Goal: Share content: Share content

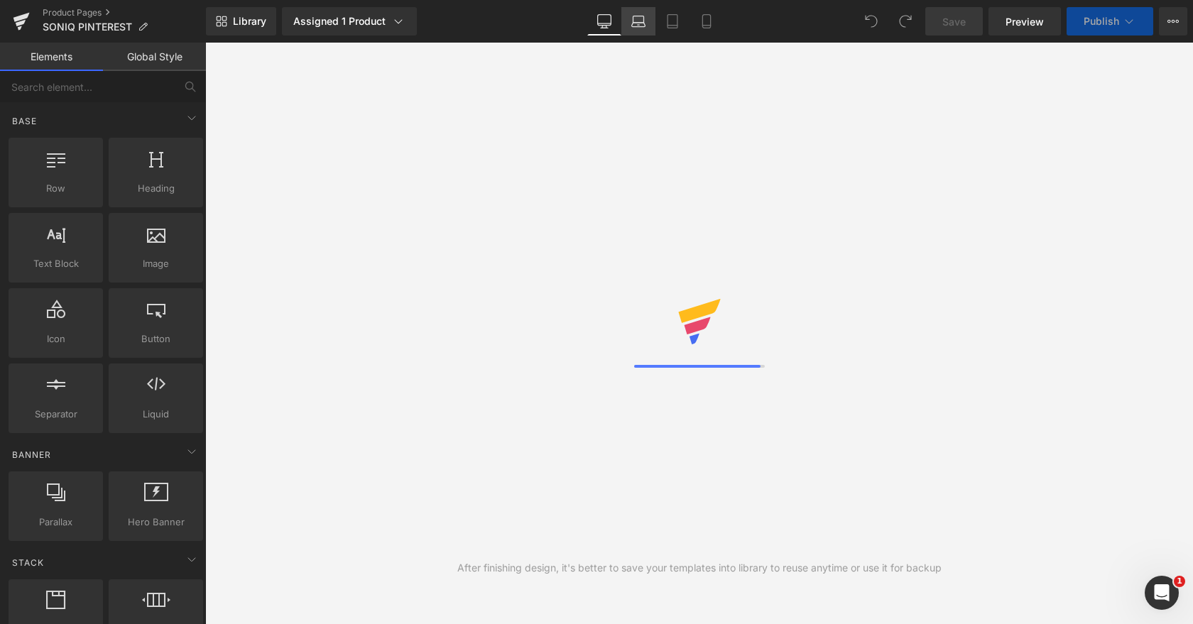
select select
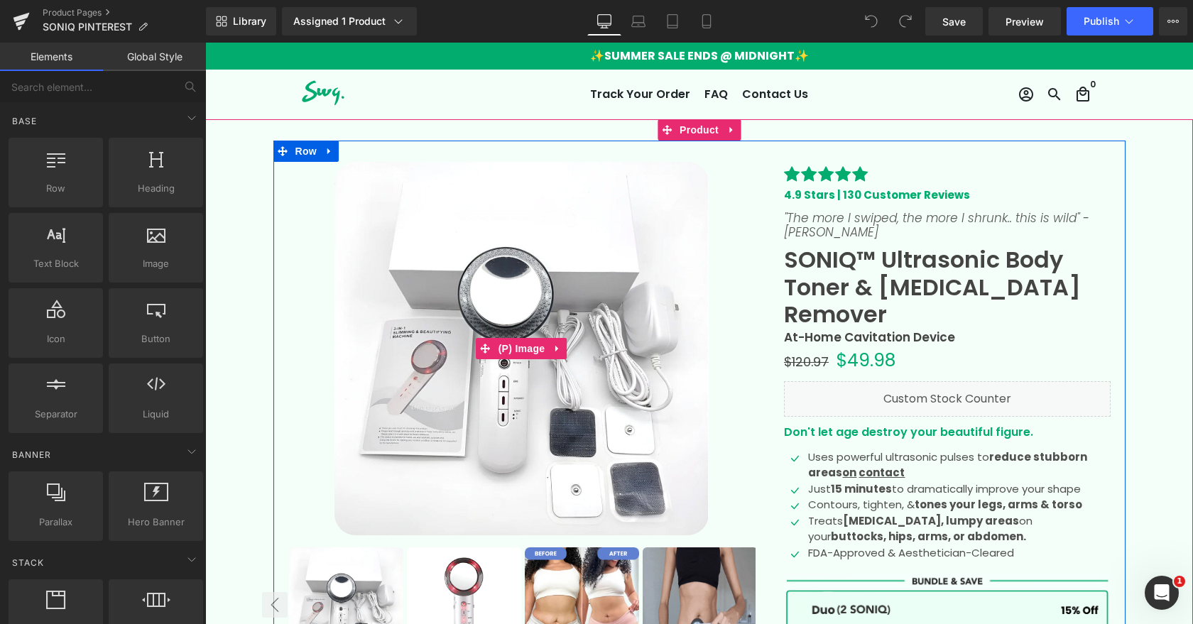
scroll to position [236, 0]
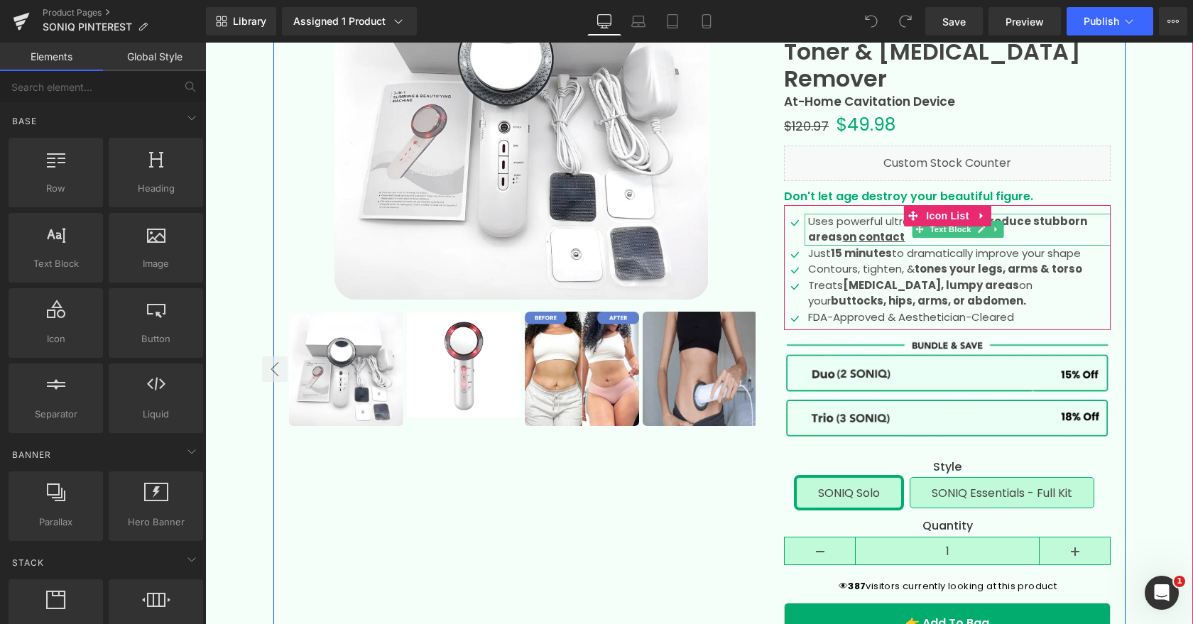
click at [862, 214] on p "Uses powerful ultrasonic pulses to reduce stubborn areas on contact" at bounding box center [959, 230] width 303 height 32
click at [861, 214] on p "Uses powerful ultrasonic pulses to reduce stubborn areas on contact" at bounding box center [959, 230] width 303 height 32
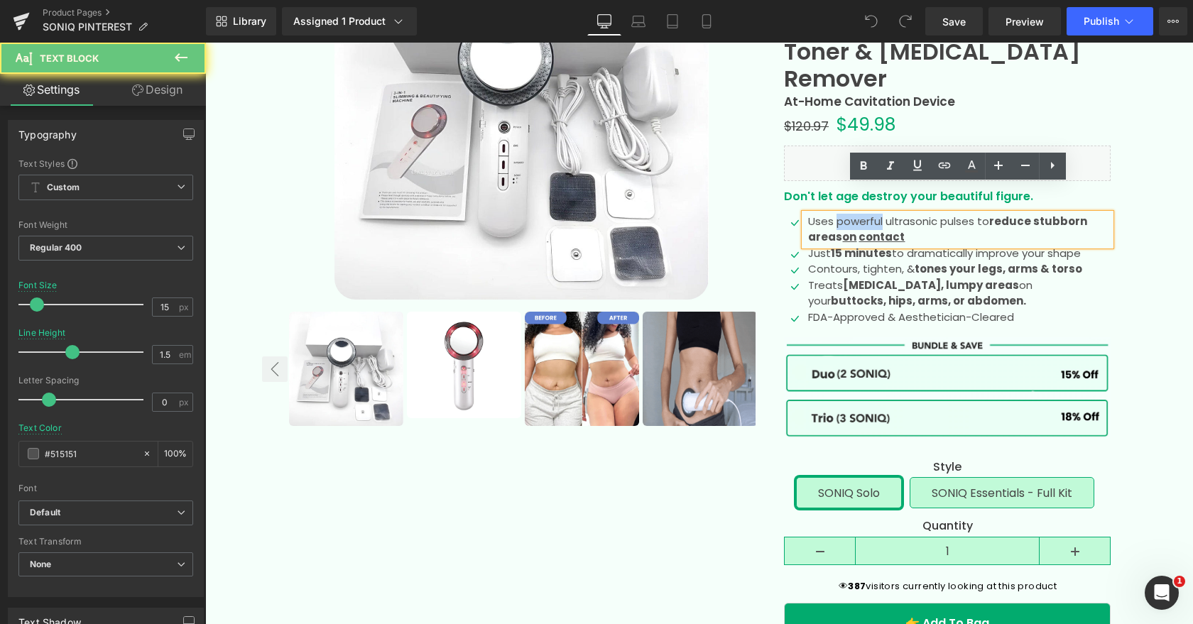
click at [861, 214] on p "Uses powerful ultrasonic pulses to reduce stubborn areas on contact" at bounding box center [959, 230] width 303 height 32
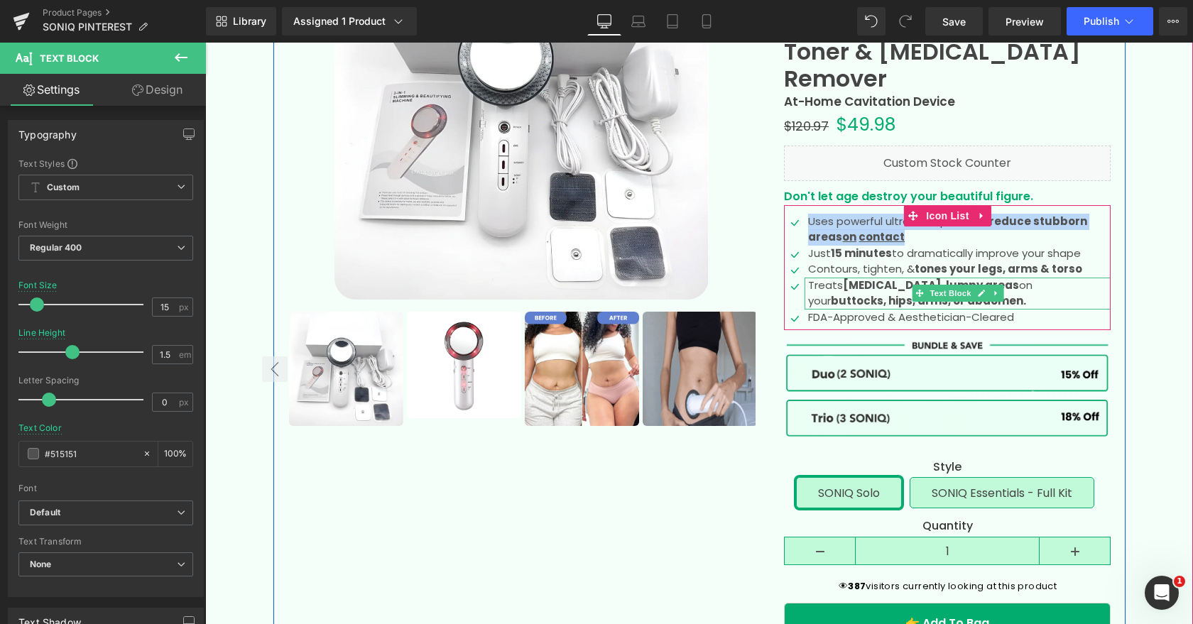
click at [876, 278] on b "cellulite, lumpy areas" at bounding box center [931, 285] width 176 height 15
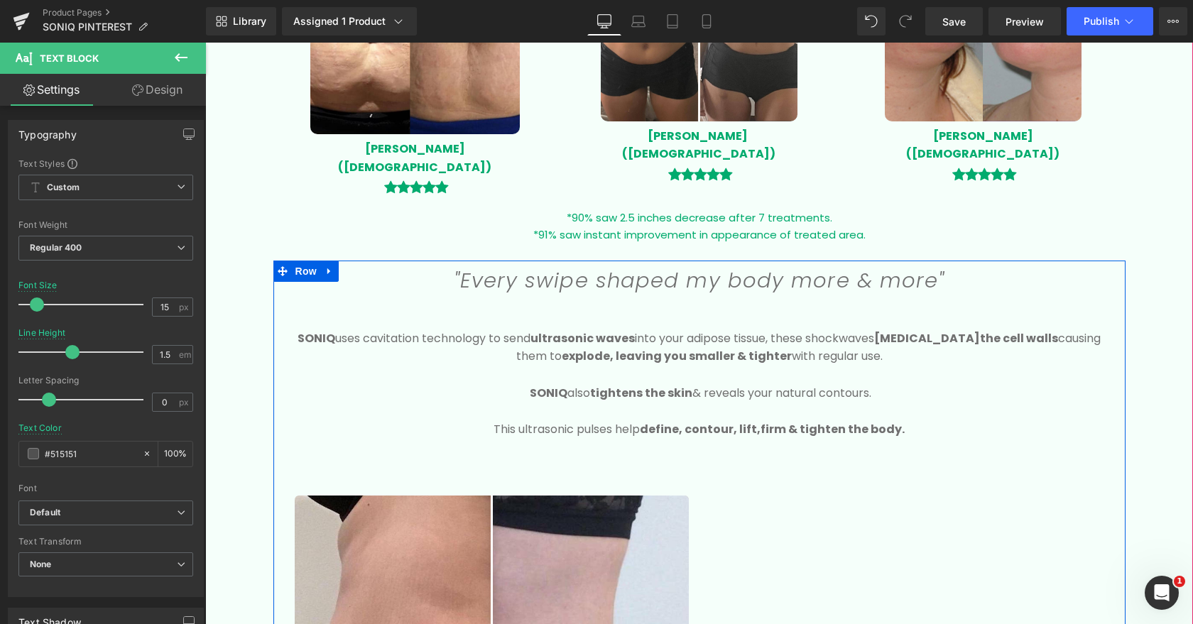
scroll to position [1362, 0]
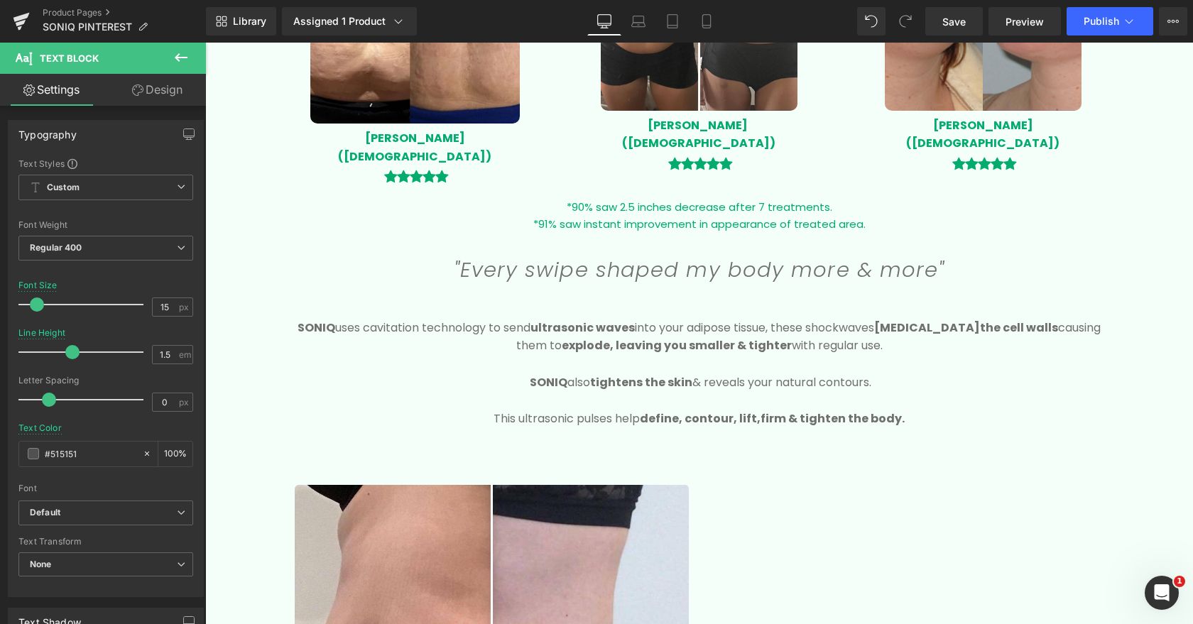
click at [704, 374] on span "Text Block" at bounding box center [691, 382] width 47 height 17
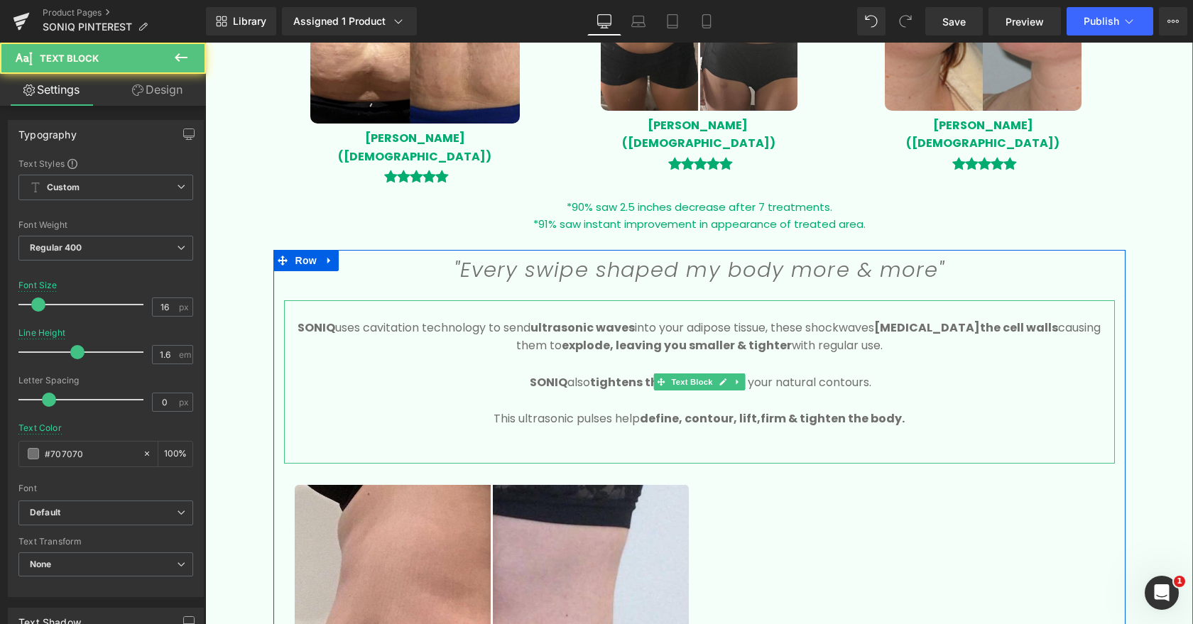
click at [898, 410] on span "firm & tighten the body." at bounding box center [833, 418] width 144 height 16
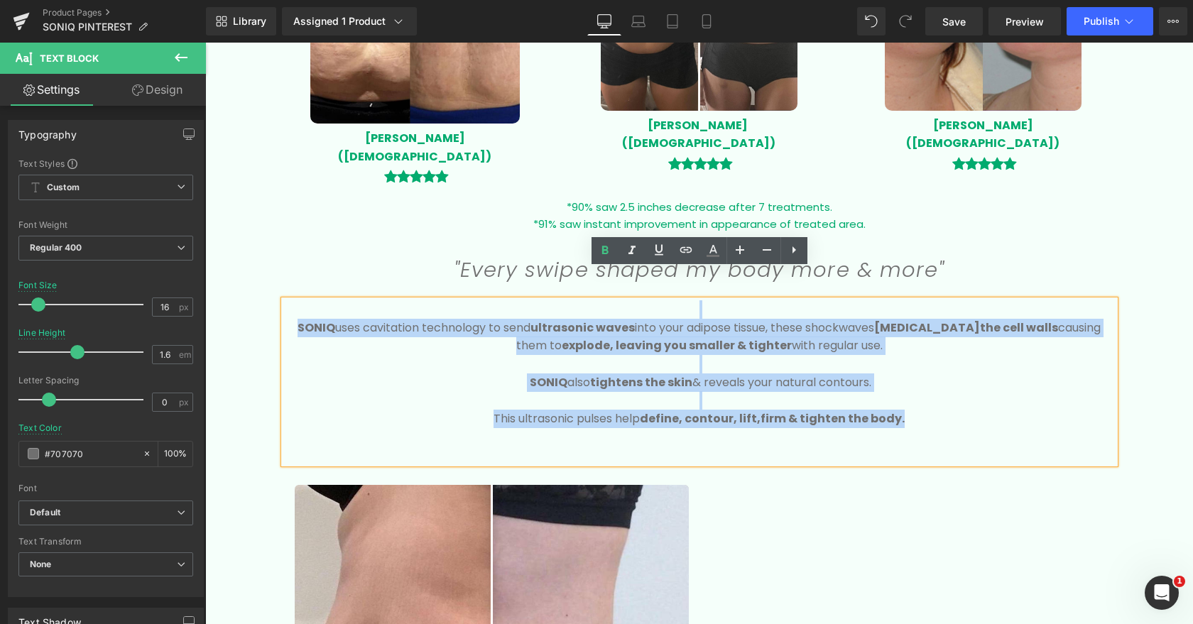
drag, startPoint x: 916, startPoint y: 391, endPoint x: 290, endPoint y: 285, distance: 635.1
click at [290, 300] on div "SONIQ uses cavitation technology to send ultrasonic waves into your adipose tis…" at bounding box center [699, 381] width 831 height 163
copy div "SONIQ uses cavitation technology to send ultrasonic waves into your adipose tis…"
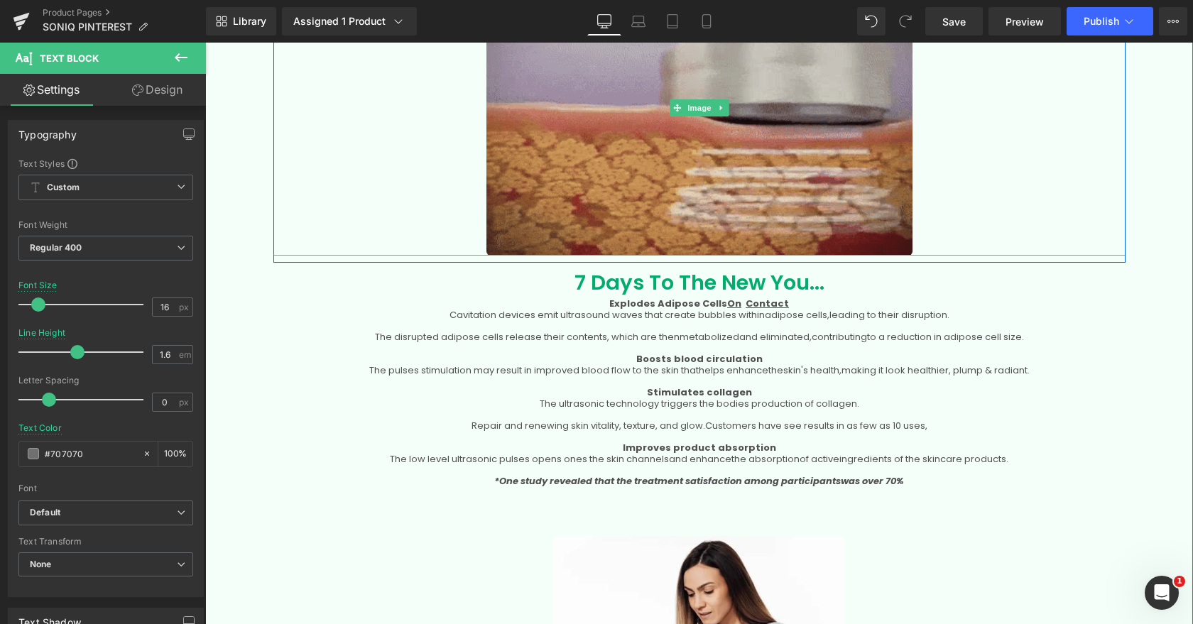
scroll to position [2868, 0]
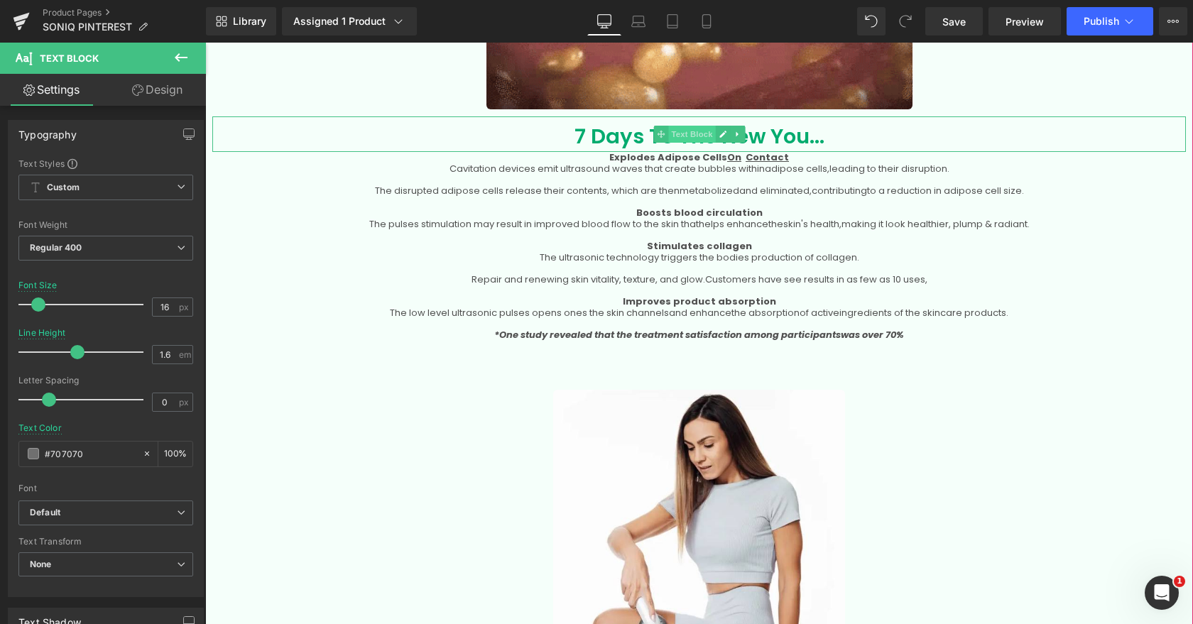
click at [679, 126] on span "Text Block" at bounding box center [691, 134] width 47 height 17
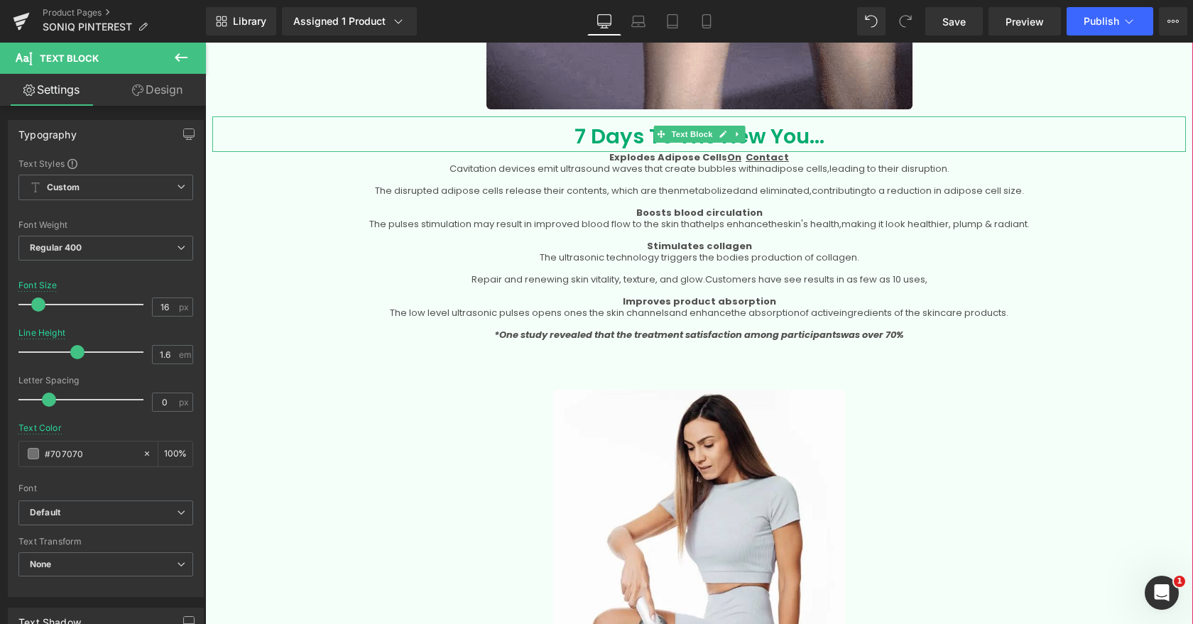
click at [678, 126] on span "Text Block" at bounding box center [691, 134] width 47 height 17
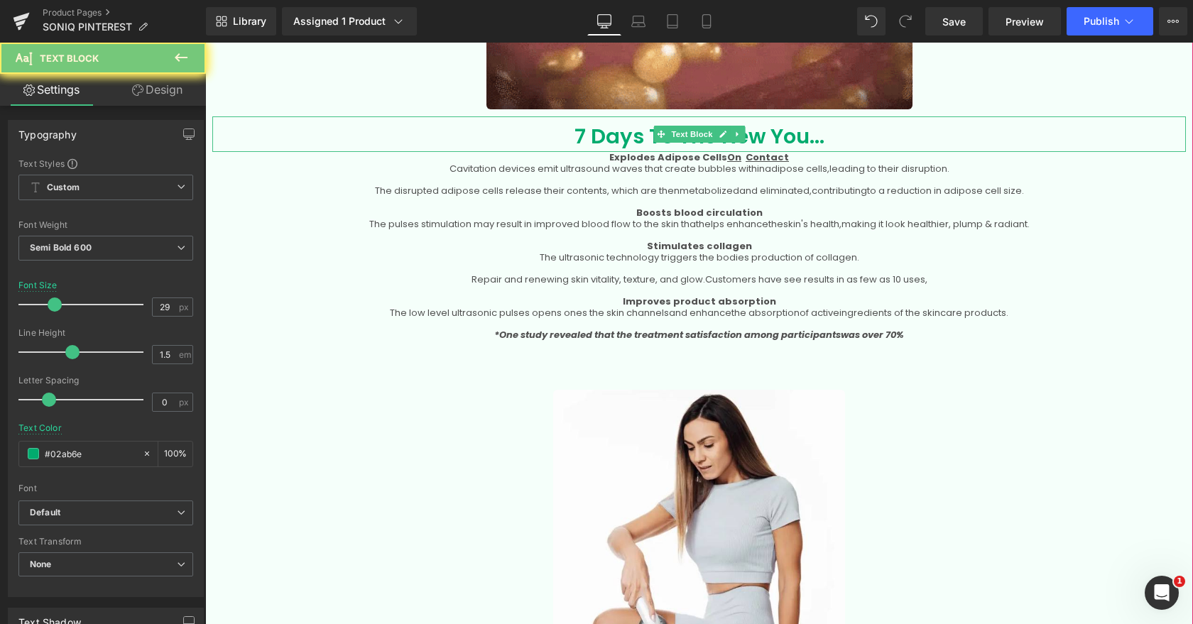
click at [627, 121] on p "7 Days To The New You..." at bounding box center [699, 136] width 974 height 31
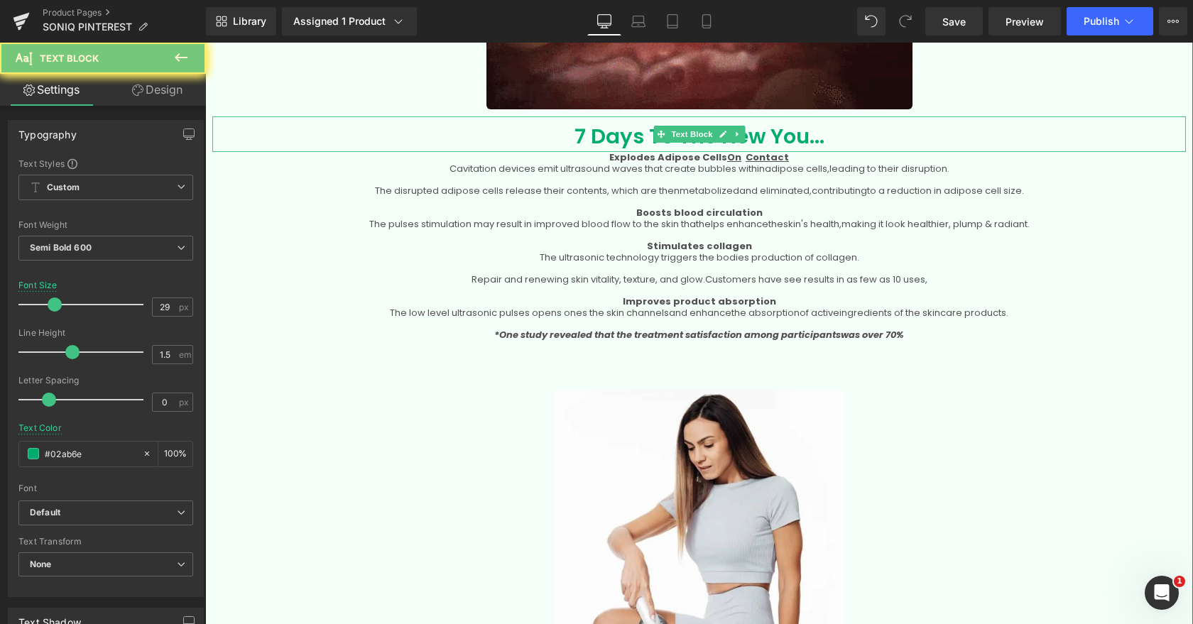
click at [626, 121] on p "7 Days To The New You..." at bounding box center [699, 136] width 974 height 31
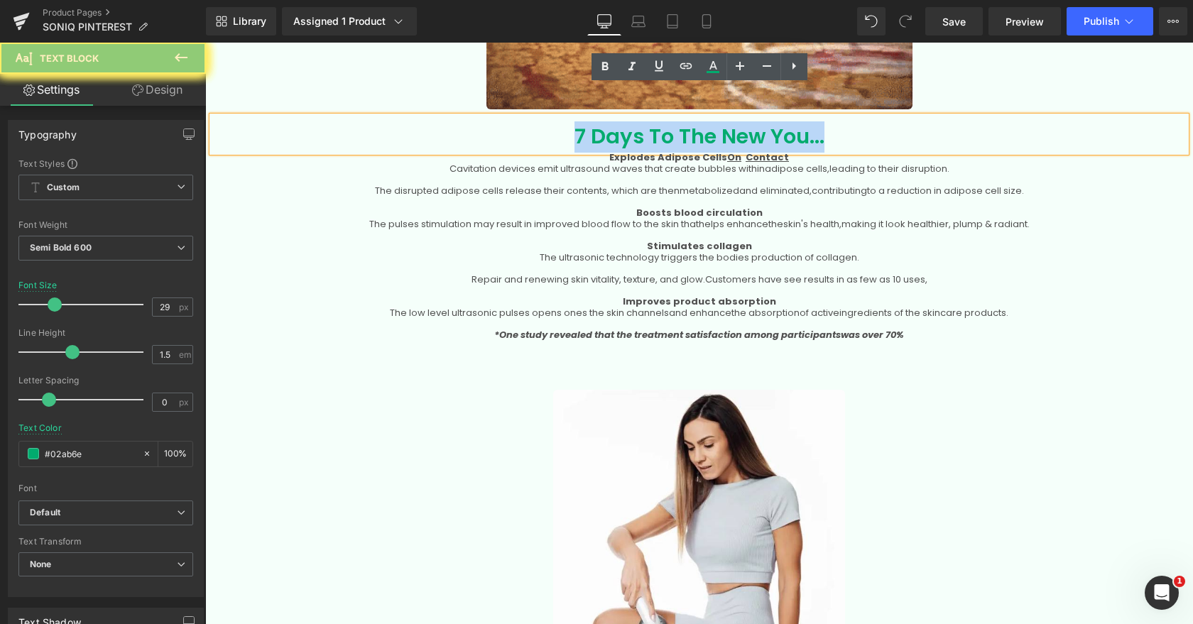
click at [626, 121] on p "7 Days To The New You..." at bounding box center [699, 136] width 974 height 31
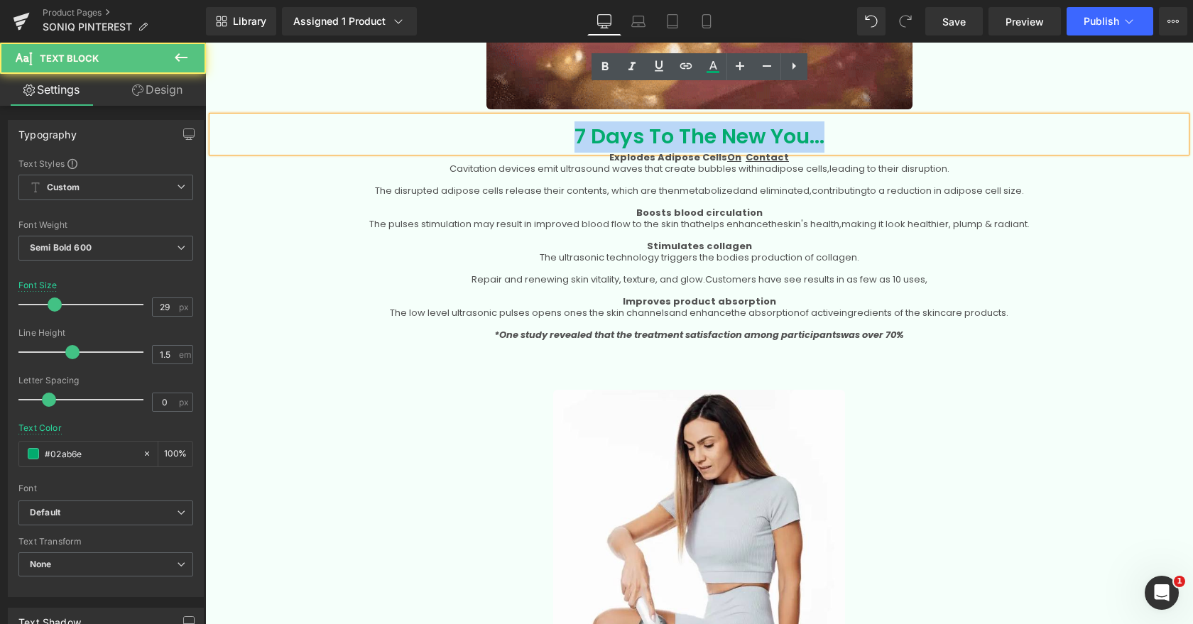
click at [626, 121] on p "7 Days To The New You..." at bounding box center [699, 136] width 974 height 31
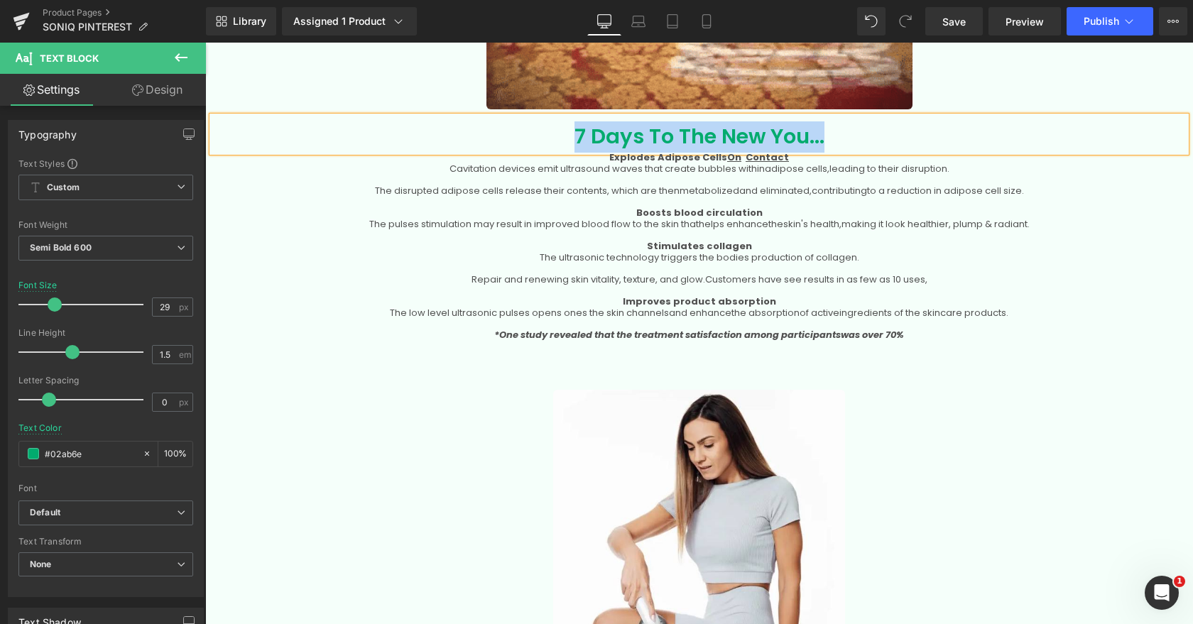
copy p "7 Days To The New You..."
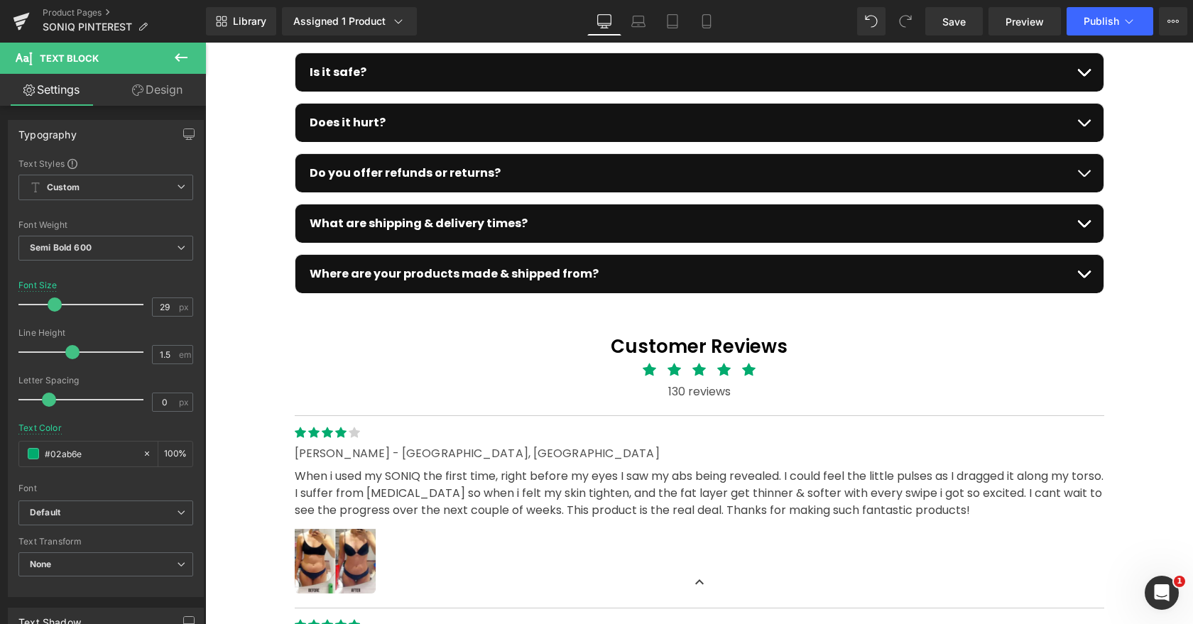
scroll to position [4944, 0]
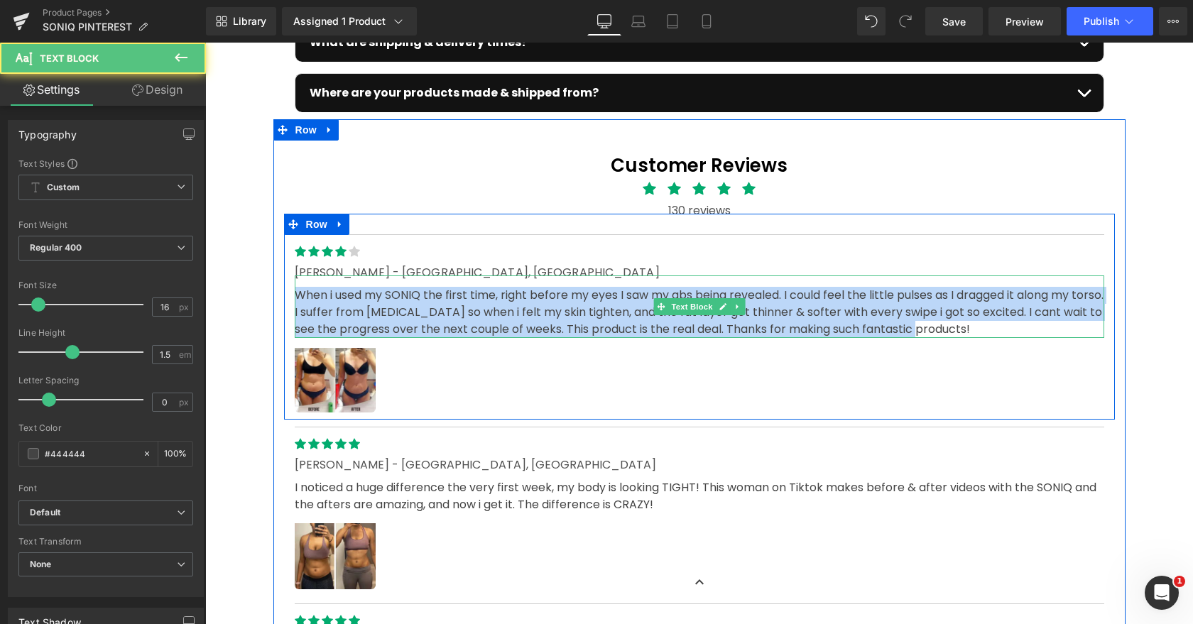
drag, startPoint x: 886, startPoint y: 296, endPoint x: 958, endPoint y: 297, distance: 71.7
click at [958, 298] on p "When i used my SONIQ the first time, right before my eyes I saw my abs being re…" at bounding box center [700, 312] width 810 height 51
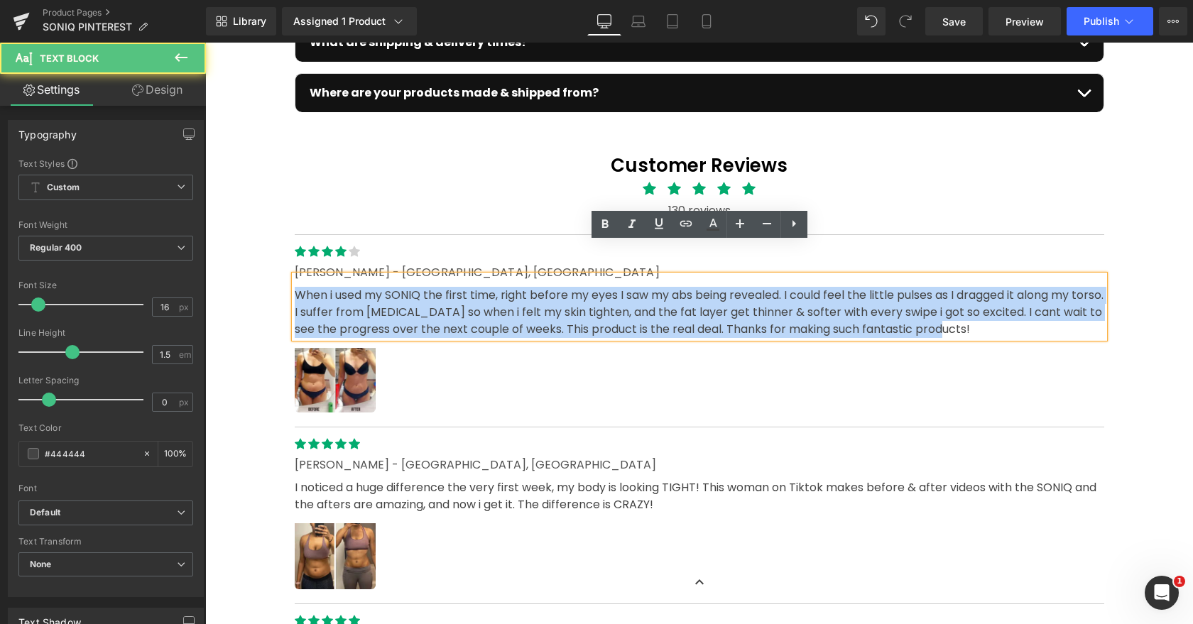
drag, startPoint x: 987, startPoint y: 300, endPoint x: 314, endPoint y: 254, distance: 674.8
click at [314, 287] on p "When i used my SONIQ the first time, right before my eyes I saw my abs being re…" at bounding box center [700, 312] width 810 height 51
copy p "When i used my SONIQ the first time, right before my eyes I saw my abs being re…"
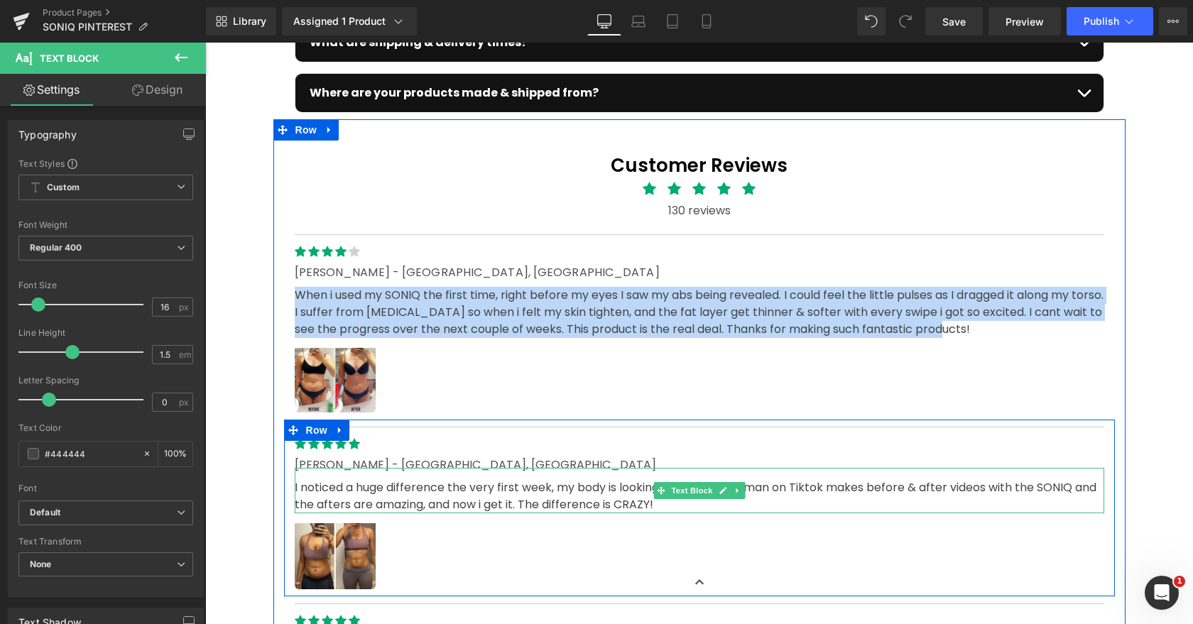
drag, startPoint x: 491, startPoint y: 467, endPoint x: 570, endPoint y: 457, distance: 79.4
click at [490, 479] on p "I noticed a huge difference the very first week, my body is looking TIGHT! This…" at bounding box center [700, 496] width 810 height 34
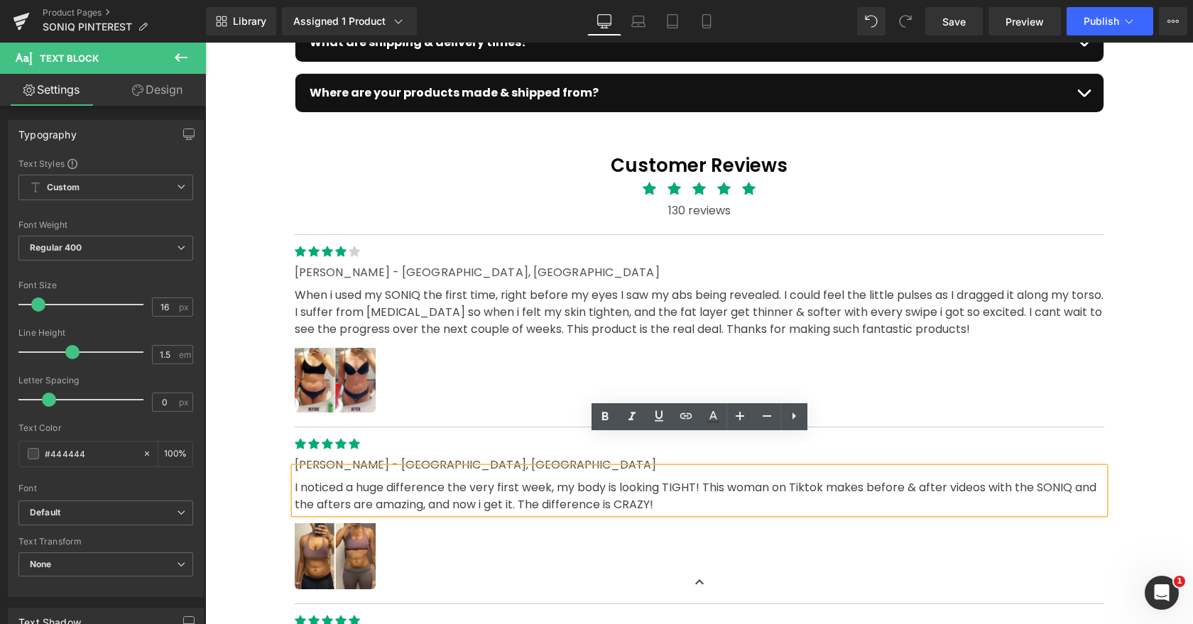
drag, startPoint x: 665, startPoint y: 476, endPoint x: 290, endPoint y: 449, distance: 376.6
click at [295, 468] on div "I noticed a huge difference the very first week, my body is looking TIGHT! This…" at bounding box center [700, 490] width 810 height 45
click at [205, 43] on div at bounding box center [205, 43] width 0 height 0
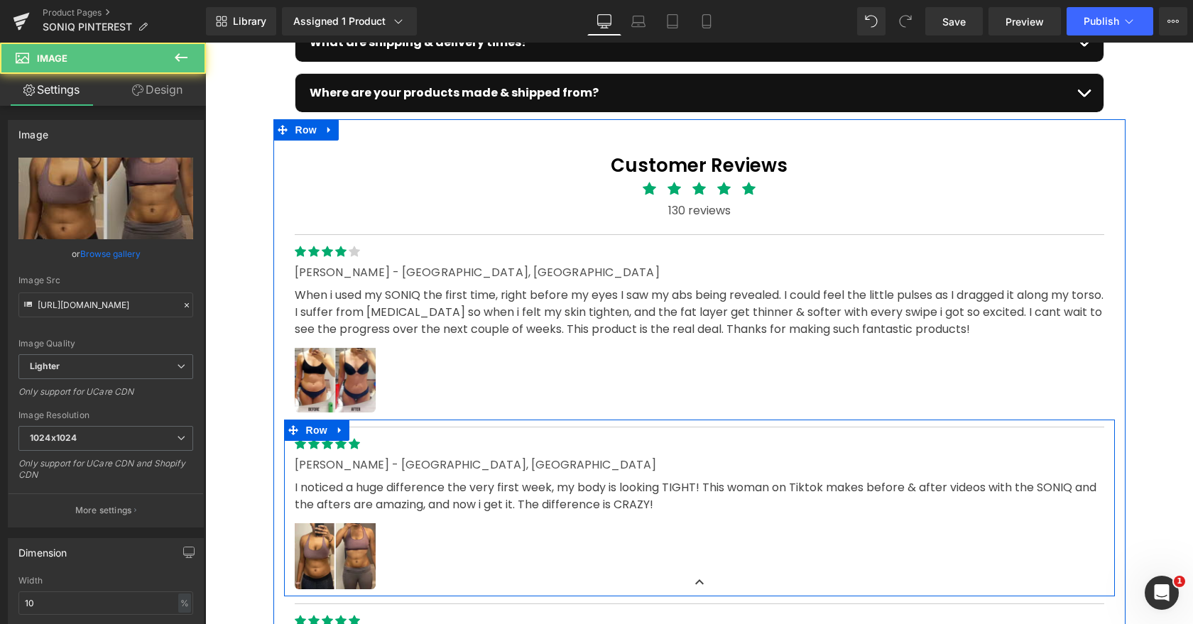
click at [474, 479] on p "I noticed a huge difference the very first week, my body is looking TIGHT! This…" at bounding box center [700, 496] width 810 height 34
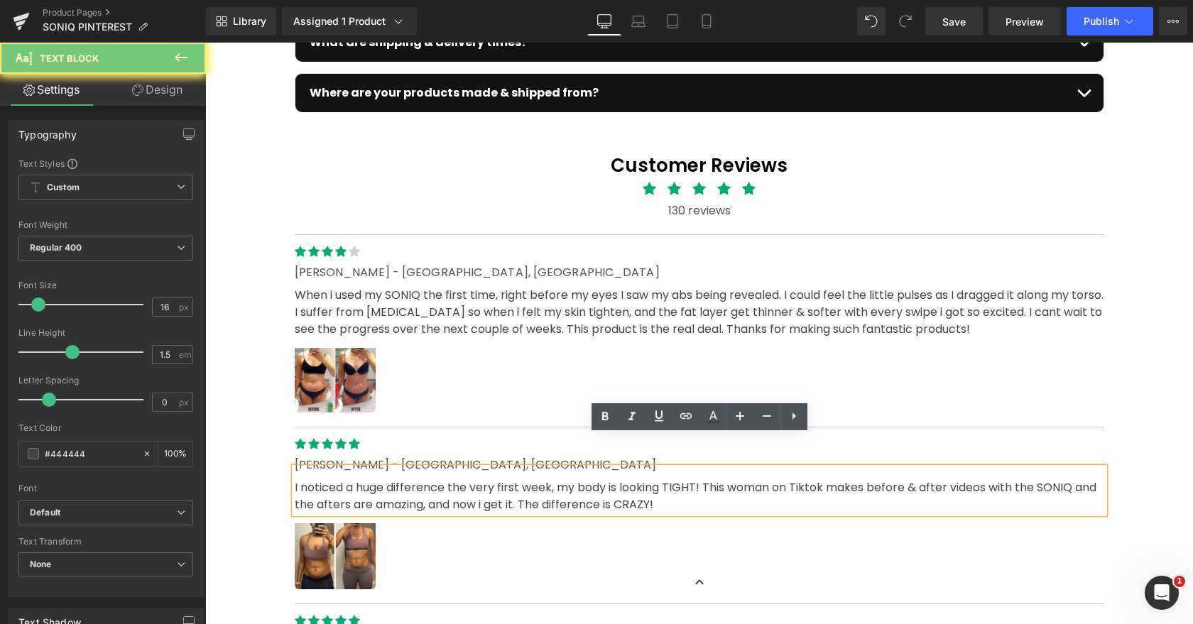
click at [474, 479] on p "I noticed a huge difference the very first week, my body is looking TIGHT! This…" at bounding box center [700, 496] width 810 height 34
copy p "I noticed a huge difference the very first week, my body is looking TIGHT! This…"
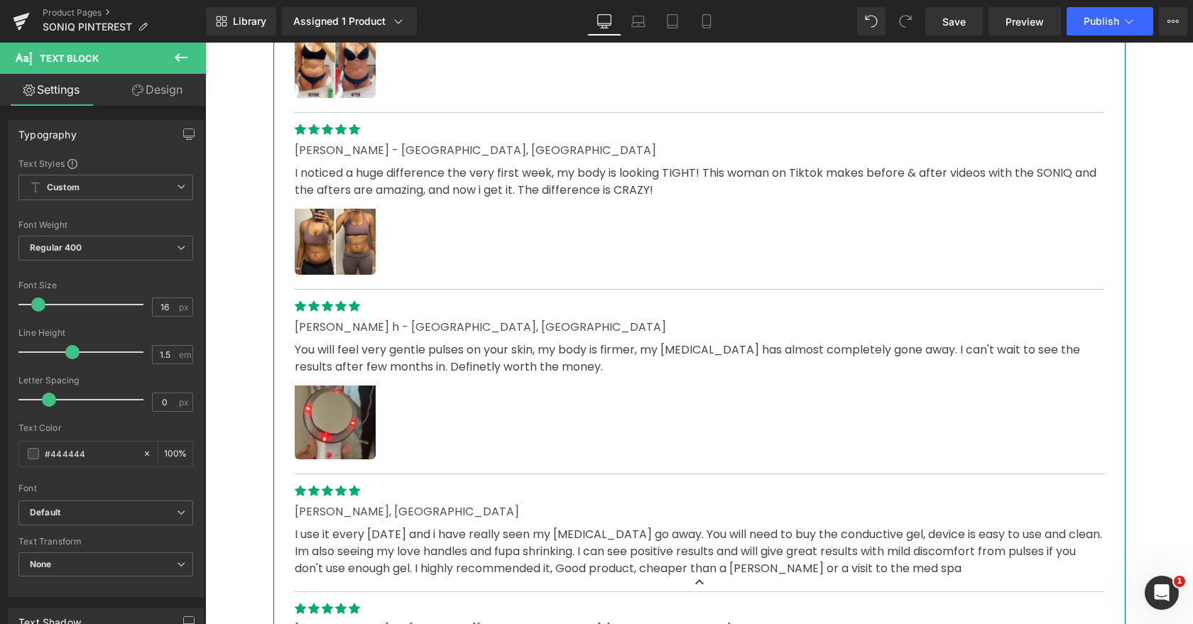
scroll to position [5286, 0]
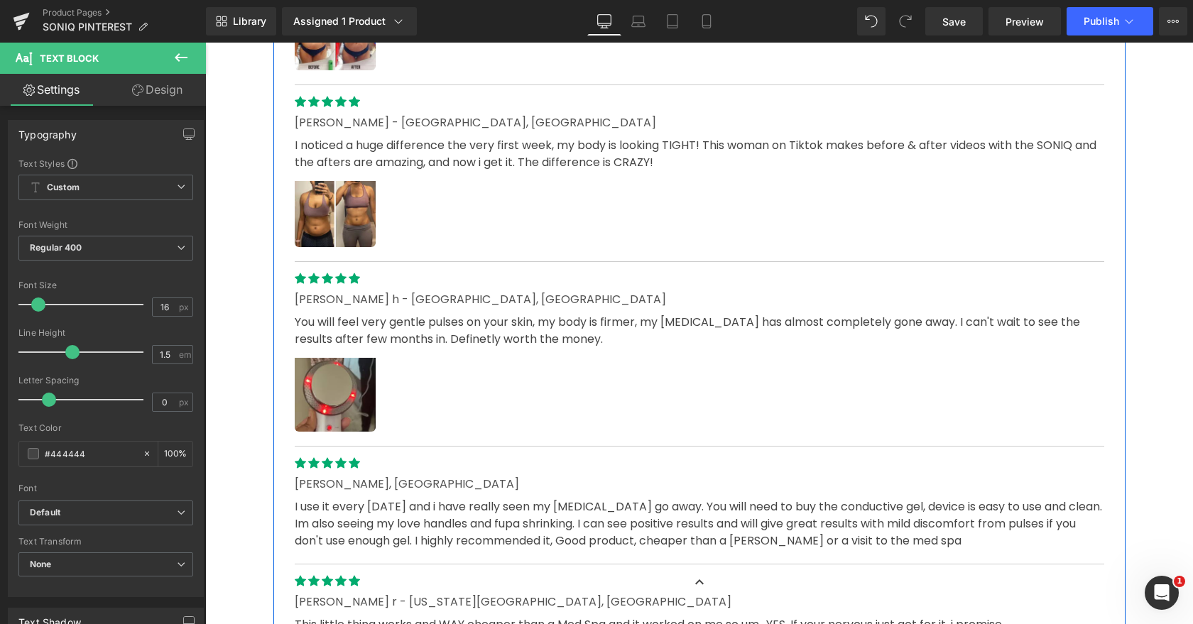
click at [423, 314] on p "You will feel very gentle pulses on your skin, my body is firmer, my cellulite …" at bounding box center [700, 331] width 810 height 34
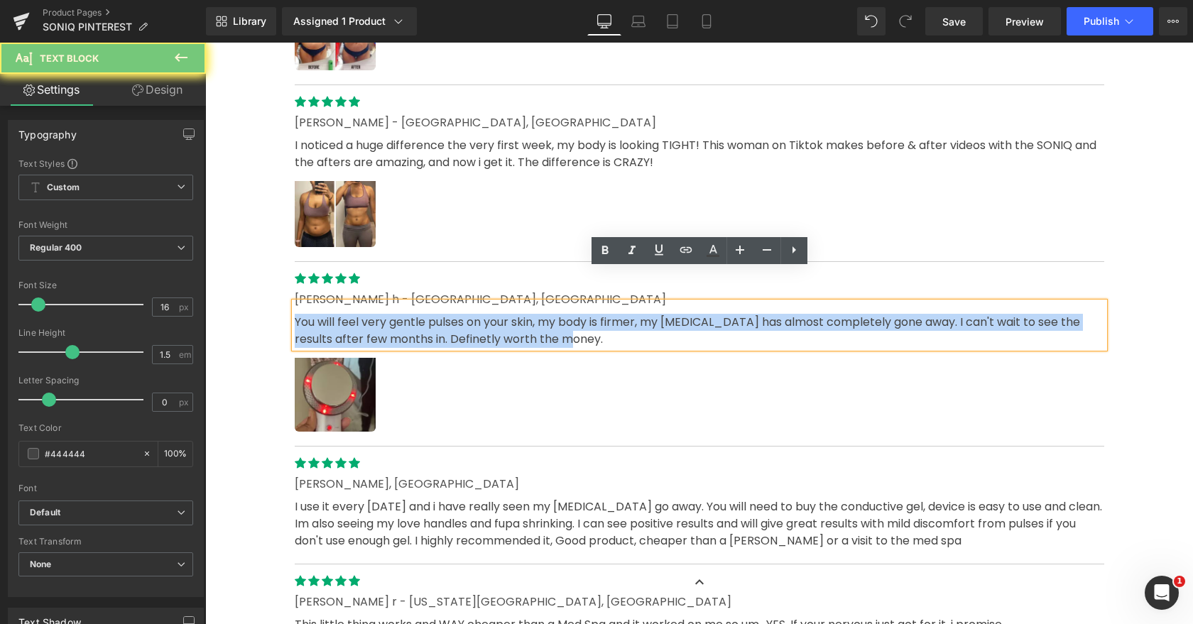
click at [423, 314] on p "You will feel very gentle pulses on your skin, my body is firmer, my cellulite …" at bounding box center [700, 331] width 810 height 34
copy p "You will feel very gentle pulses on your skin, my body is firmer, my cellulite …"
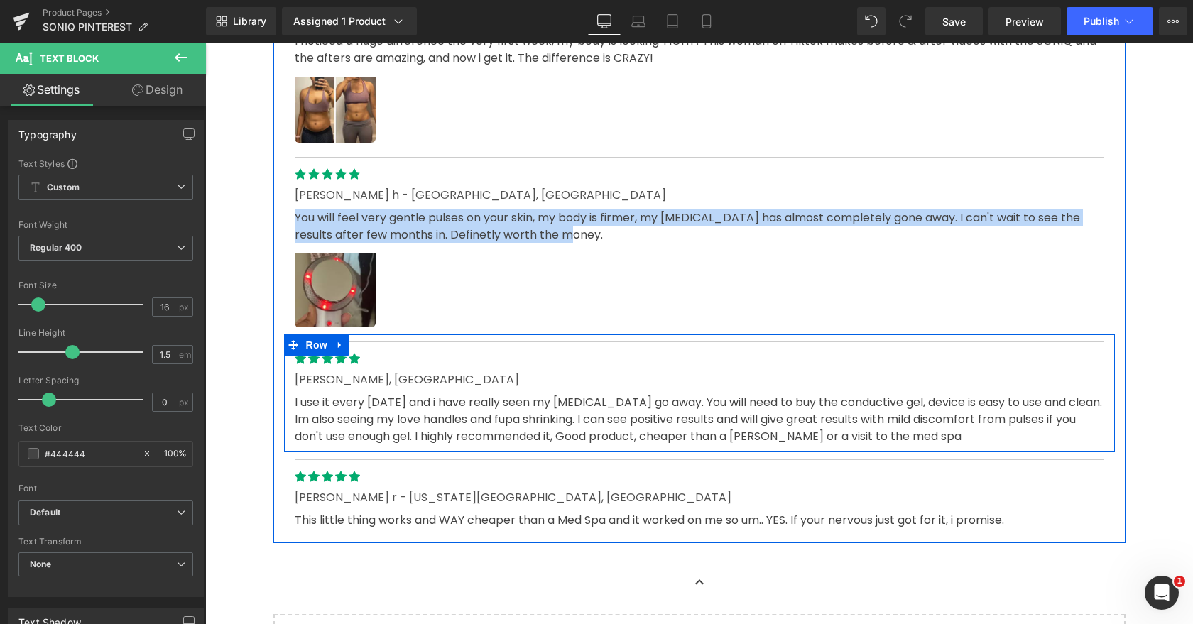
click at [372, 394] on p "I use it every monday and i have really seen my cellulite go away. You will nee…" at bounding box center [700, 419] width 810 height 51
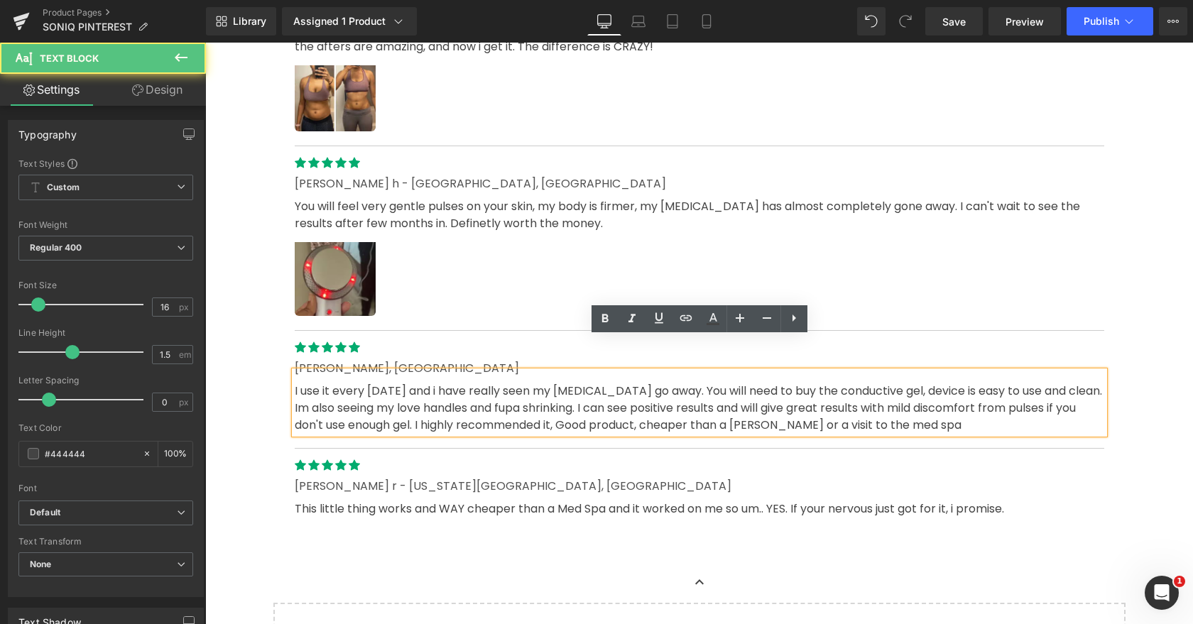
click at [372, 383] on p "I use it every monday and i have really seen my cellulite go away. You will nee…" at bounding box center [700, 408] width 810 height 51
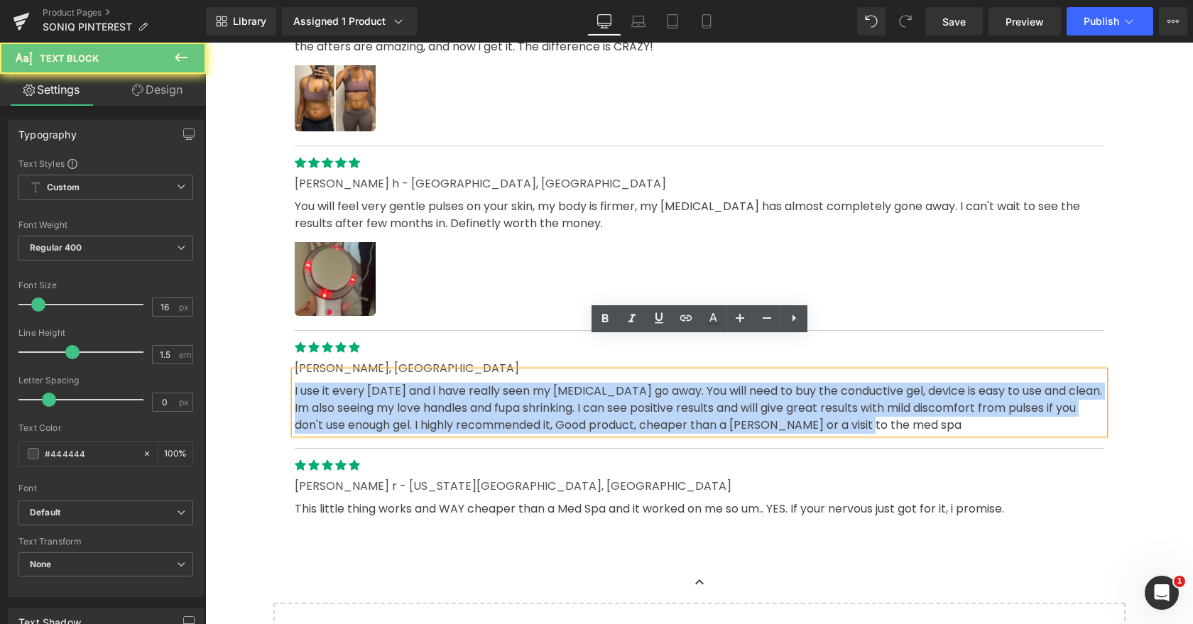
click at [372, 383] on p "I use it every monday and i have really seen my cellulite go away. You will nee…" at bounding box center [700, 408] width 810 height 51
copy p "I use it every monday and i have really seen my cellulite go away. You will nee…"
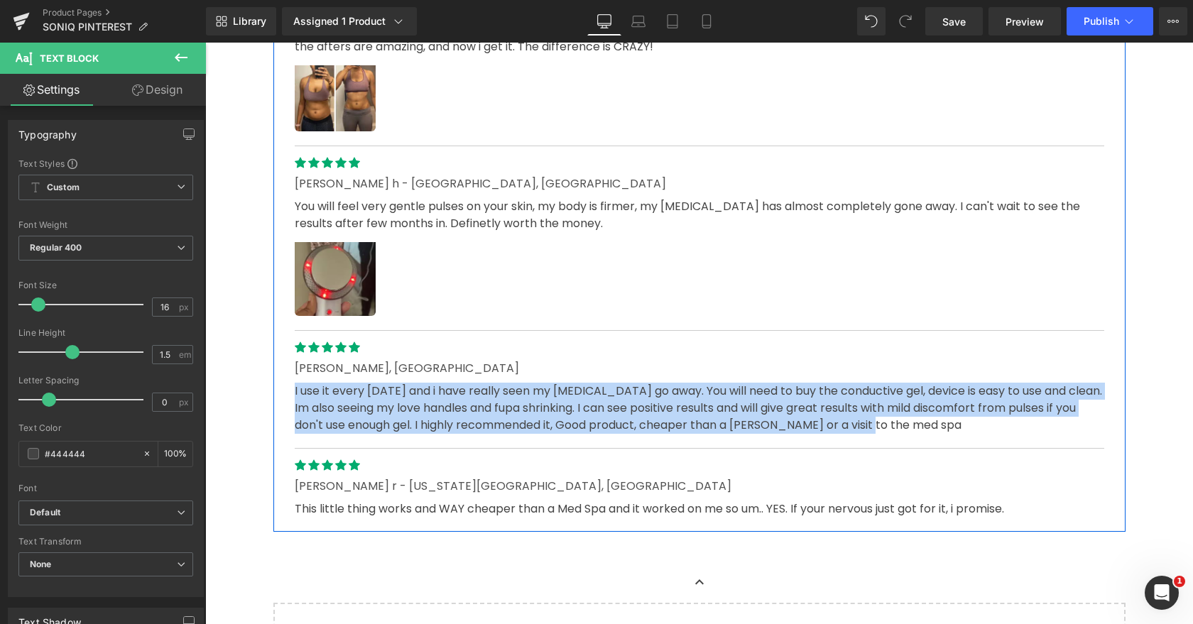
click at [423, 501] on p "This little thing works and WAY cheaper than a Med Spa and it worked on me so u…" at bounding box center [700, 509] width 810 height 17
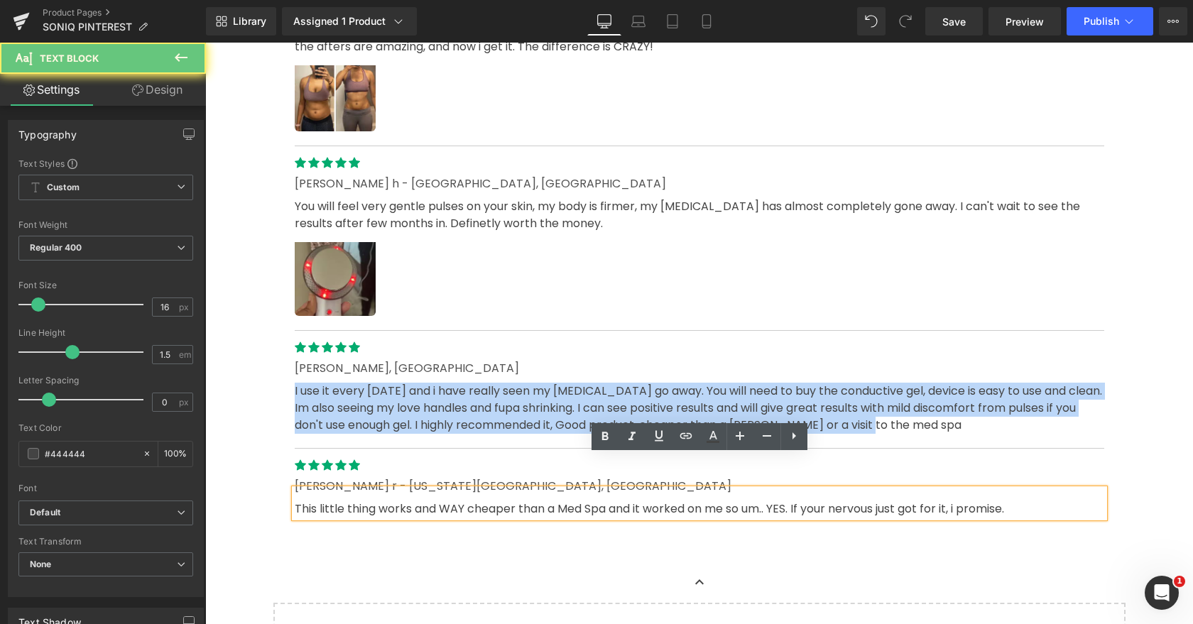
click at [423, 501] on p "This little thing works and WAY cheaper than a Med Spa and it worked on me so u…" at bounding box center [700, 509] width 810 height 17
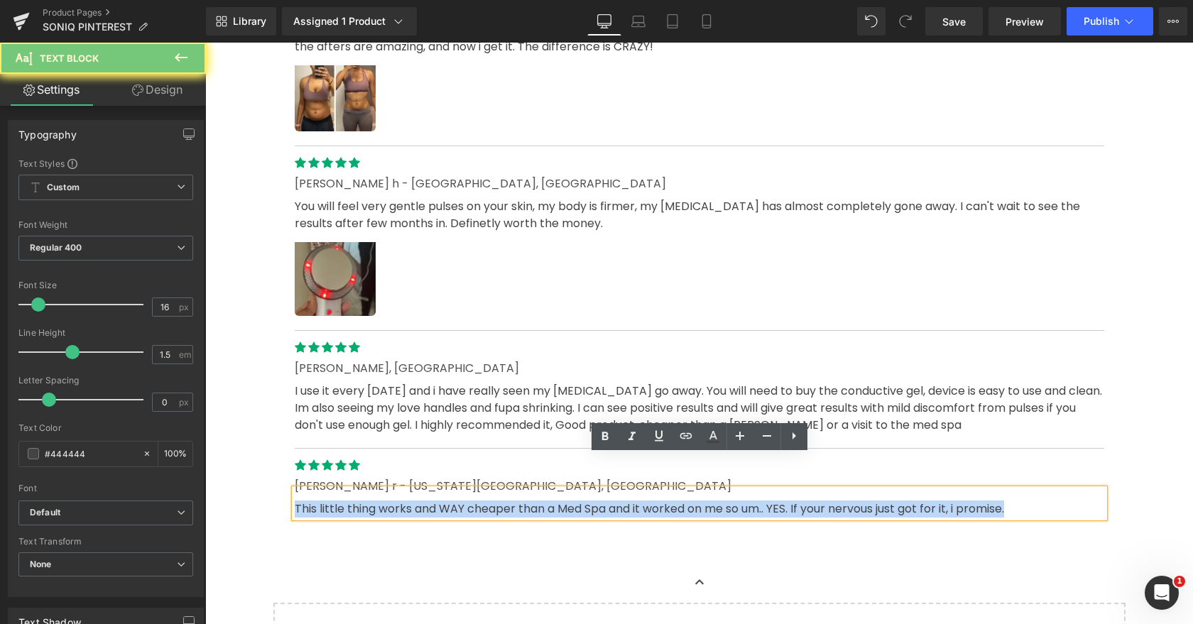
click at [423, 501] on p "This little thing works and WAY cheaper than a Med Spa and it worked on me so u…" at bounding box center [700, 509] width 810 height 17
copy p "This little thing works and WAY cheaper than a Med Spa and it worked on me so u…"
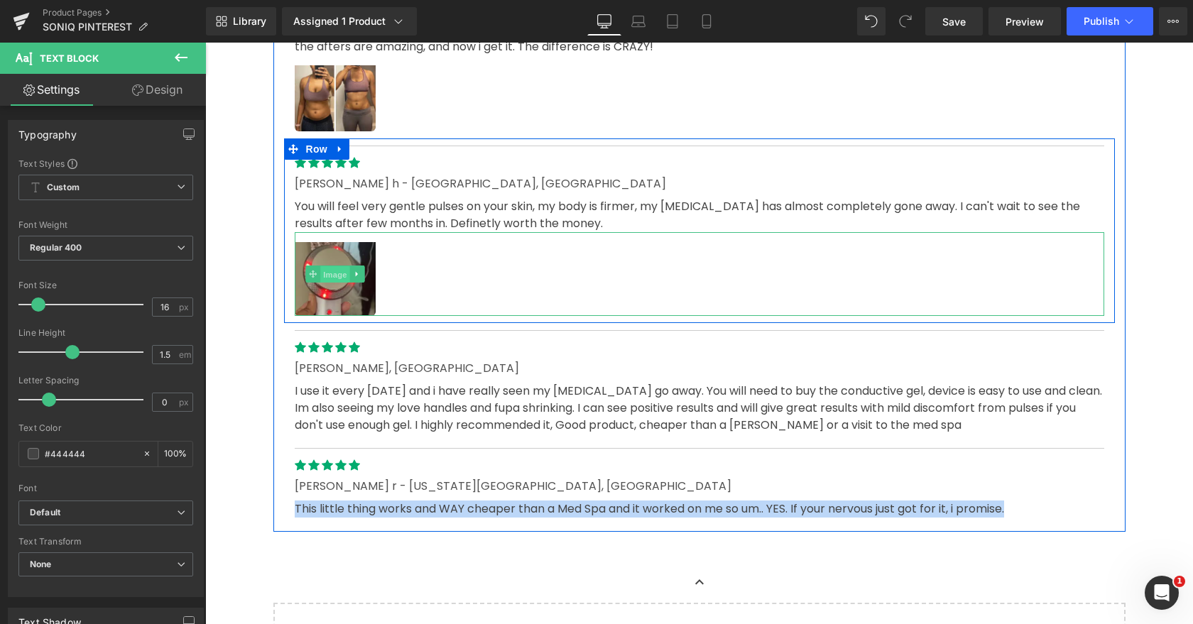
click at [337, 266] on span "Image" at bounding box center [335, 274] width 30 height 17
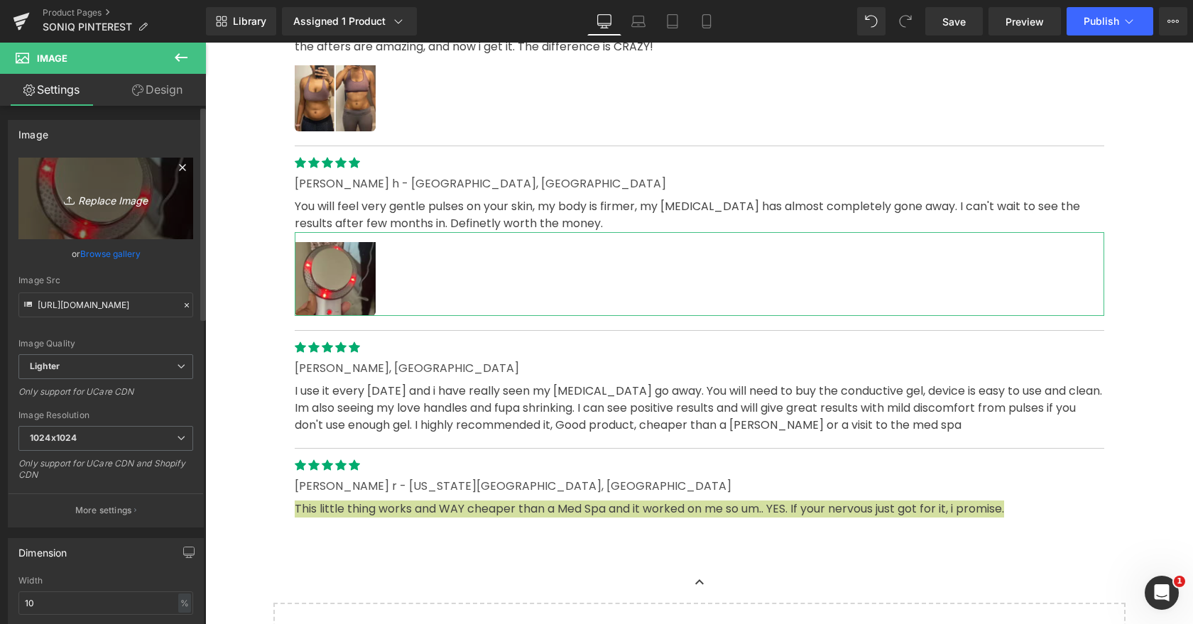
click at [109, 170] on link "Replace Image" at bounding box center [105, 199] width 175 height 82
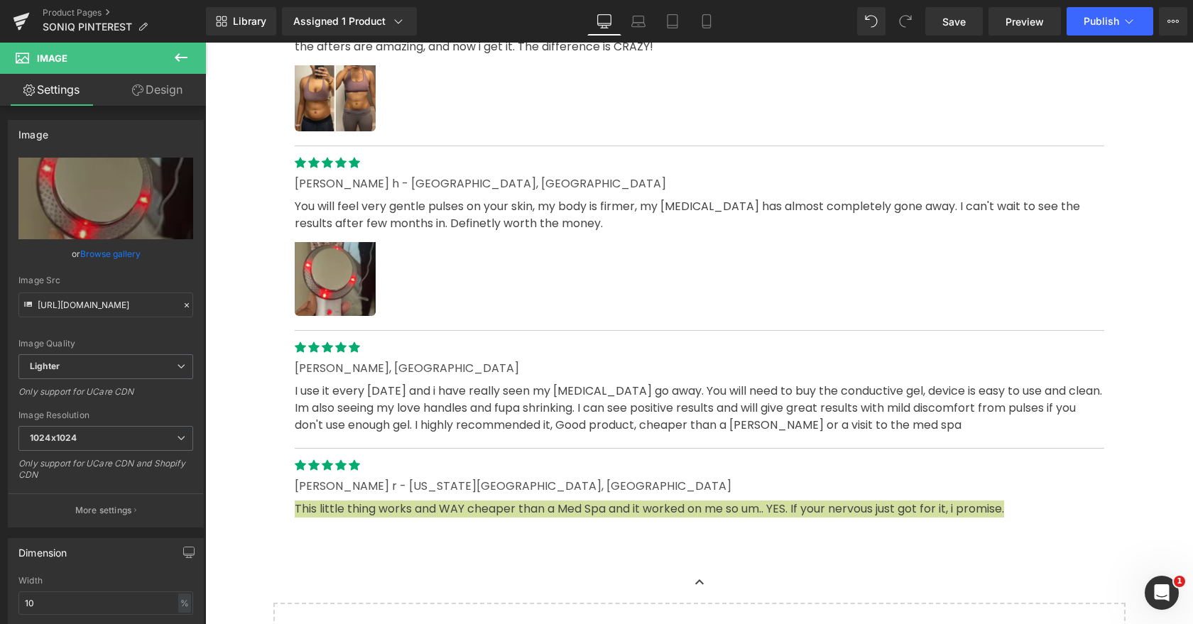
drag, startPoint x: 1025, startPoint y: 30, endPoint x: 1002, endPoint y: 5, distance: 33.7
click at [1025, 30] on link "Preview" at bounding box center [1024, 21] width 72 height 28
click at [714, 14] on icon at bounding box center [706, 21] width 14 height 14
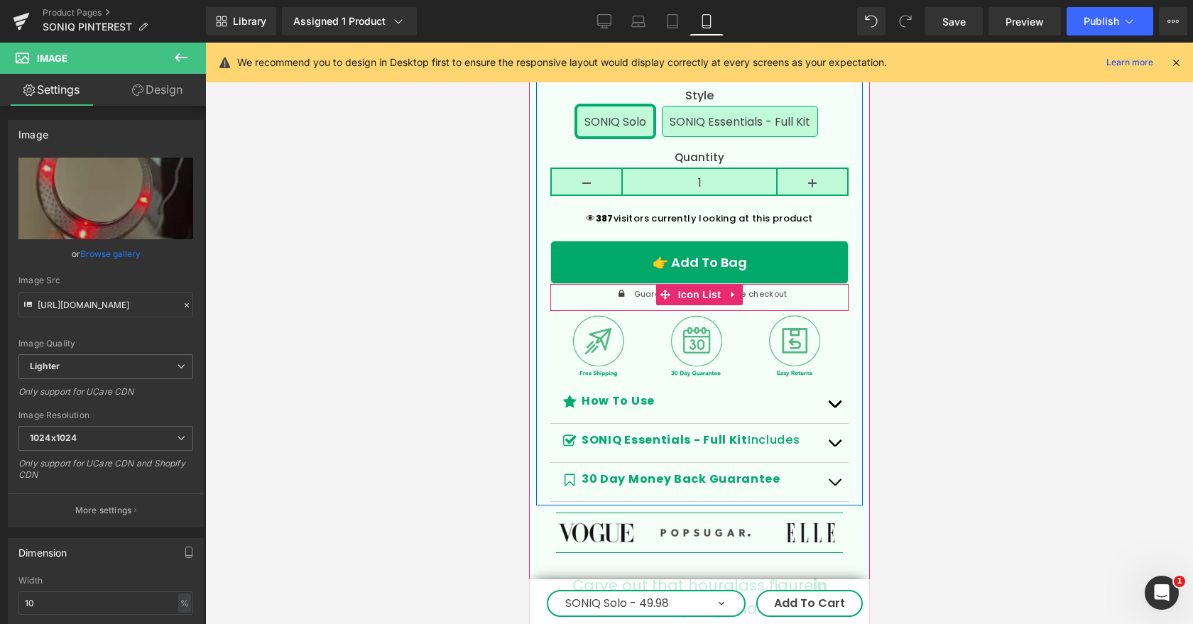
scroll to position [1048, 0]
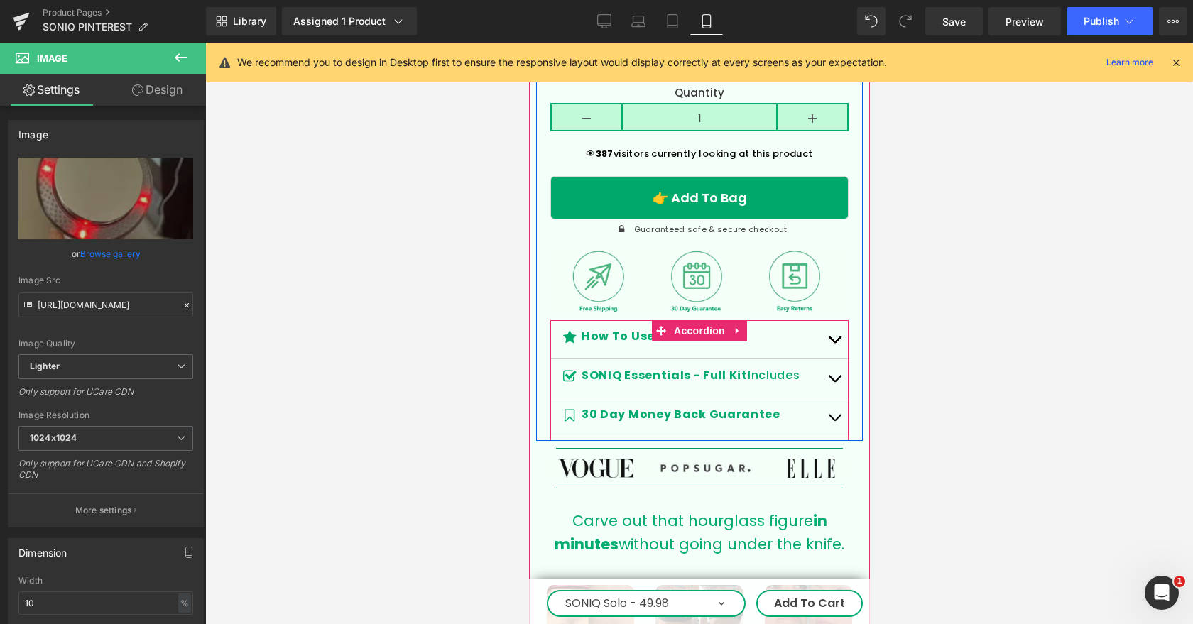
click at [837, 320] on button "button" at bounding box center [833, 339] width 28 height 38
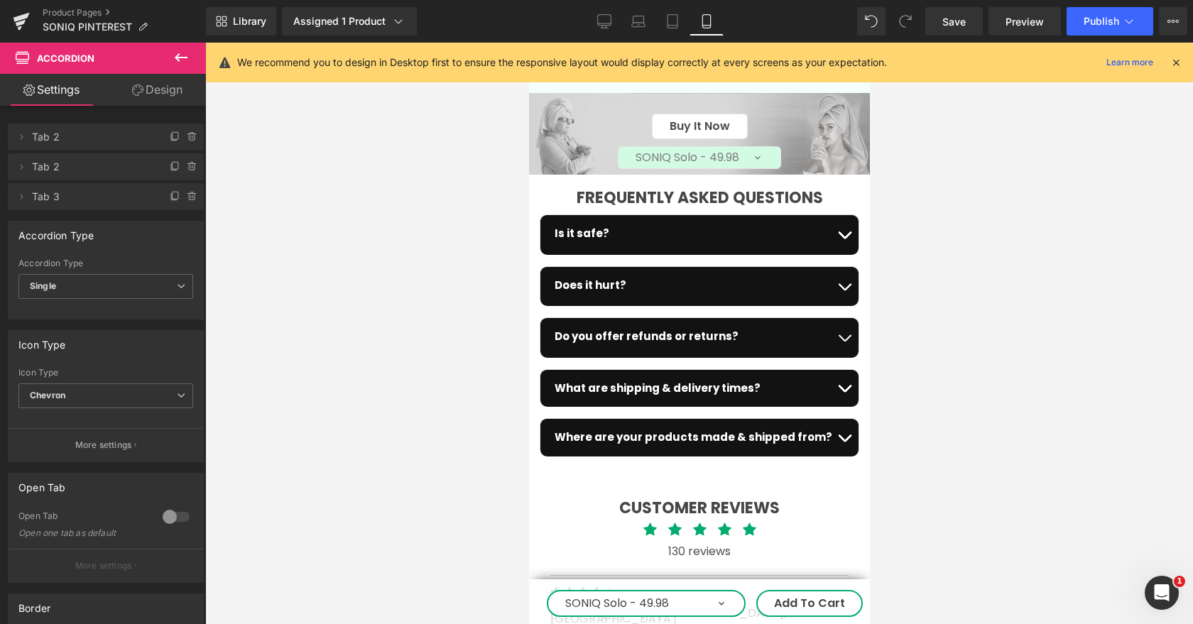
scroll to position [5036, 0]
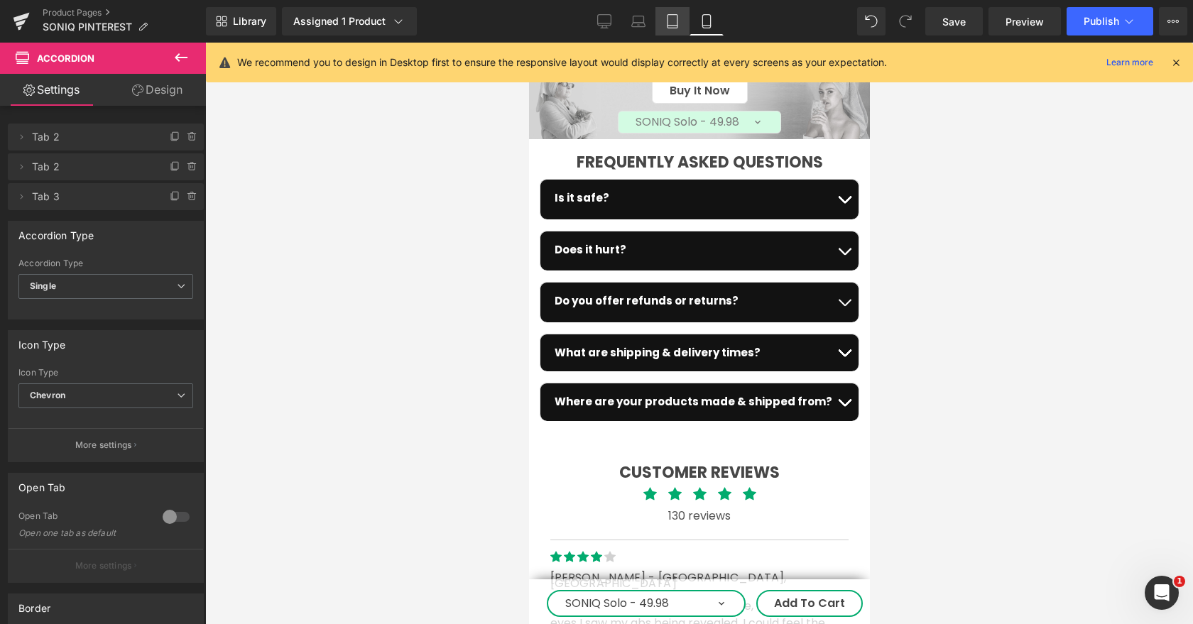
click at [672, 15] on icon at bounding box center [673, 21] width 10 height 13
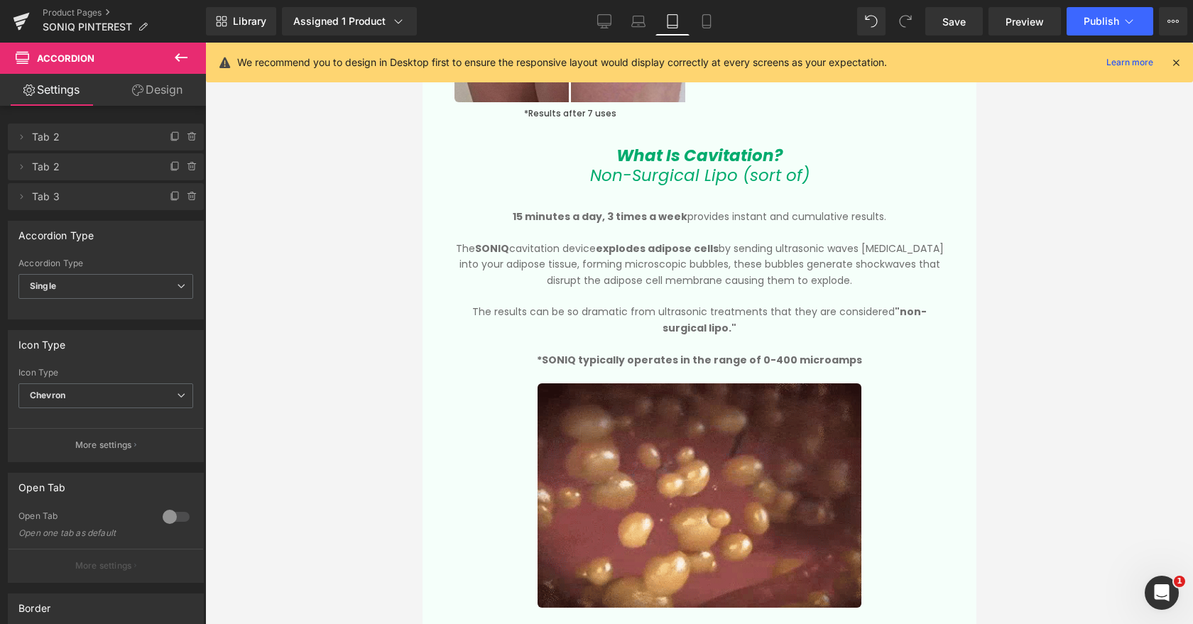
scroll to position [2696, 0]
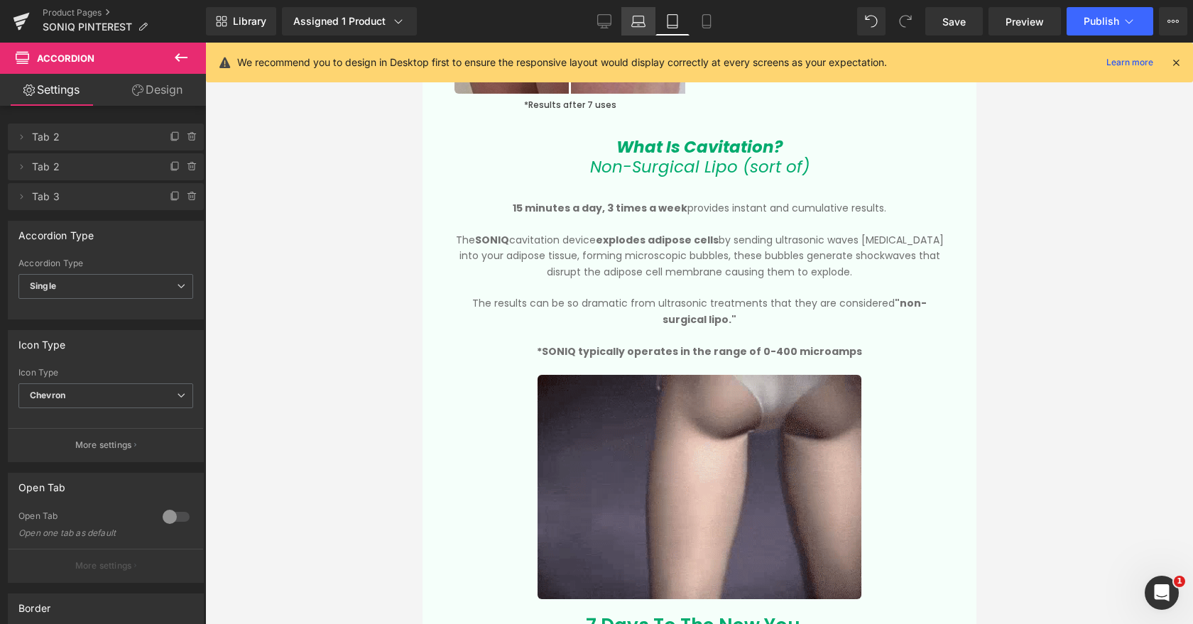
click at [643, 23] on icon at bounding box center [638, 25] width 13 height 4
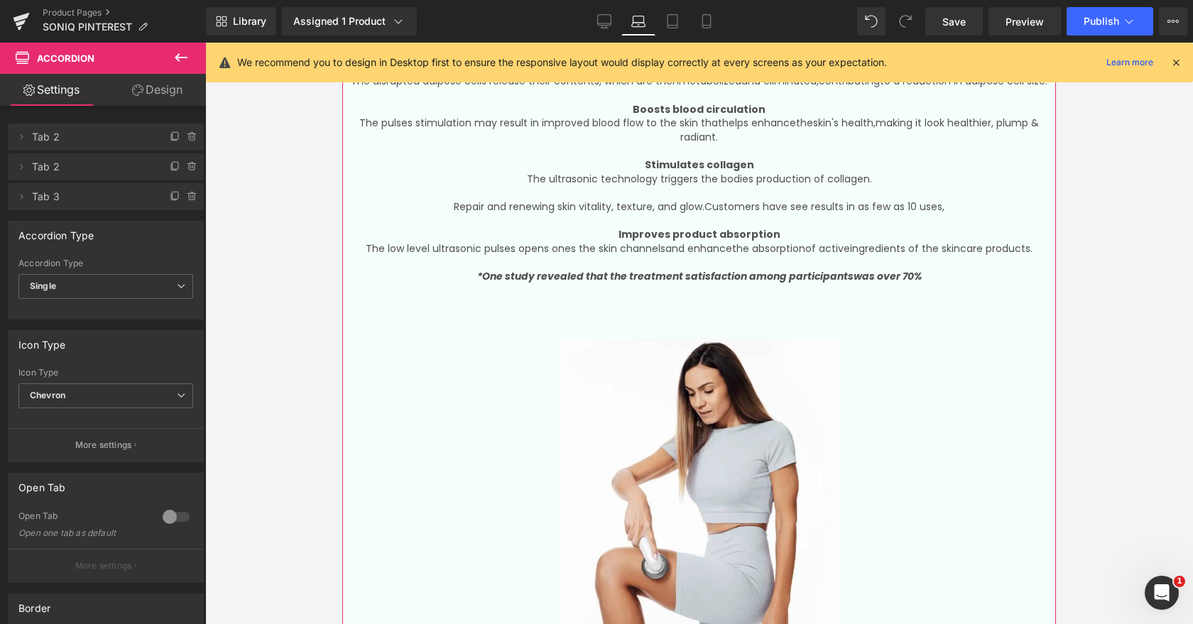
scroll to position [0, 0]
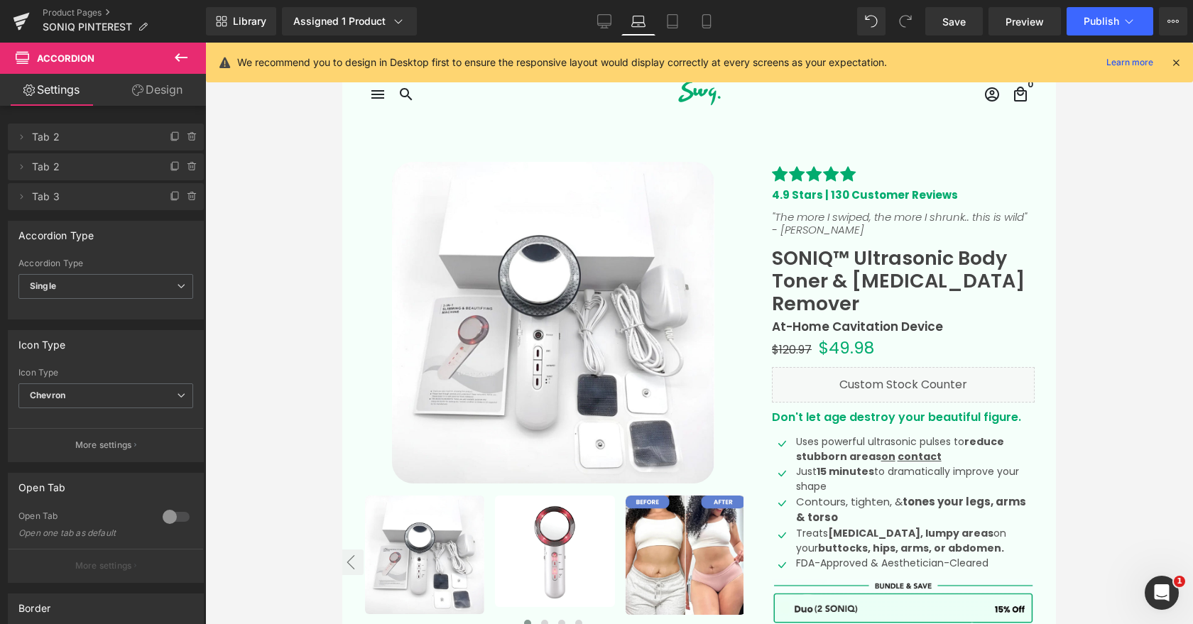
click at [150, 83] on link "Design" at bounding box center [157, 90] width 103 height 32
click at [154, 94] on link "Design" at bounding box center [157, 90] width 103 height 32
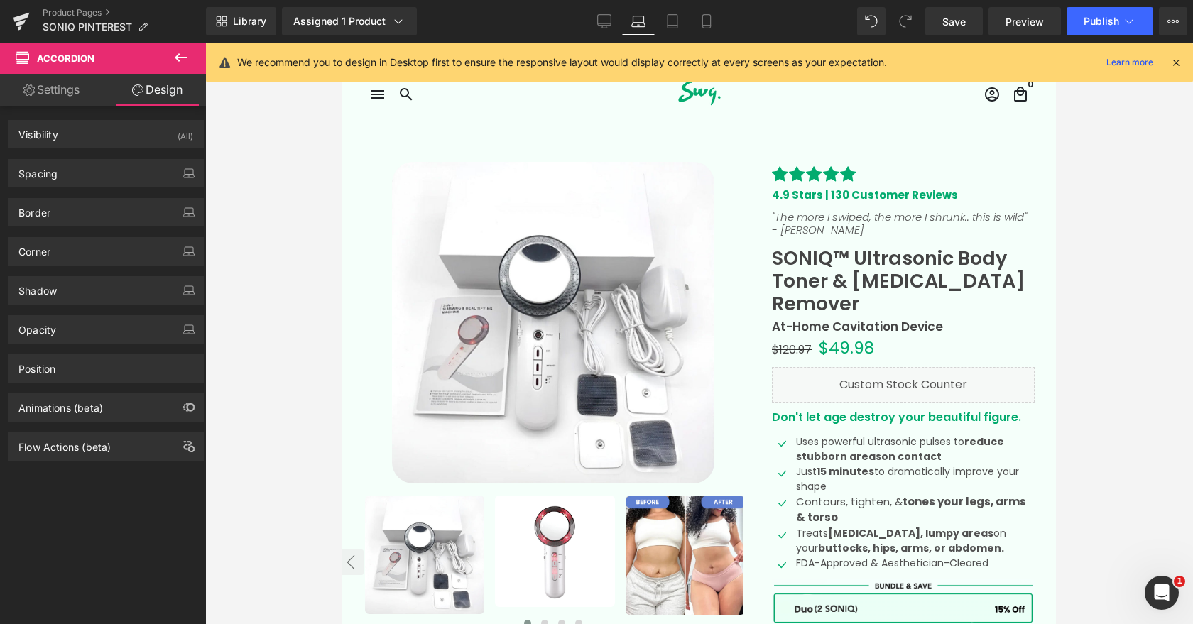
click at [186, 58] on icon at bounding box center [181, 57] width 13 height 9
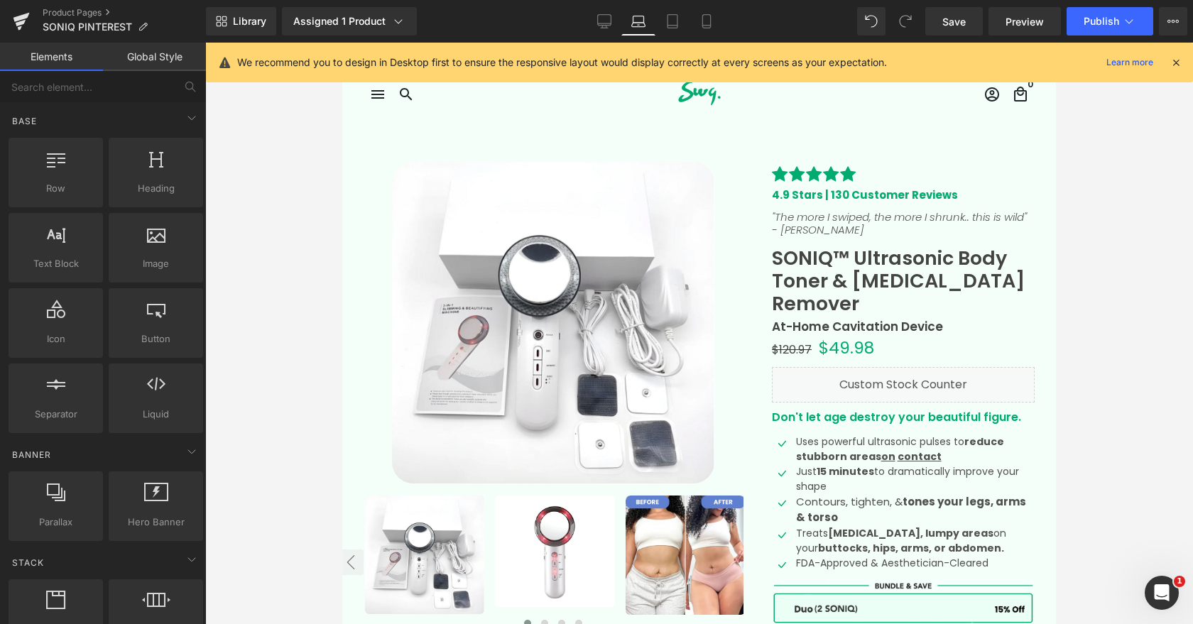
click at [164, 60] on link "Global Style" at bounding box center [154, 57] width 103 height 28
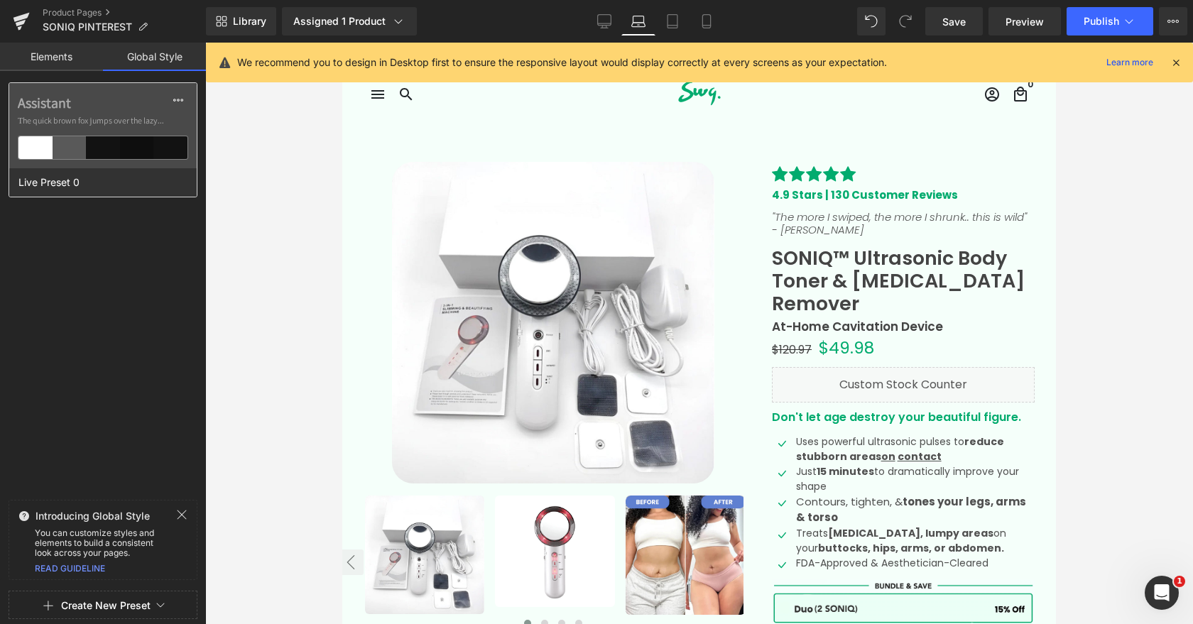
click at [109, 183] on div "Live Preset 0" at bounding box center [99, 182] width 180 height 28
click at [122, 121] on span "The quick brown fox jumps over the lazy..." at bounding box center [103, 120] width 170 height 13
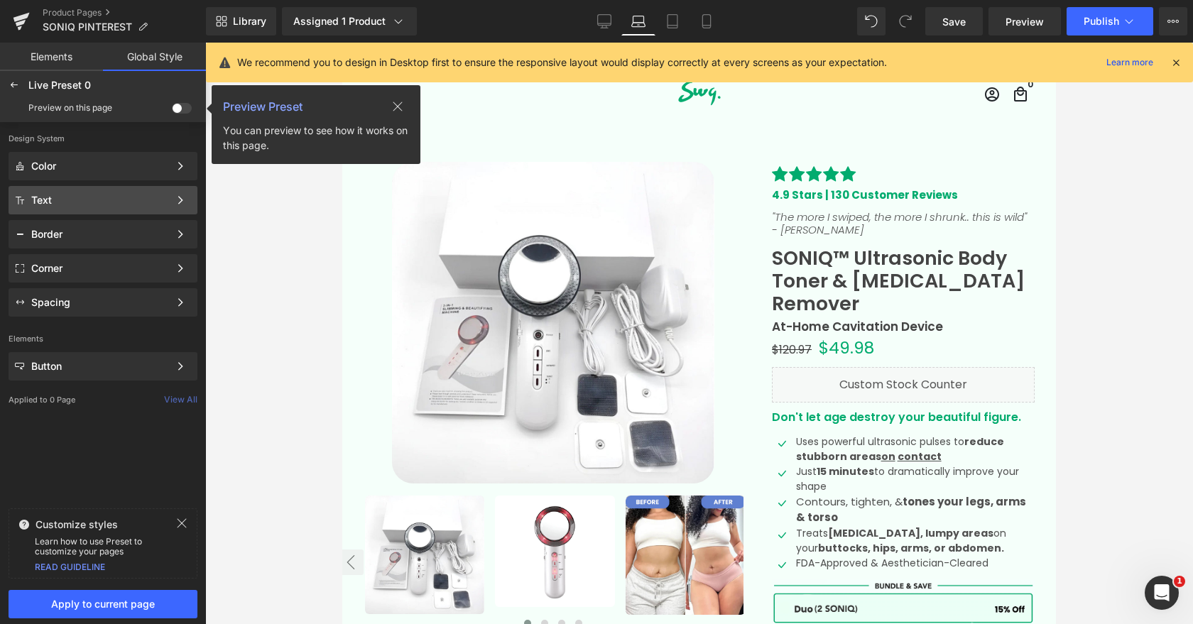
click at [149, 199] on div "Text" at bounding box center [100, 200] width 138 height 11
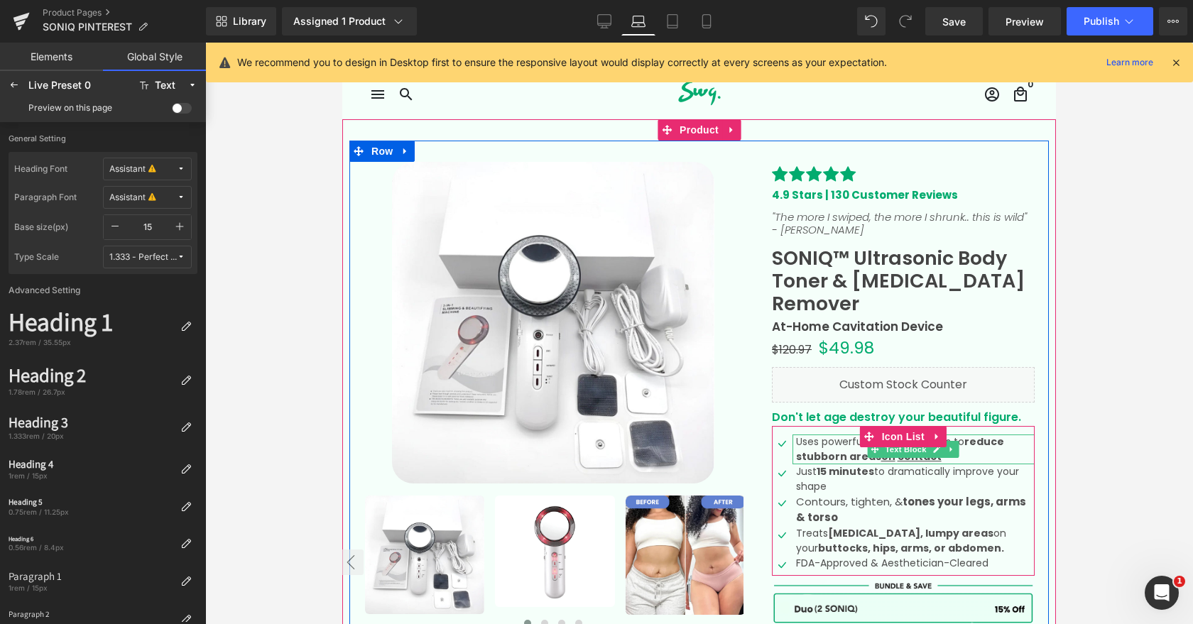
click at [834, 435] on strong "reduce stubborn areas on contact" at bounding box center [900, 449] width 208 height 29
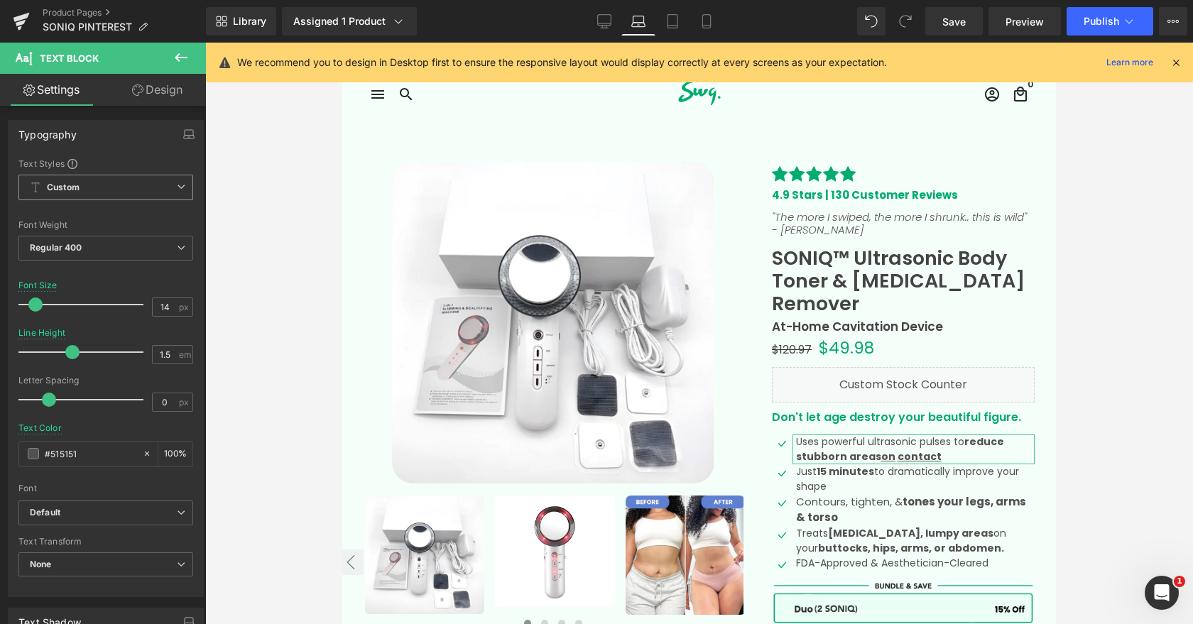
click at [115, 182] on span "Custom Setup Global Style" at bounding box center [105, 188] width 175 height 26
click at [102, 239] on div "Setup Global Style" at bounding box center [102, 244] width 169 height 33
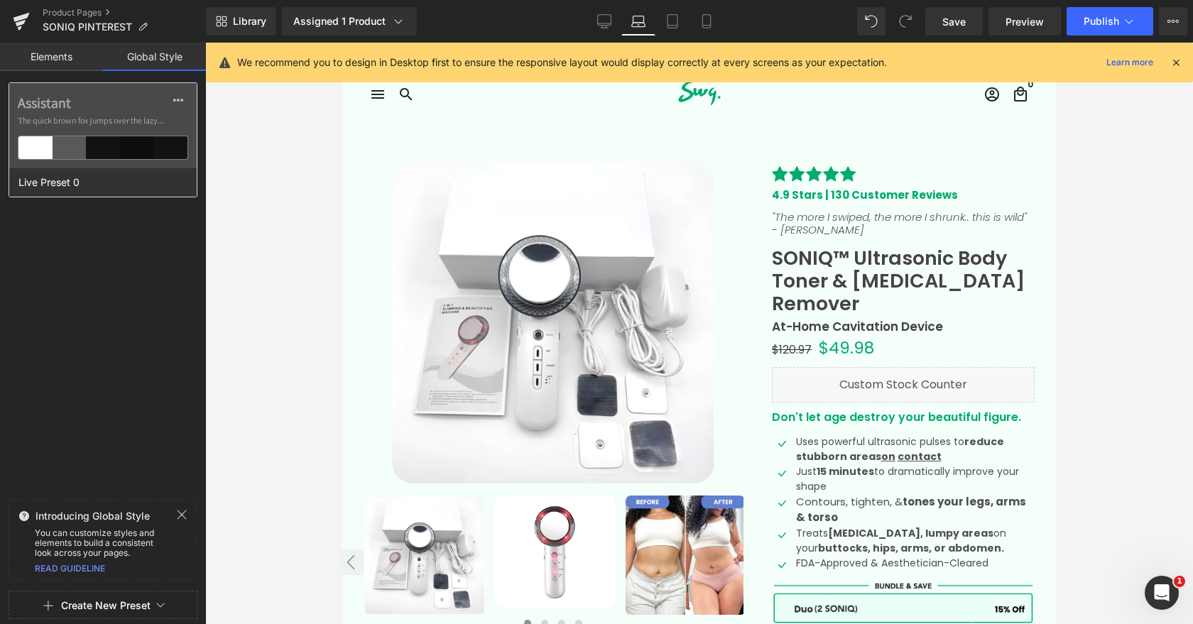
click at [90, 126] on span "The quick brown fox jumps over the lazy..." at bounding box center [103, 120] width 170 height 13
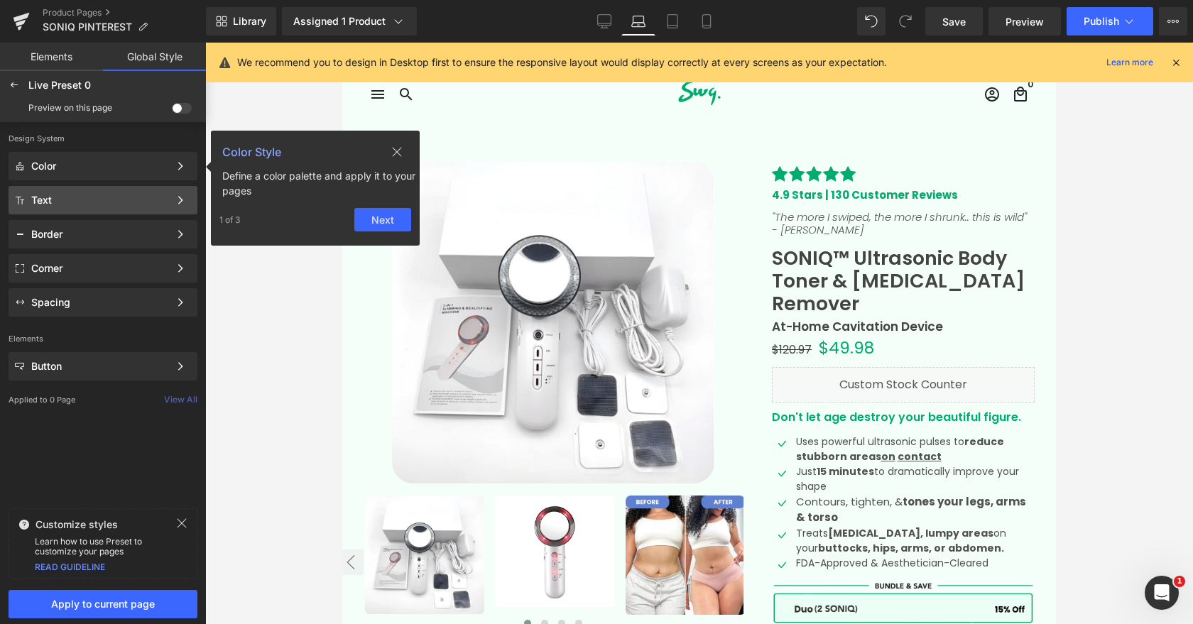
click at [153, 202] on div "Text" at bounding box center [100, 200] width 138 height 11
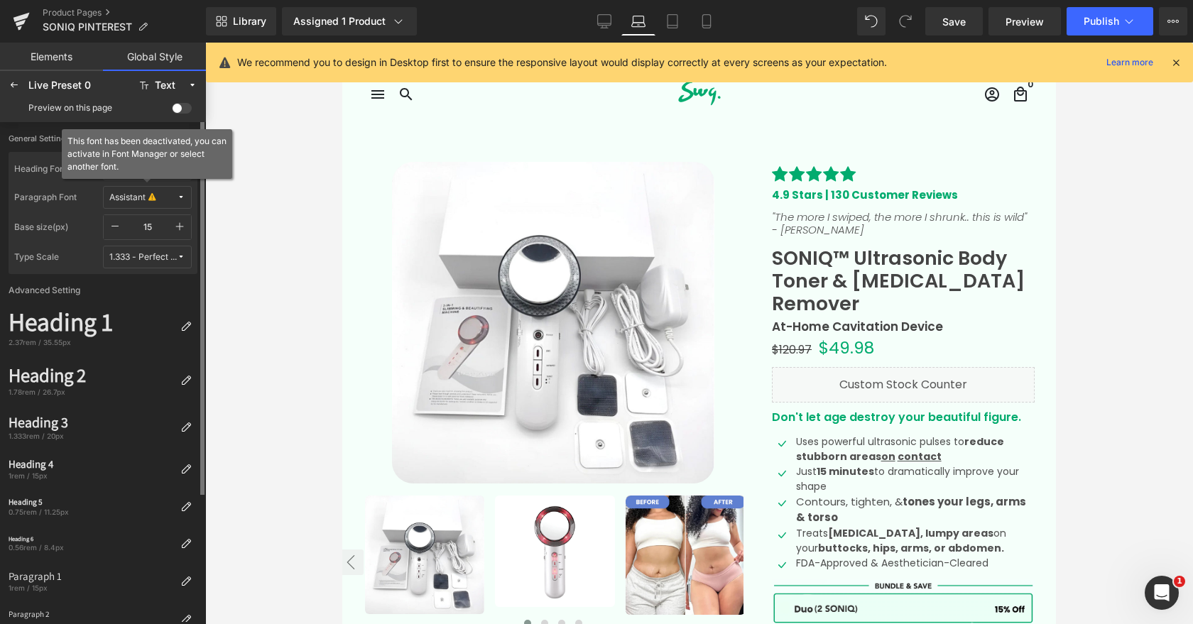
click at [126, 197] on div "Assistant" at bounding box center [127, 197] width 36 height 11
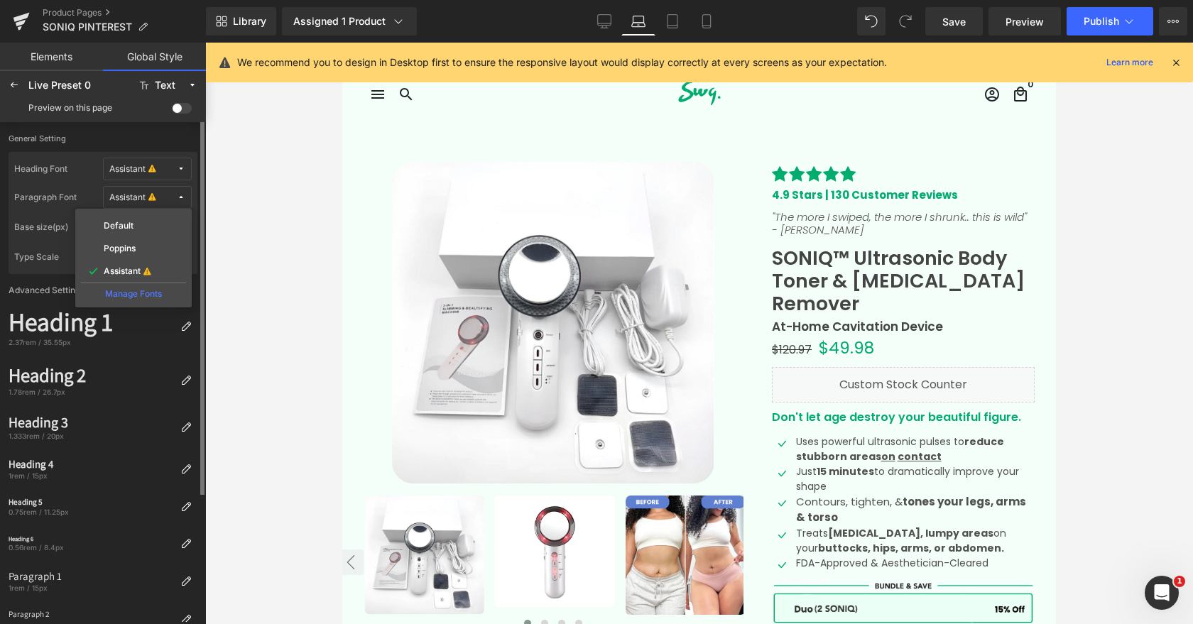
click at [41, 273] on div "Type Scale 1.333 - Perfect Fourth" at bounding box center [103, 260] width 178 height 28
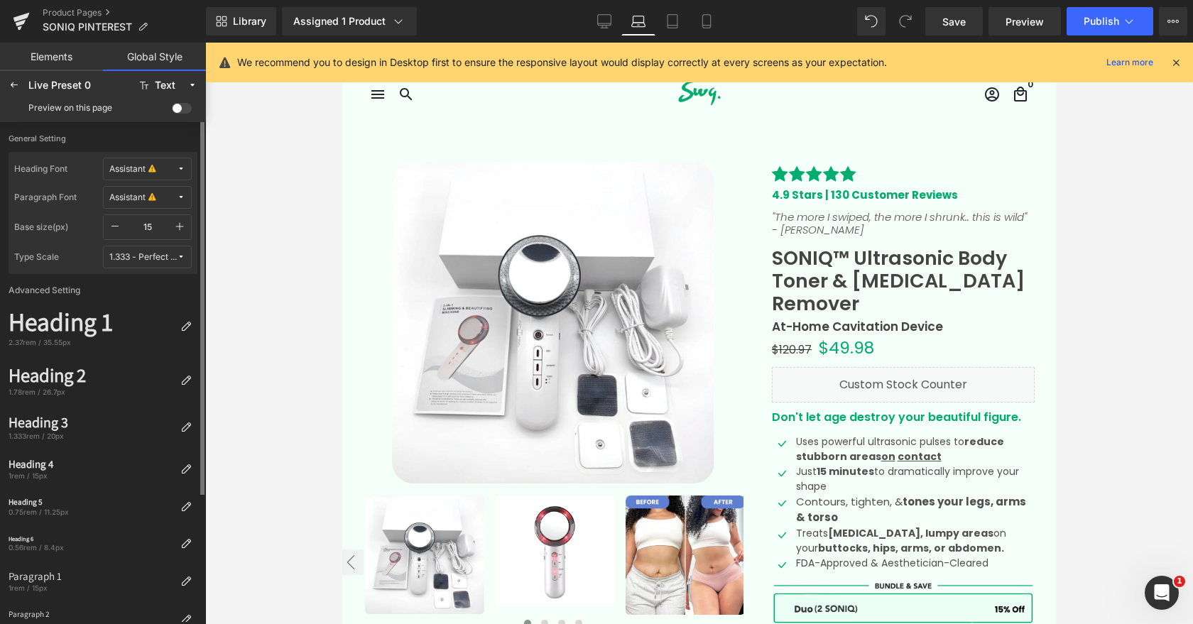
click at [60, 293] on label "Advanced Setting" at bounding box center [103, 289] width 195 height 30
click at [10, 84] on icon at bounding box center [14, 85] width 11 height 11
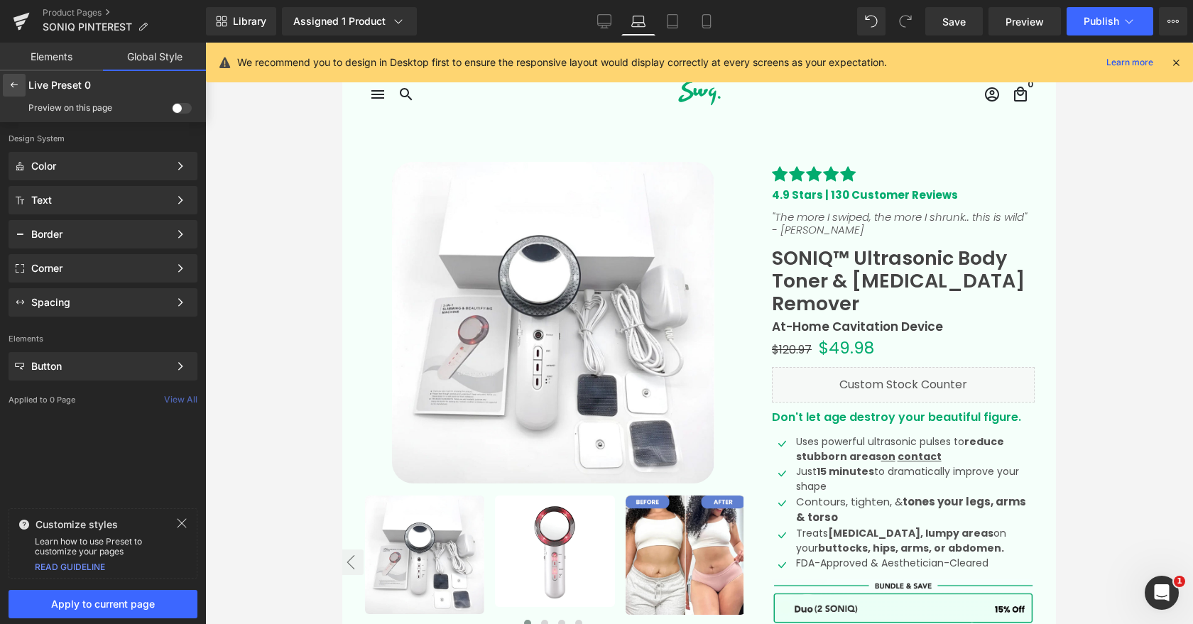
click at [11, 83] on icon at bounding box center [14, 85] width 11 height 11
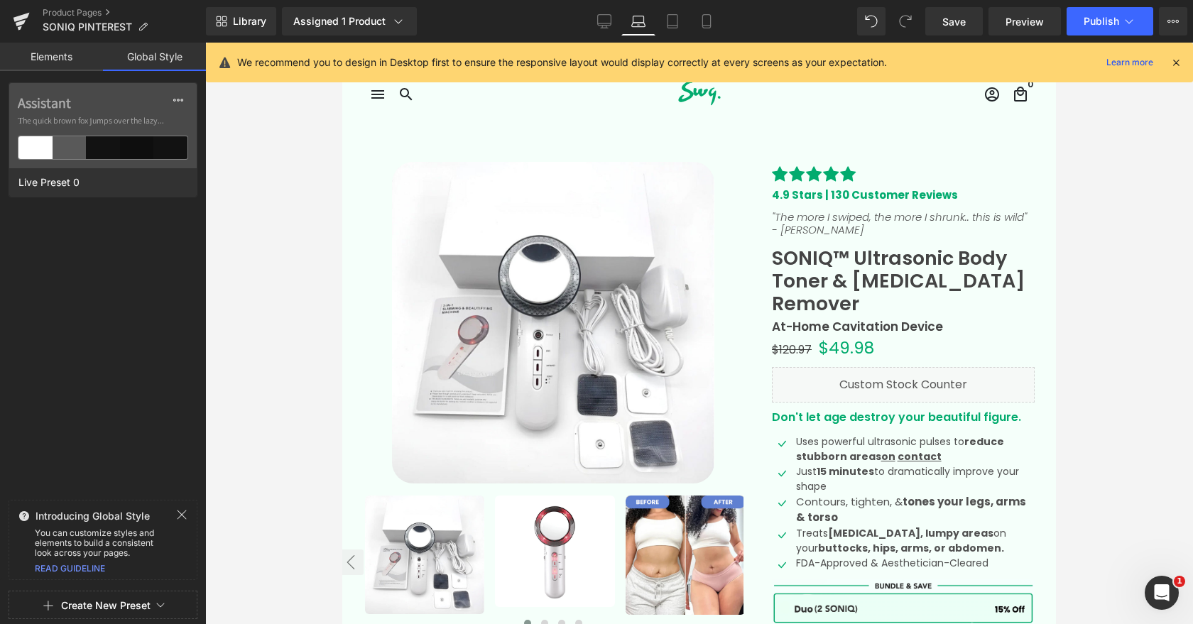
click at [71, 50] on link "Elements" at bounding box center [51, 57] width 103 height 28
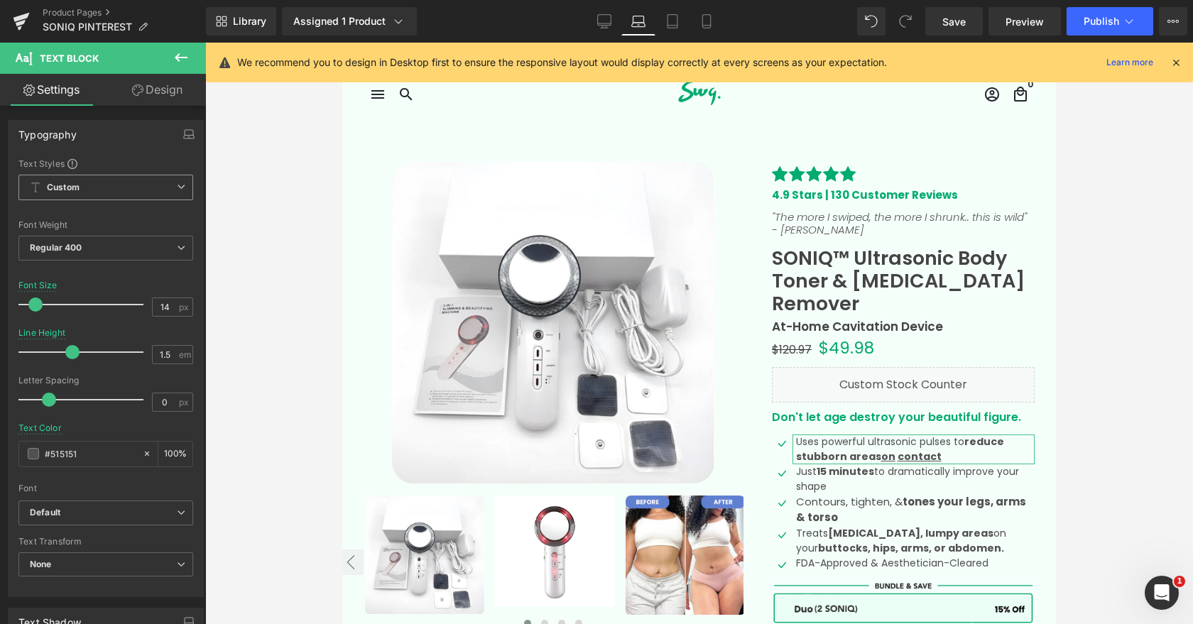
click at [124, 190] on span "Custom Setup Global Style" at bounding box center [105, 188] width 175 height 26
click at [103, 153] on div "Typography Text Styles Custom Custom Setup Global Style Custom Setup Global Sty…" at bounding box center [103, 358] width 190 height 477
click at [104, 254] on span "Regular 400" at bounding box center [105, 248] width 175 height 25
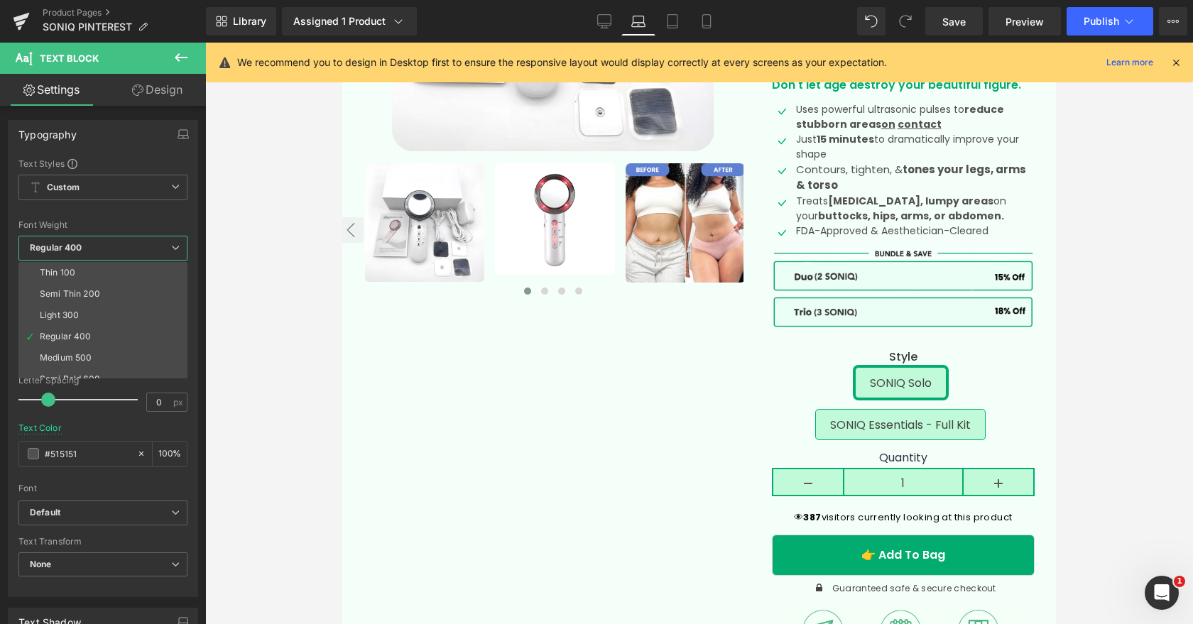
scroll to position [340, 0]
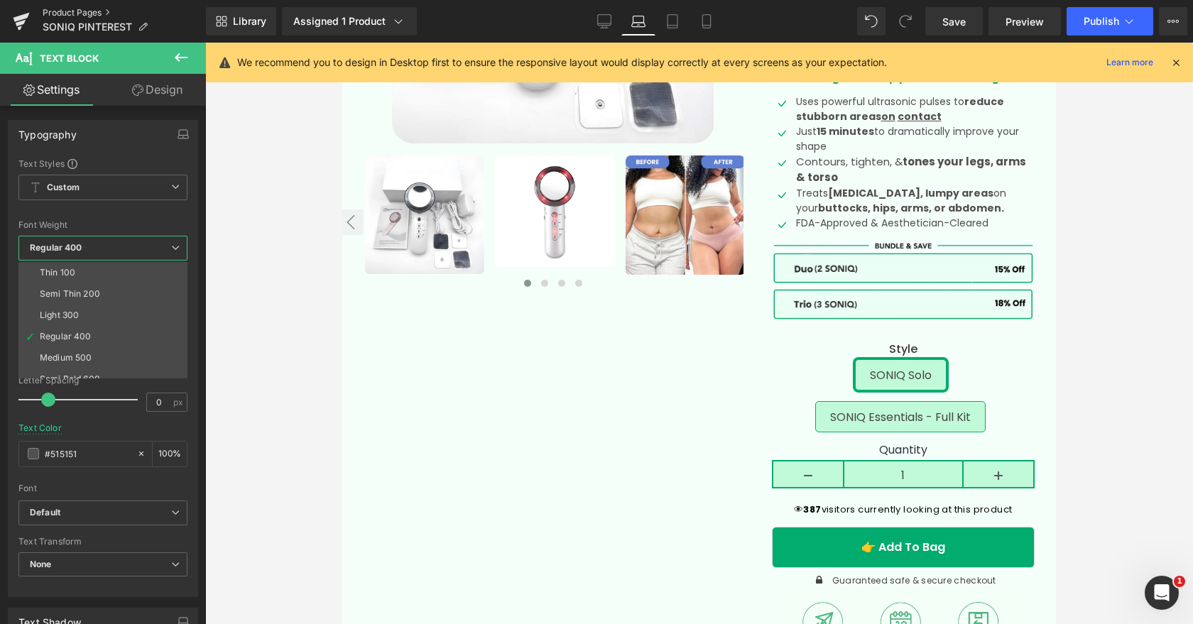
click at [77, 13] on link "Product Pages" at bounding box center [124, 12] width 163 height 11
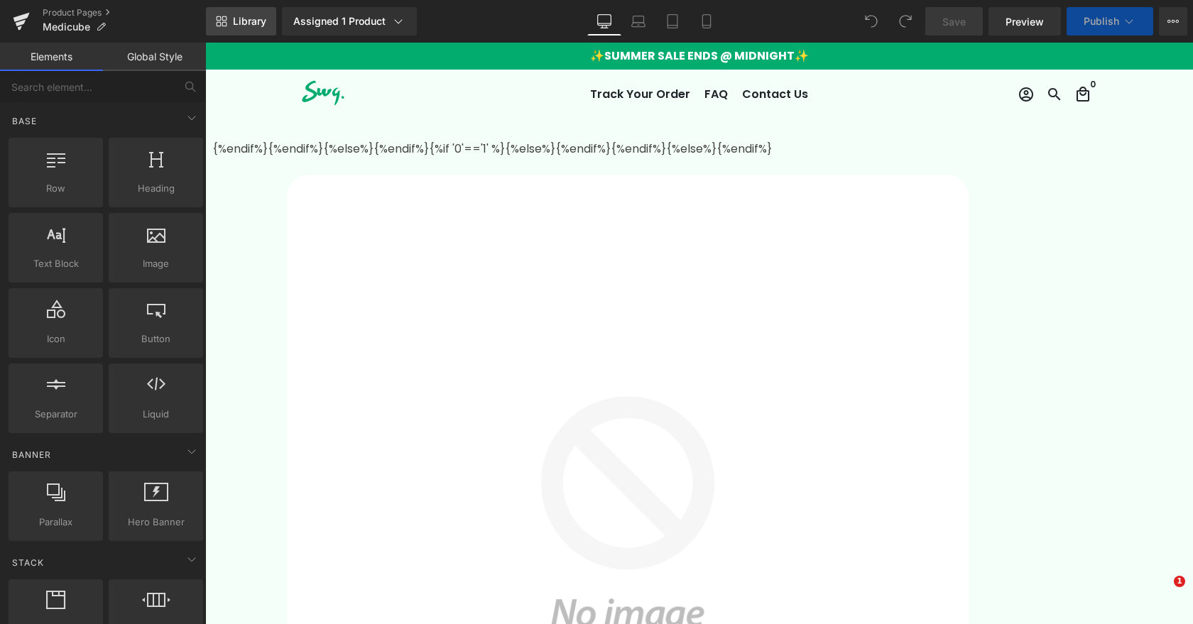
select select
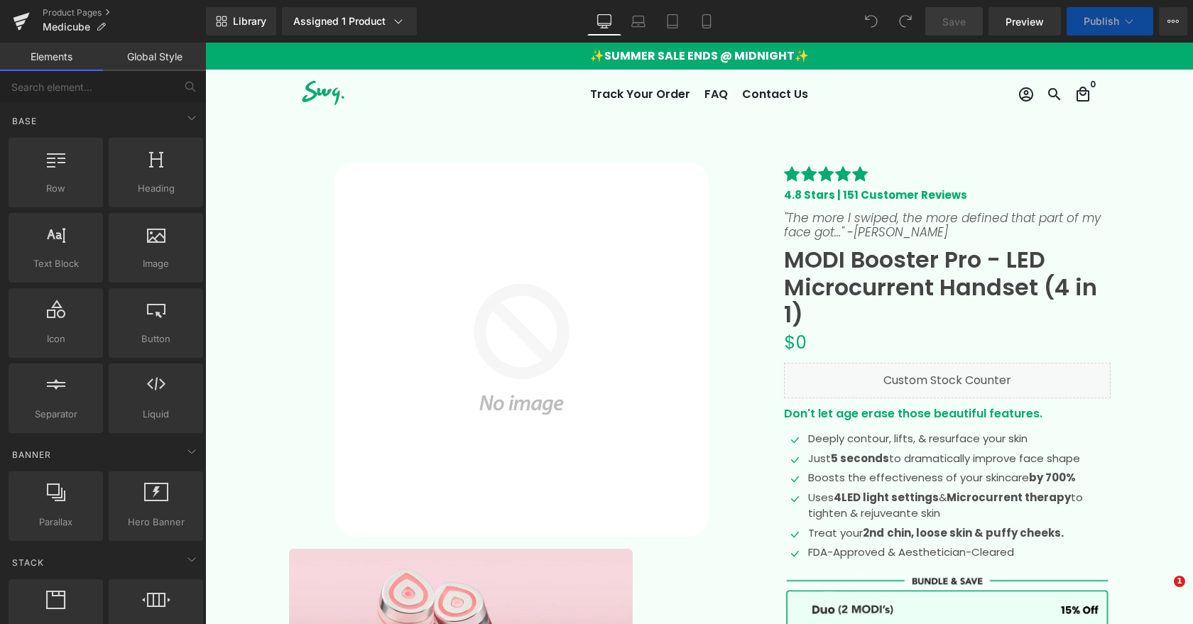
click at [237, 25] on span "Library" at bounding box center [249, 21] width 33 height 13
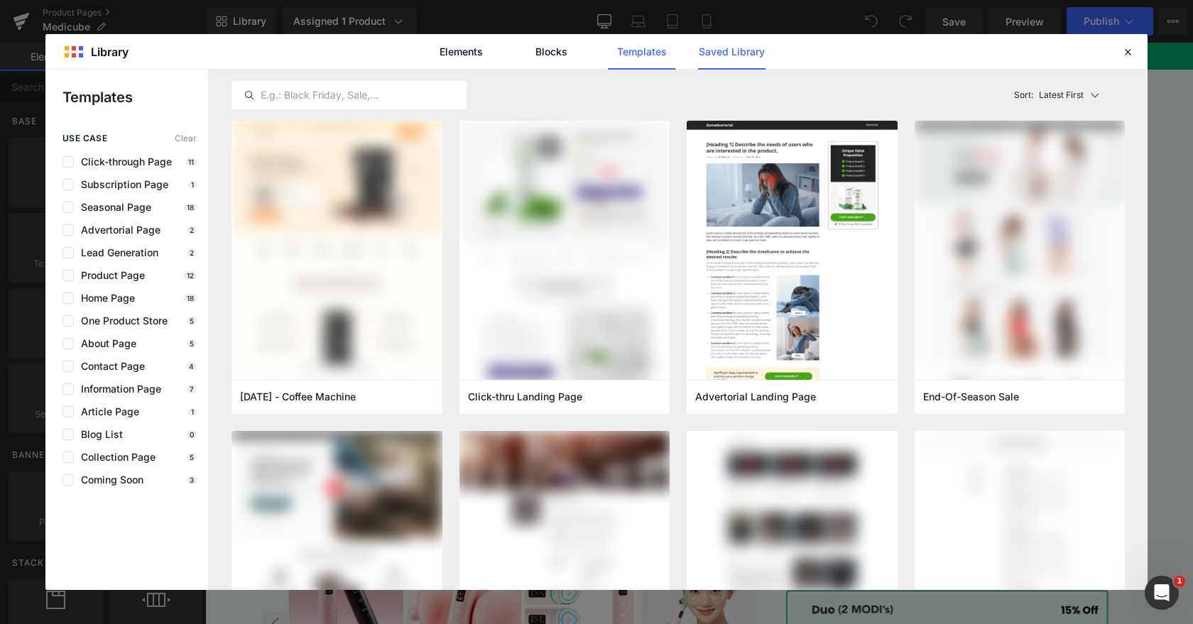
click at [735, 54] on link "Saved Library" at bounding box center [731, 52] width 67 height 36
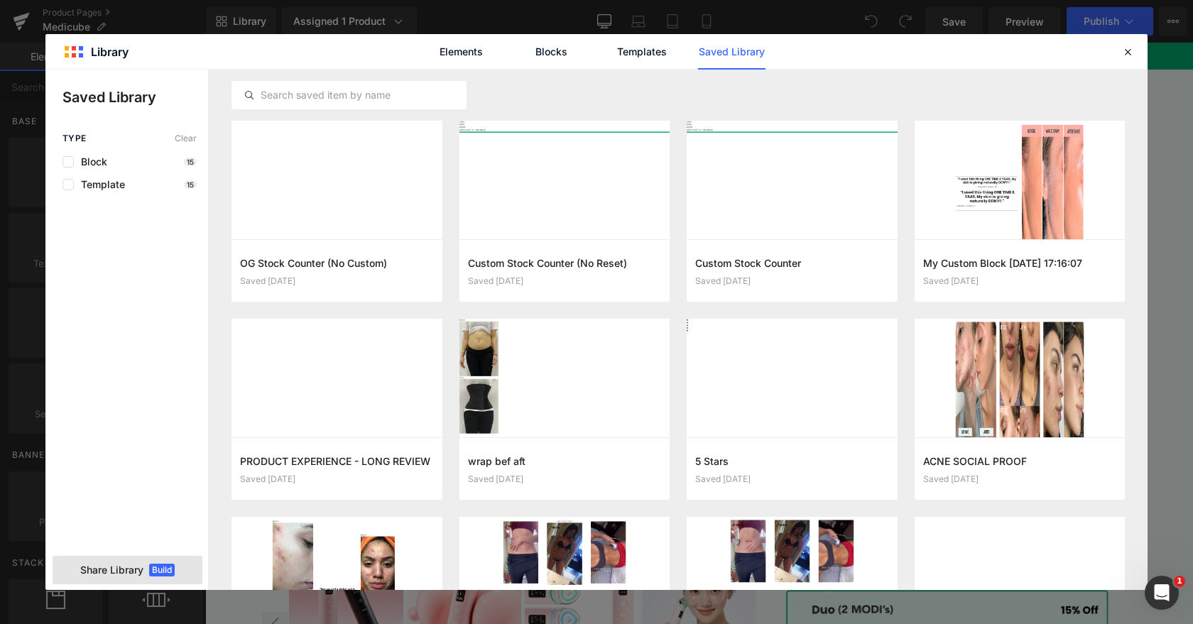
click at [116, 571] on span "Share Library" at bounding box center [111, 570] width 63 height 14
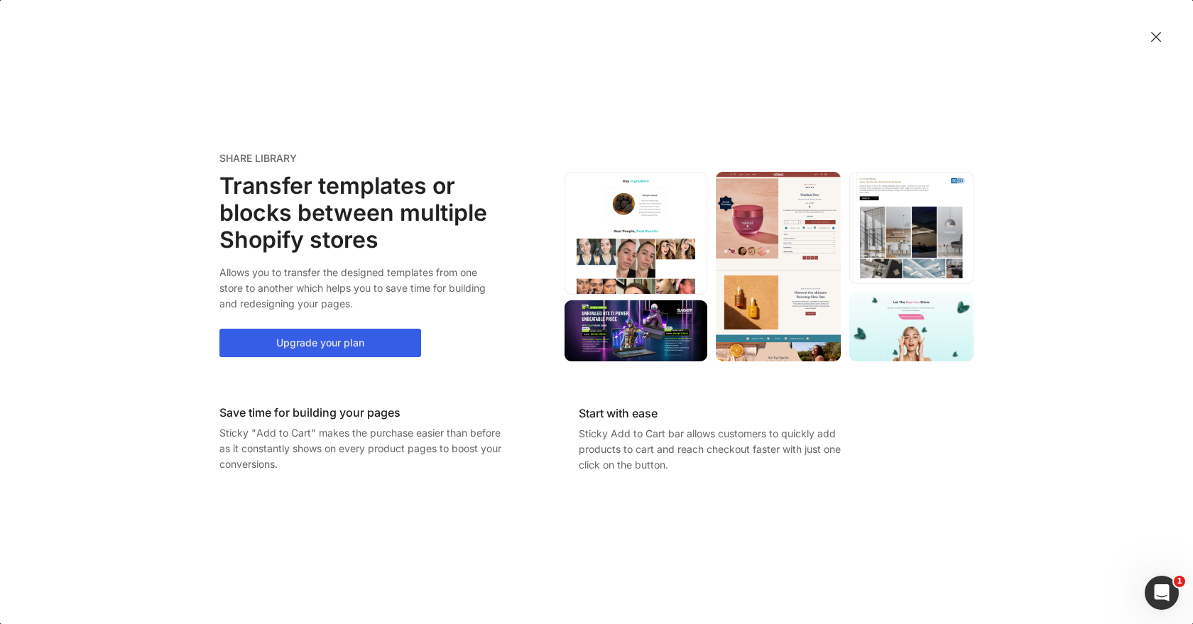
click at [343, 339] on button "Upgrade your plan" at bounding box center [320, 343] width 202 height 28
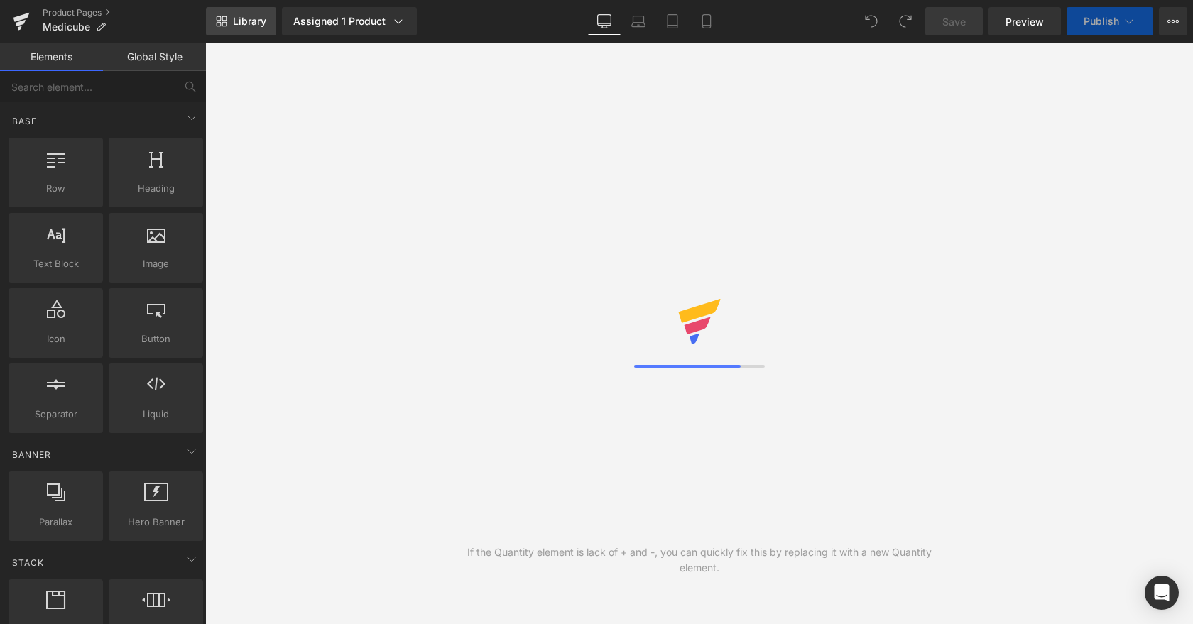
select select
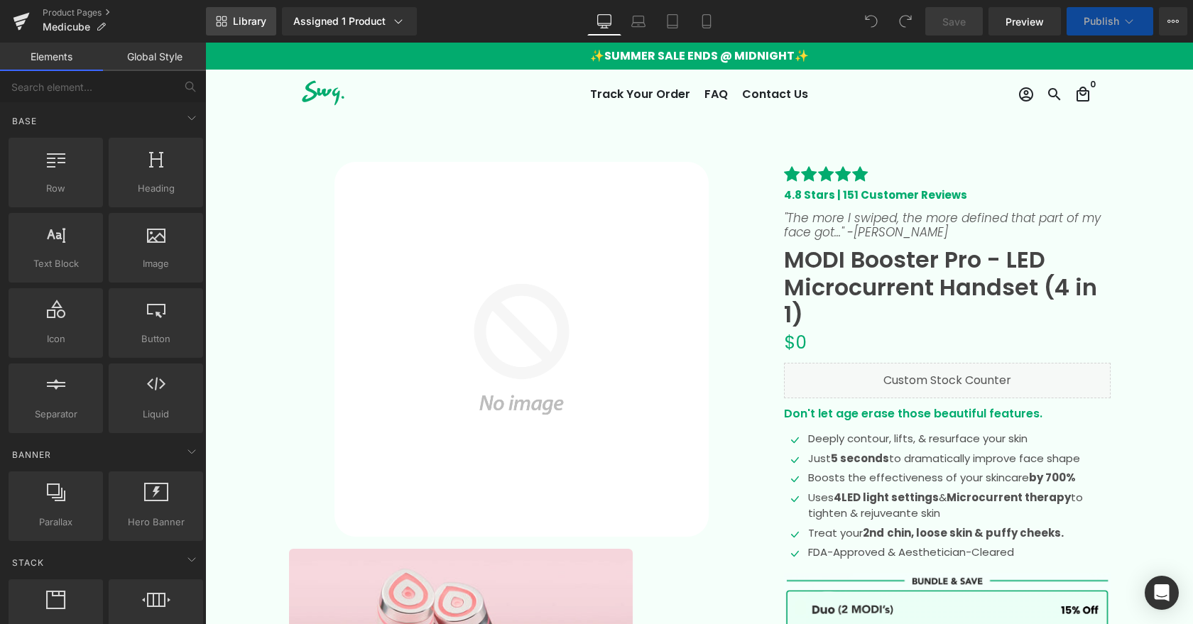
click at [250, 21] on span "Library" at bounding box center [249, 21] width 33 height 13
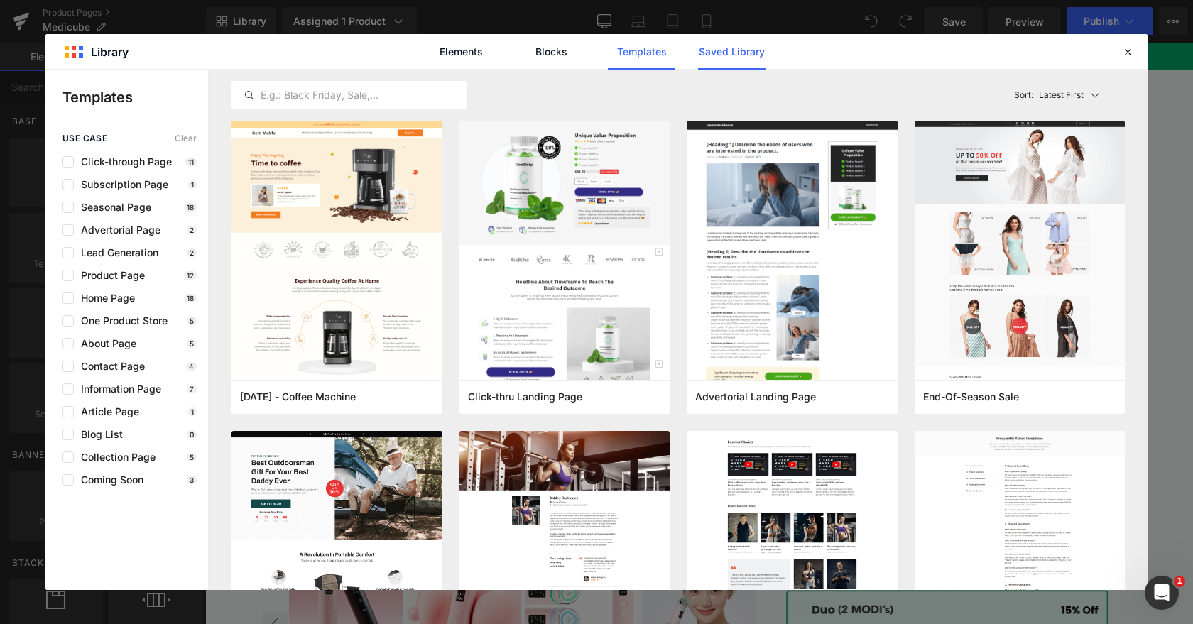
click at [747, 53] on link "Saved Library" at bounding box center [731, 52] width 67 height 36
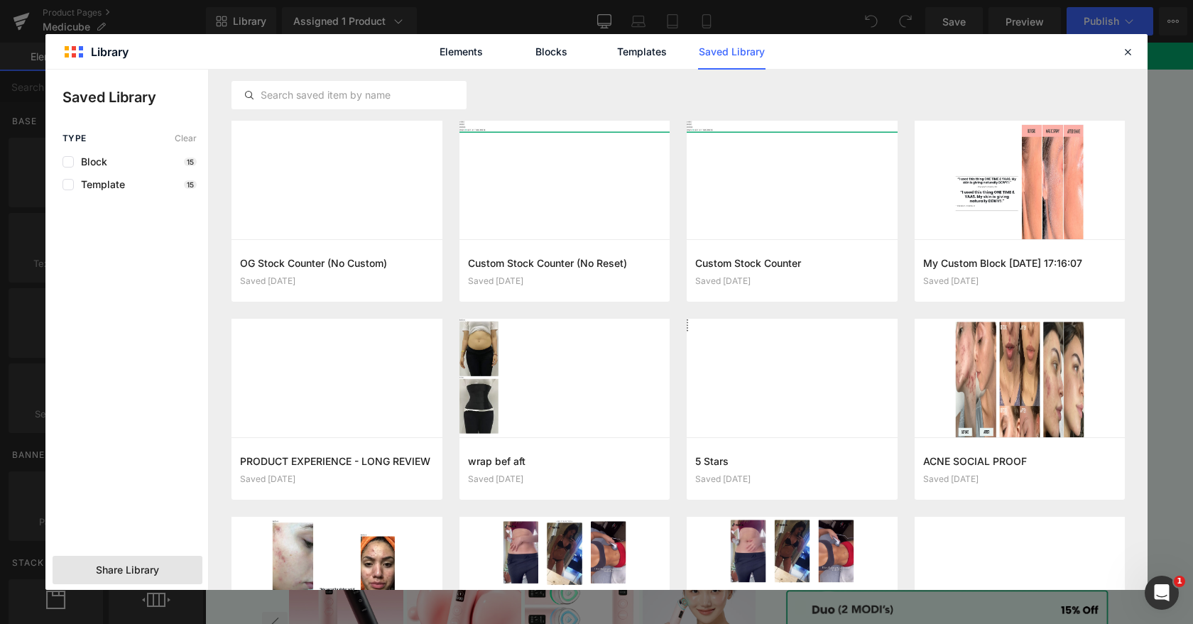
click at [146, 572] on span "Share Library" at bounding box center [127, 570] width 63 height 14
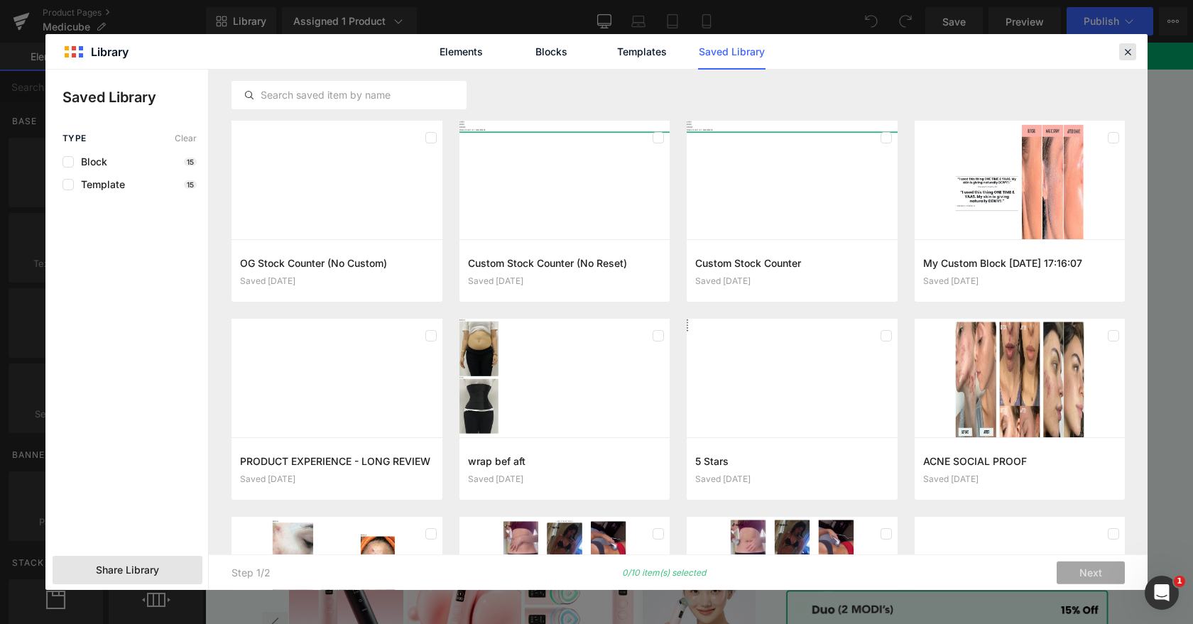
click at [1135, 45] on div at bounding box center [1127, 51] width 17 height 17
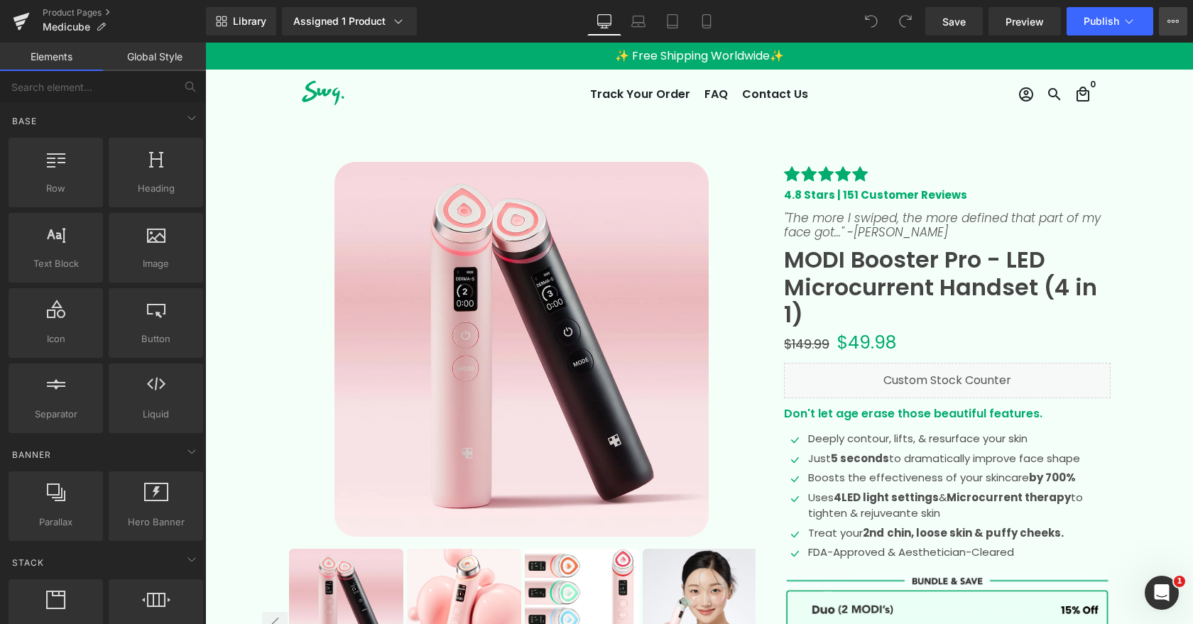
click at [1178, 20] on icon at bounding box center [1172, 21] width 11 height 11
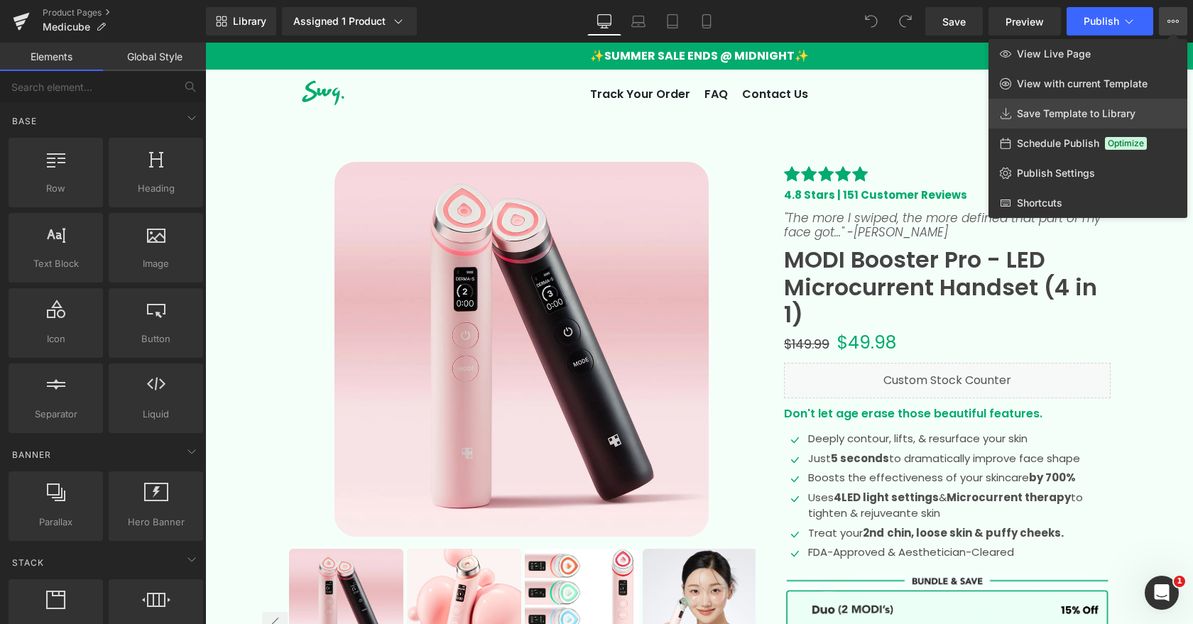
click at [1048, 116] on span "Save Template to Library" at bounding box center [1076, 113] width 119 height 13
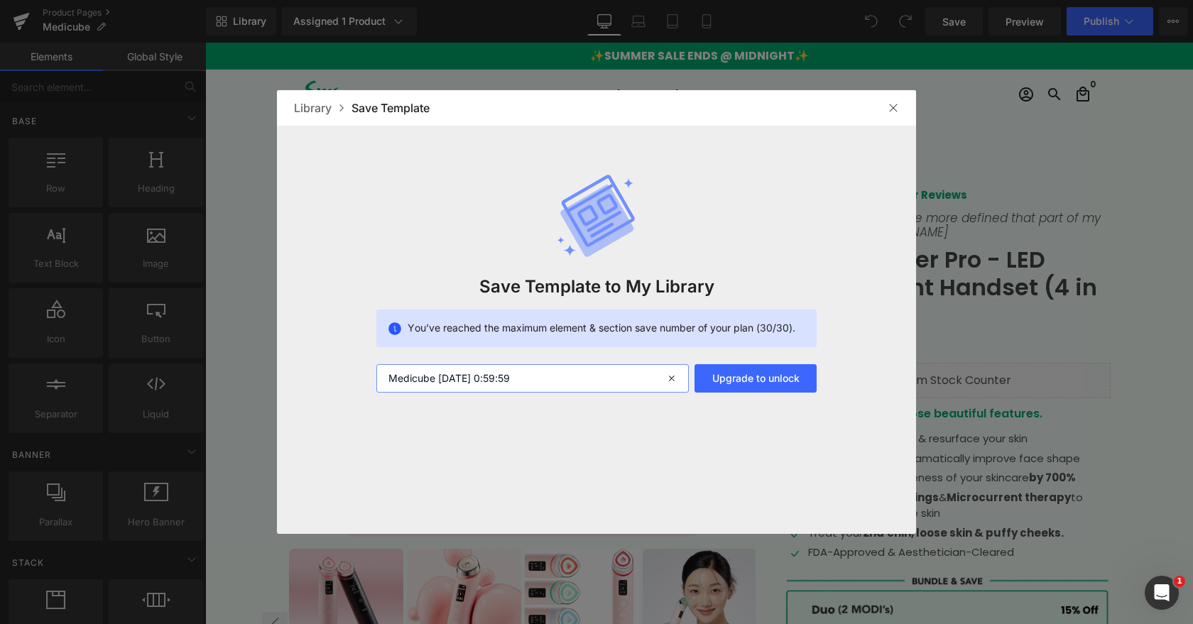
click at [545, 381] on input "Medicube [DATE] 0:59:59" at bounding box center [532, 378] width 312 height 28
click at [544, 381] on input "Medicube [DATE] 0:59:59" at bounding box center [532, 378] width 312 height 28
type input "MODI"
click at [748, 376] on button "Upgrade to unlock" at bounding box center [755, 378] width 122 height 28
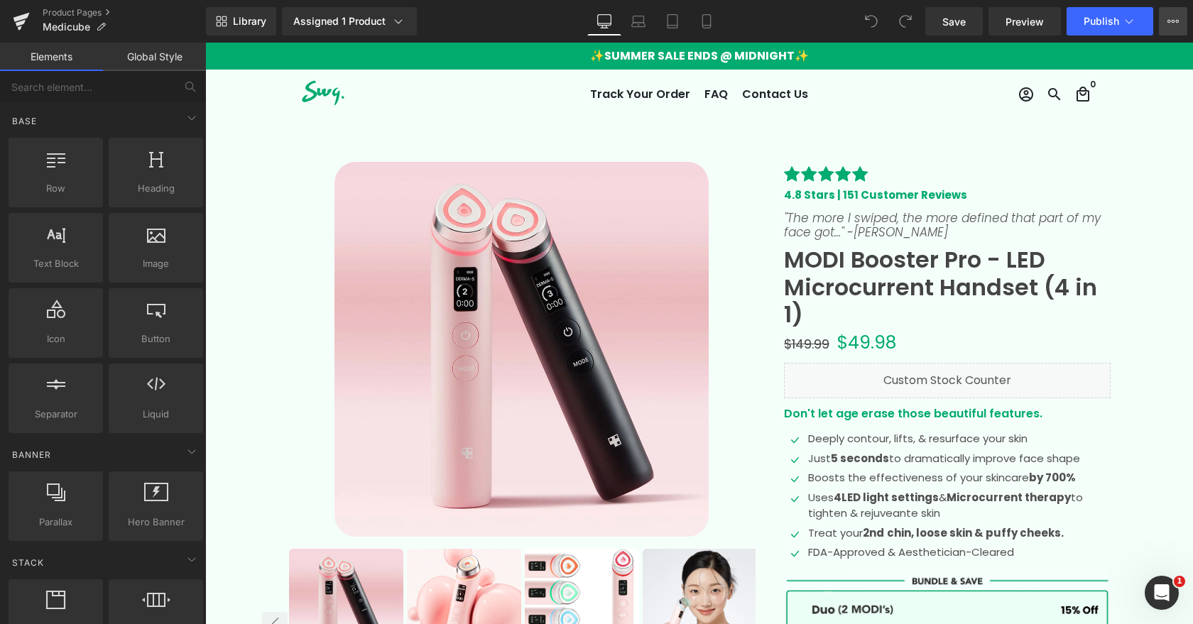
click at [1170, 23] on icon at bounding box center [1172, 21] width 11 height 11
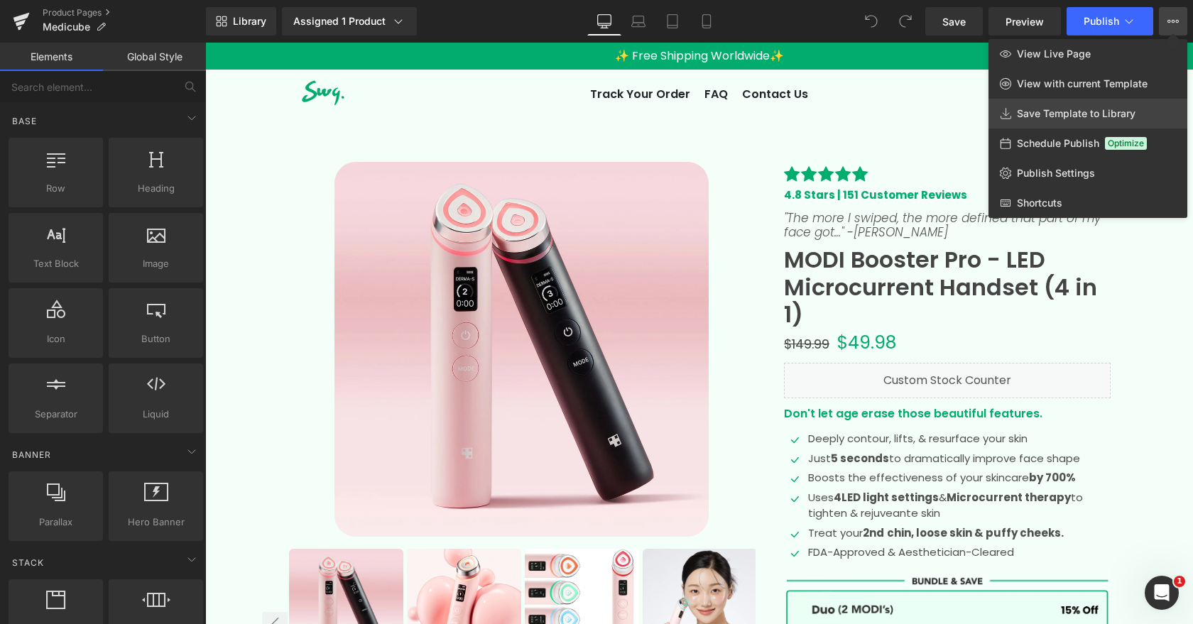
click at [1056, 109] on span "Save Template to Library" at bounding box center [1076, 113] width 119 height 13
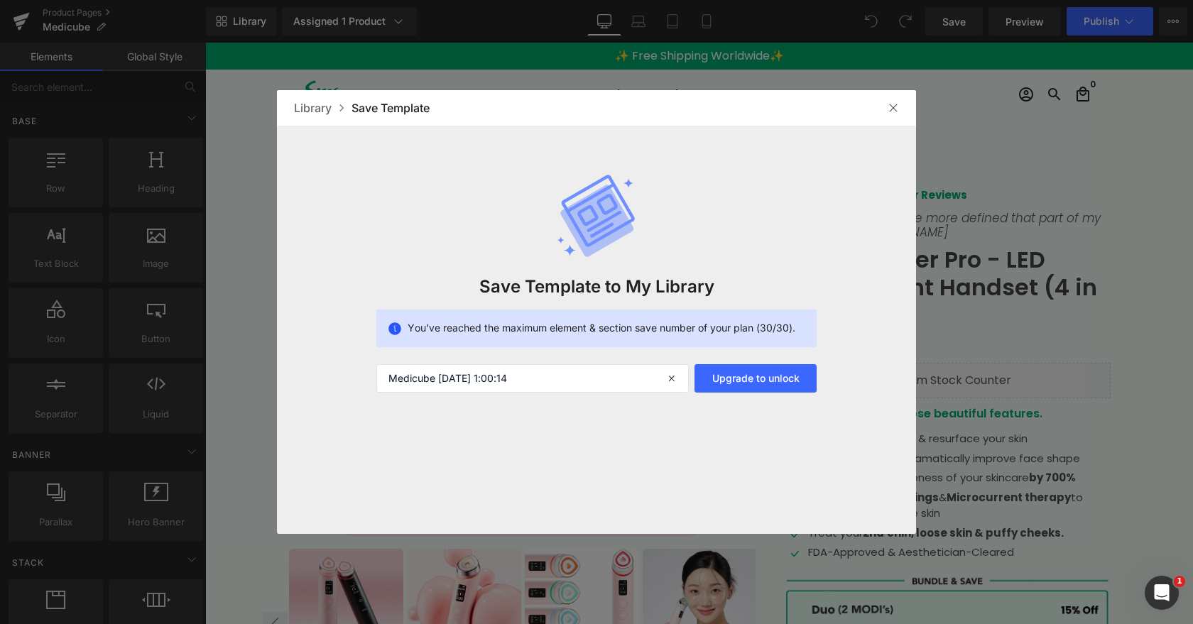
click at [895, 105] on img at bounding box center [893, 107] width 11 height 11
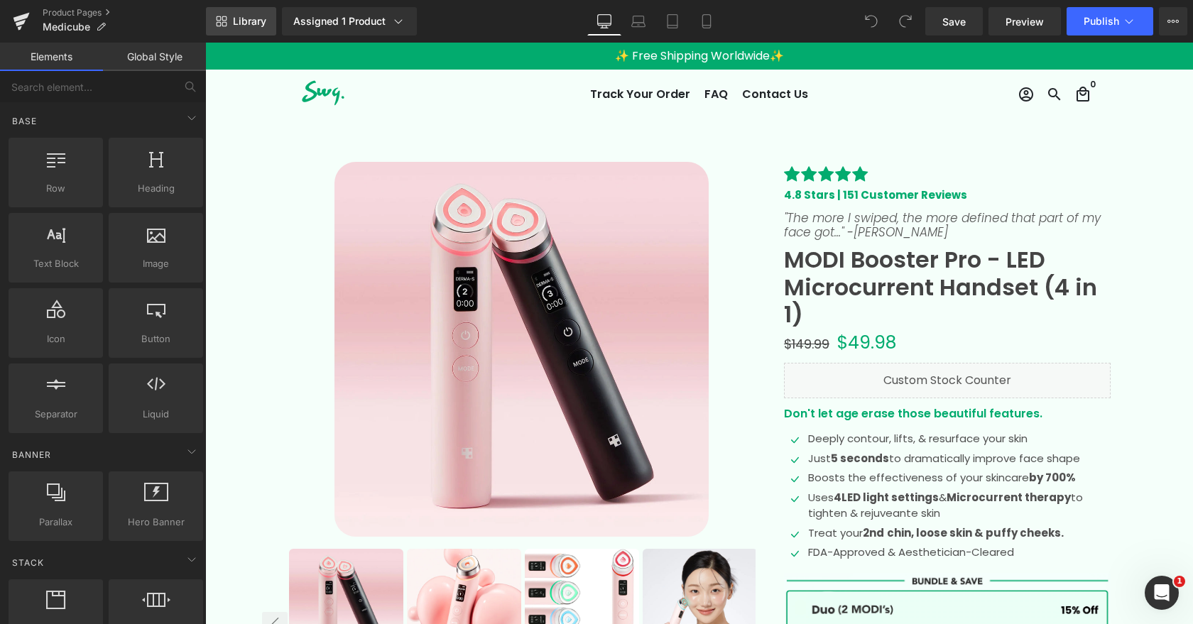
click at [230, 26] on link "Library" at bounding box center [241, 21] width 70 height 28
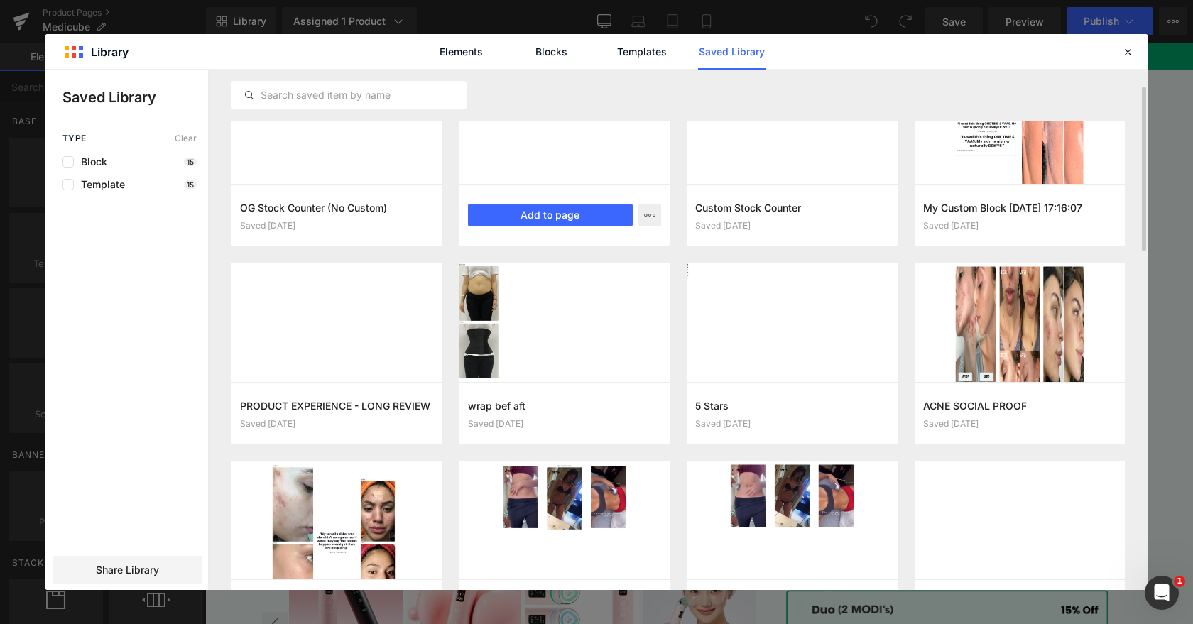
scroll to position [72, 0]
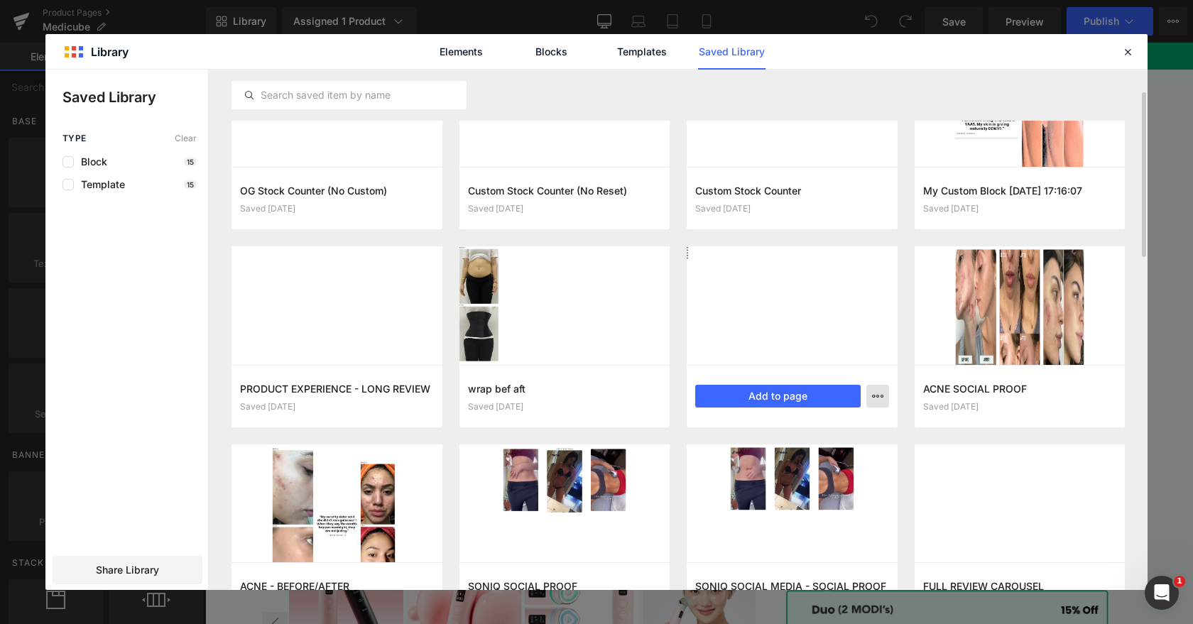
click at [878, 391] on icon "button" at bounding box center [877, 396] width 11 height 11
click at [648, 378] on div at bounding box center [596, 330] width 1102 height 521
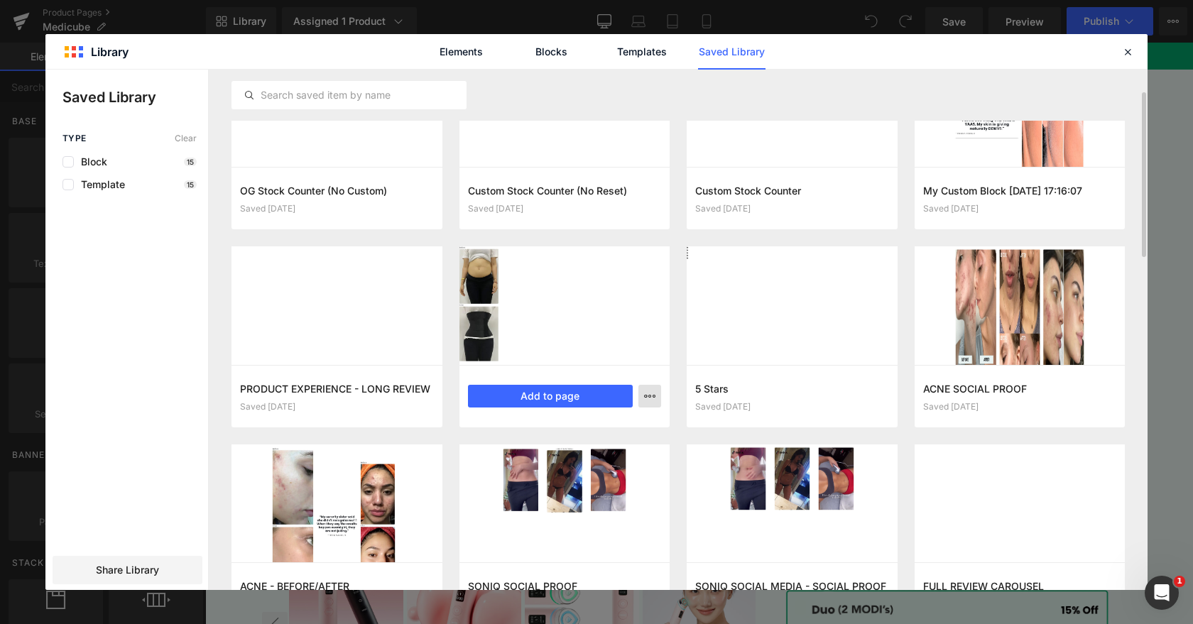
click at [645, 396] on icon "button" at bounding box center [649, 396] width 11 height 11
click at [611, 462] on div "Delete" at bounding box center [580, 458] width 162 height 30
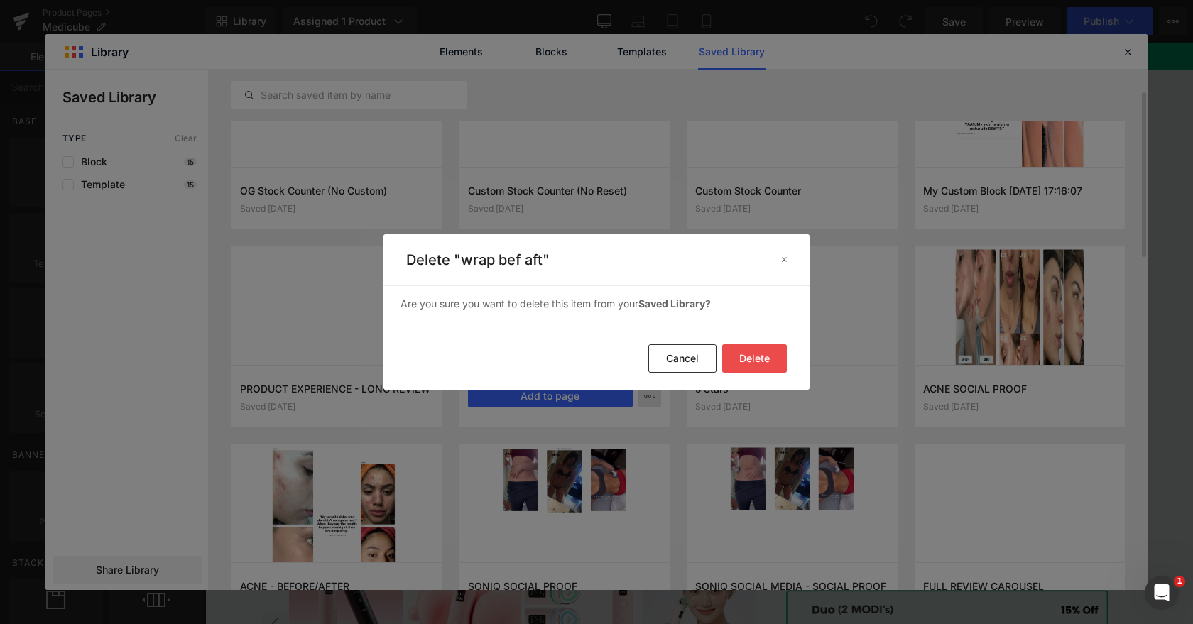
click at [770, 352] on button "Delete" at bounding box center [754, 358] width 65 height 28
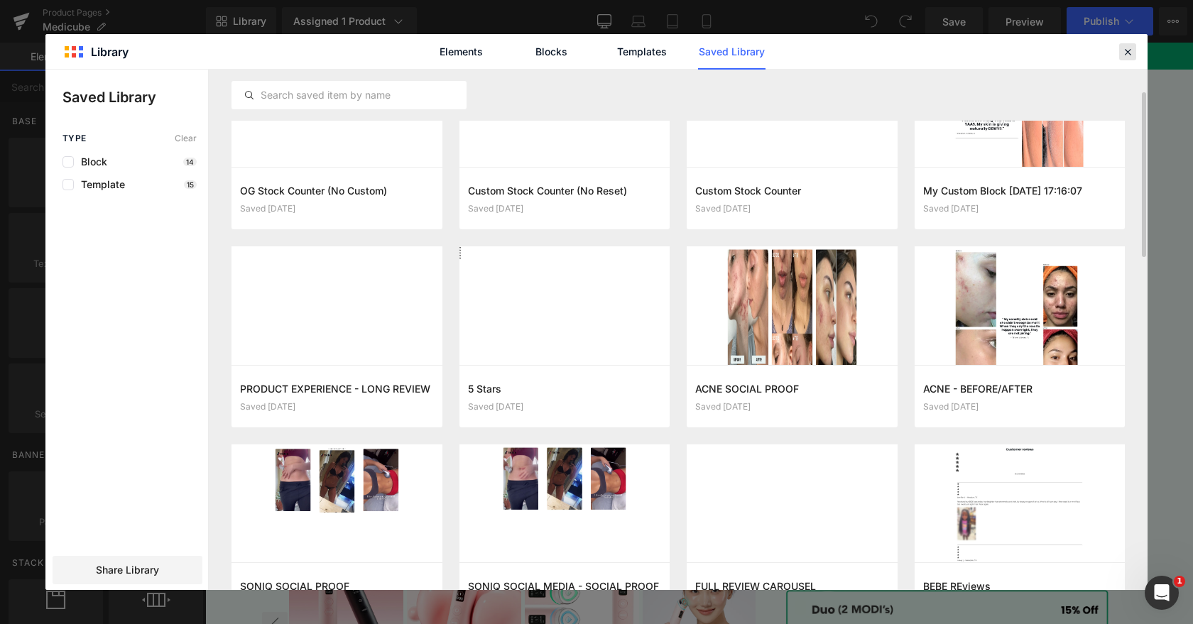
drag, startPoint x: 1131, startPoint y: 48, endPoint x: 926, endPoint y: 6, distance: 209.5
click at [1131, 48] on icon at bounding box center [1127, 51] width 13 height 13
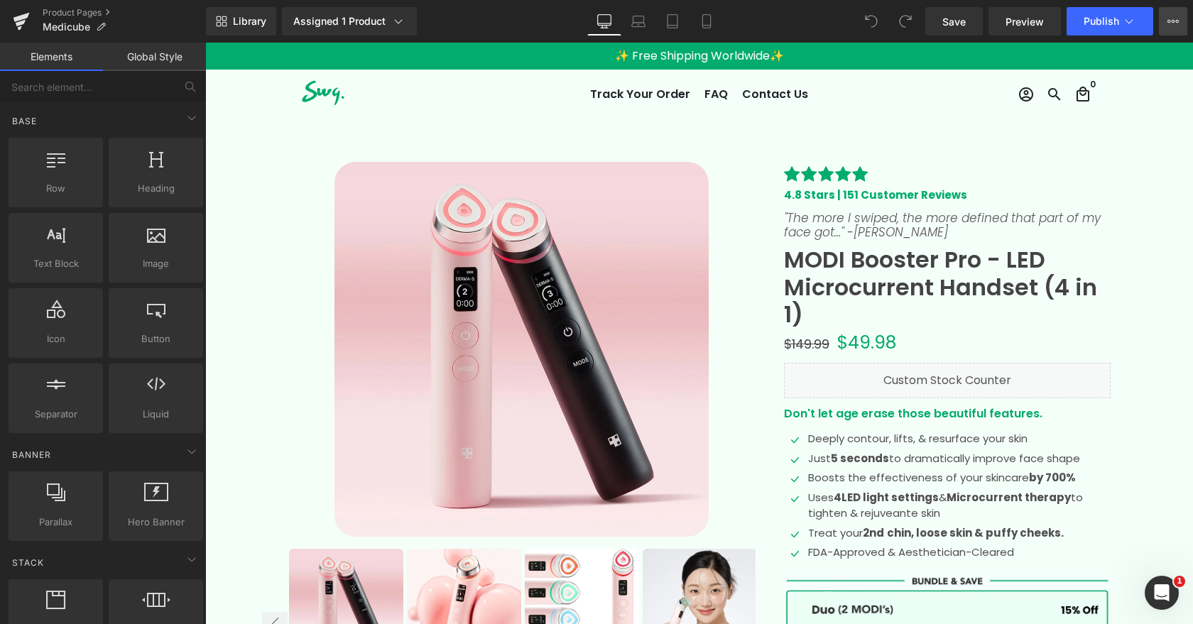
click at [1170, 16] on icon at bounding box center [1172, 21] width 11 height 11
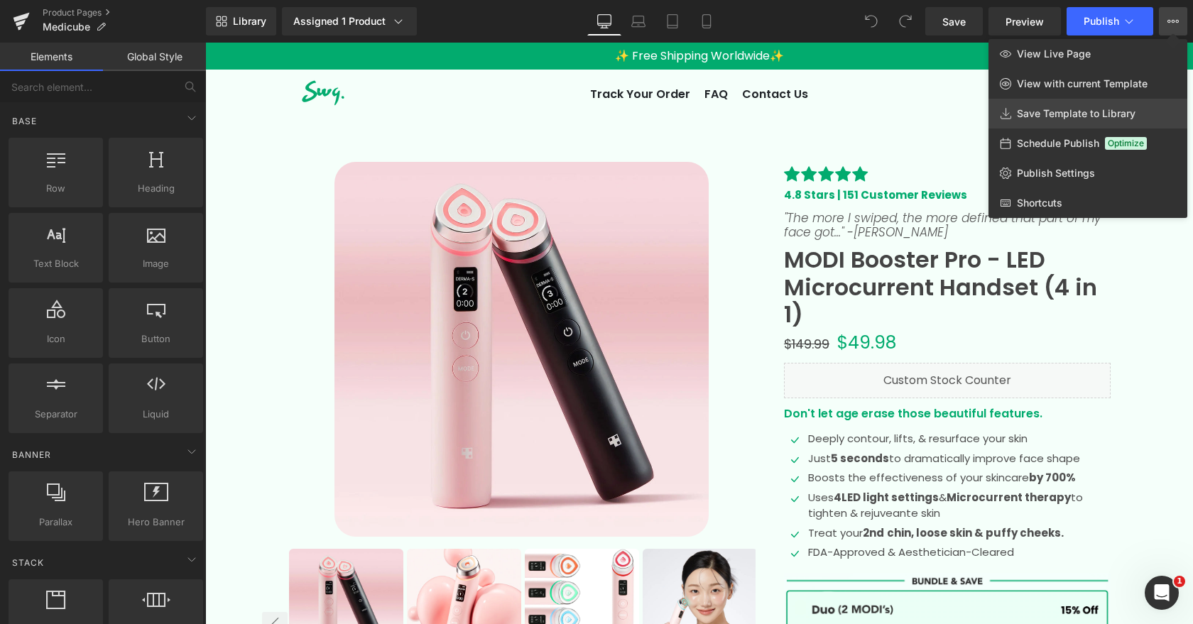
click at [1030, 105] on link "Save Template to Library" at bounding box center [1087, 114] width 199 height 30
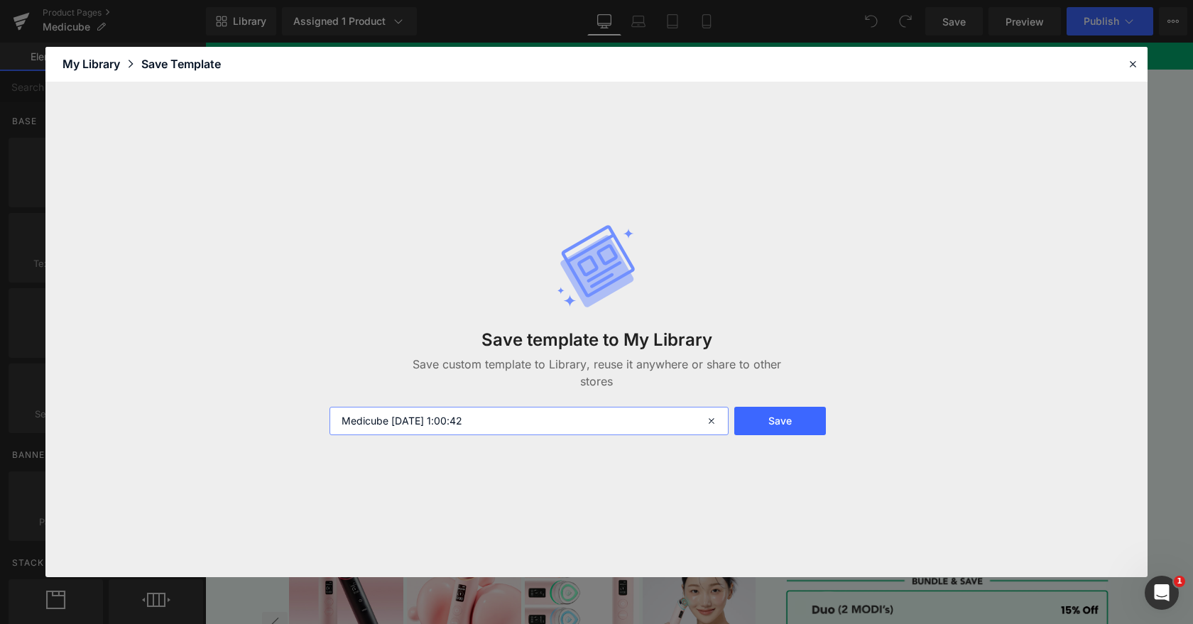
click at [642, 423] on input "Medicube [DATE] 1:00:42" at bounding box center [528, 421] width 399 height 28
click at [641, 423] on input "Medicube [DATE] 1:00:42" at bounding box center [528, 421] width 399 height 28
type input "MODI"
click at [780, 425] on button "Save" at bounding box center [780, 421] width 92 height 28
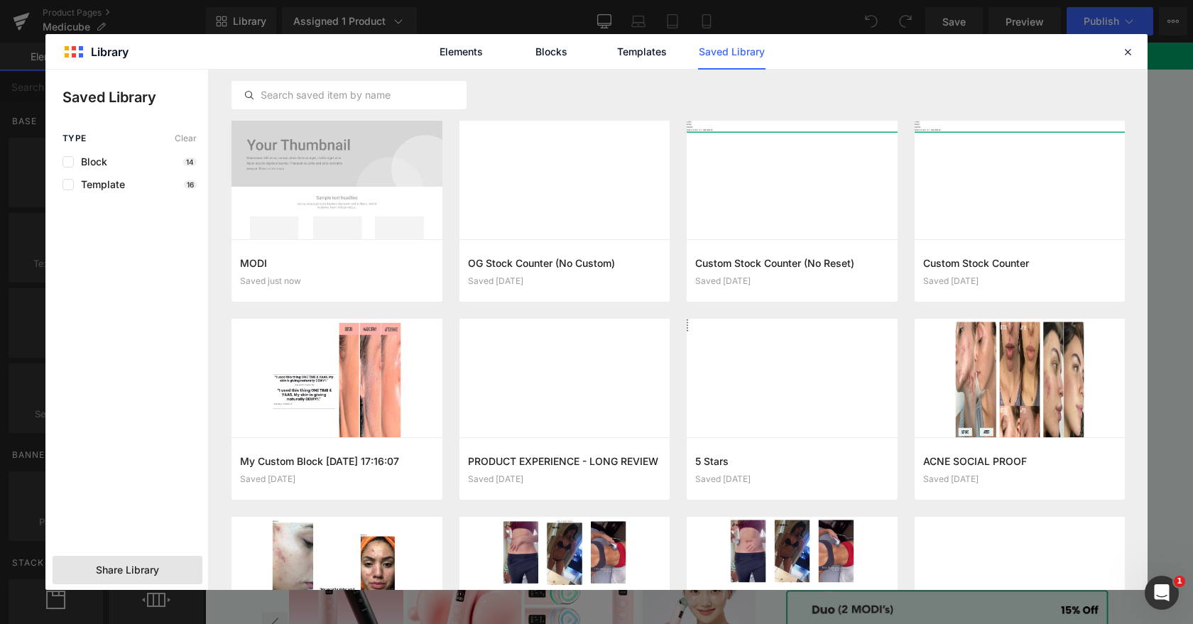
click at [129, 574] on span "Share Library" at bounding box center [127, 570] width 63 height 14
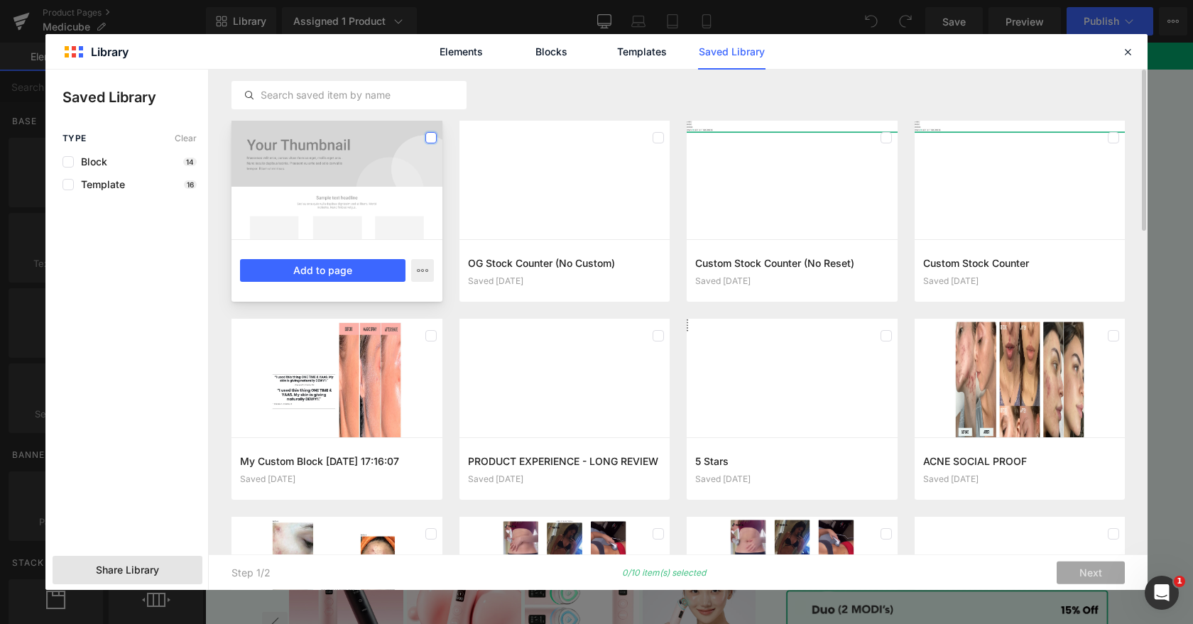
click at [428, 137] on label at bounding box center [430, 137] width 11 height 11
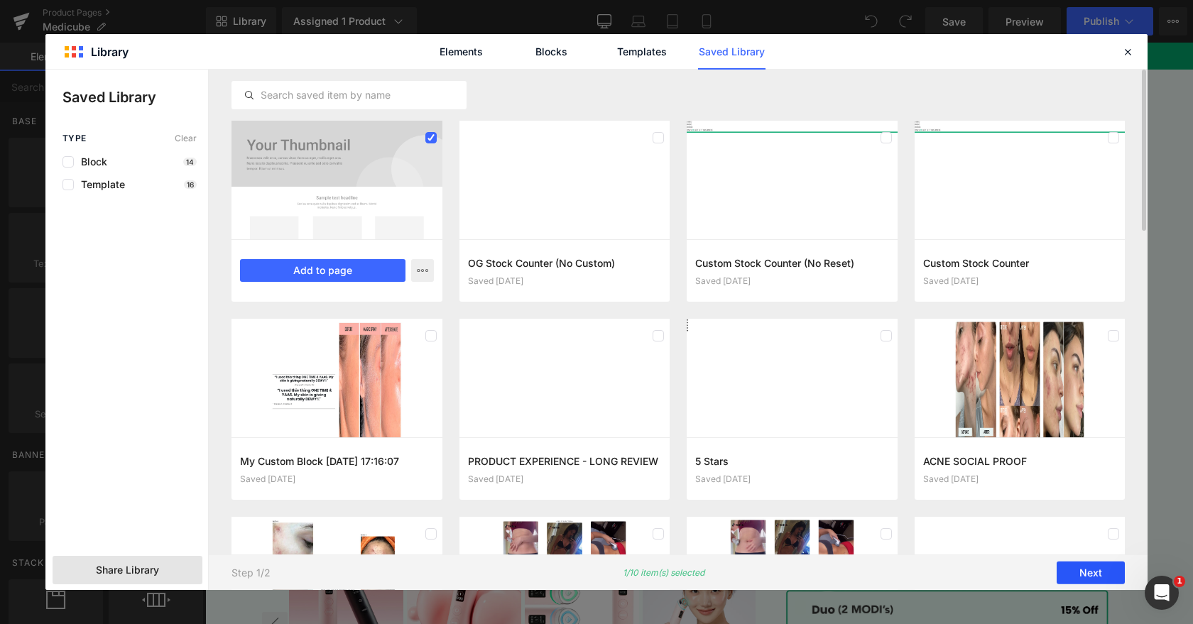
click at [1079, 572] on button "Next" at bounding box center [1091, 573] width 68 height 23
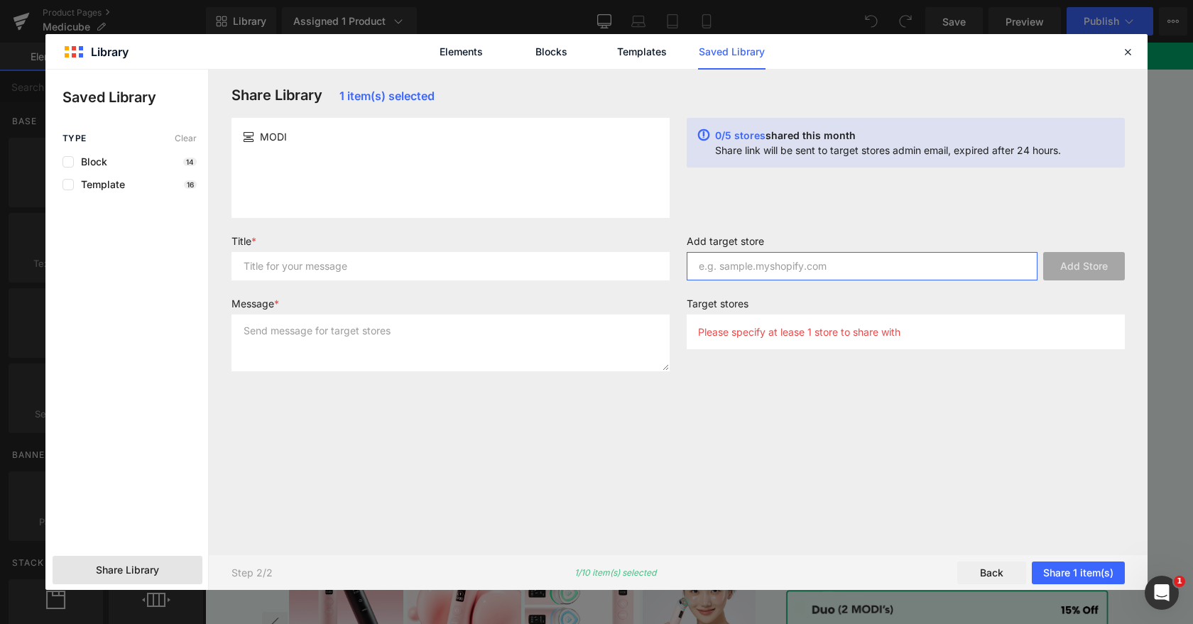
click at [778, 264] on input "text" at bounding box center [862, 266] width 351 height 28
paste input "[URL][DOMAIN_NAME]"
drag, startPoint x: 734, startPoint y: 265, endPoint x: 663, endPoint y: 265, distance: 71.0
click at [665, 265] on form "Title * Message * Add target store [URL][DOMAIN_NAME] Add Store Target stores P…" at bounding box center [678, 309] width 910 height 148
type input "[DOMAIN_NAME][URL]"
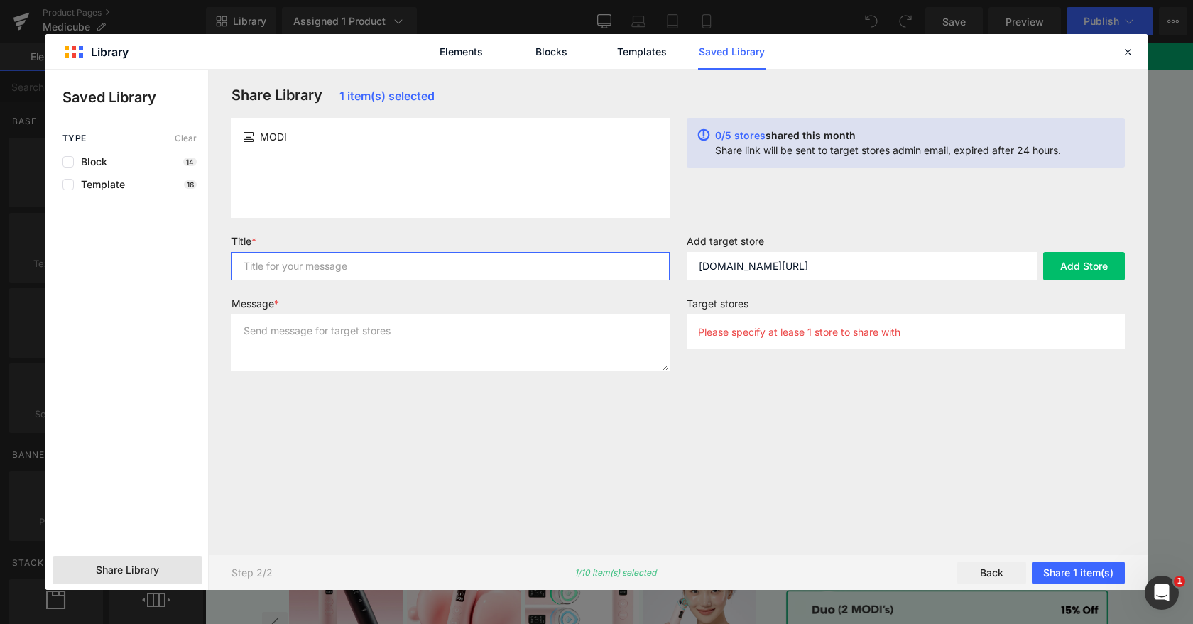
click at [401, 271] on input "text" at bounding box center [450, 266] width 438 height 28
type input "MODI TEMPLATE"
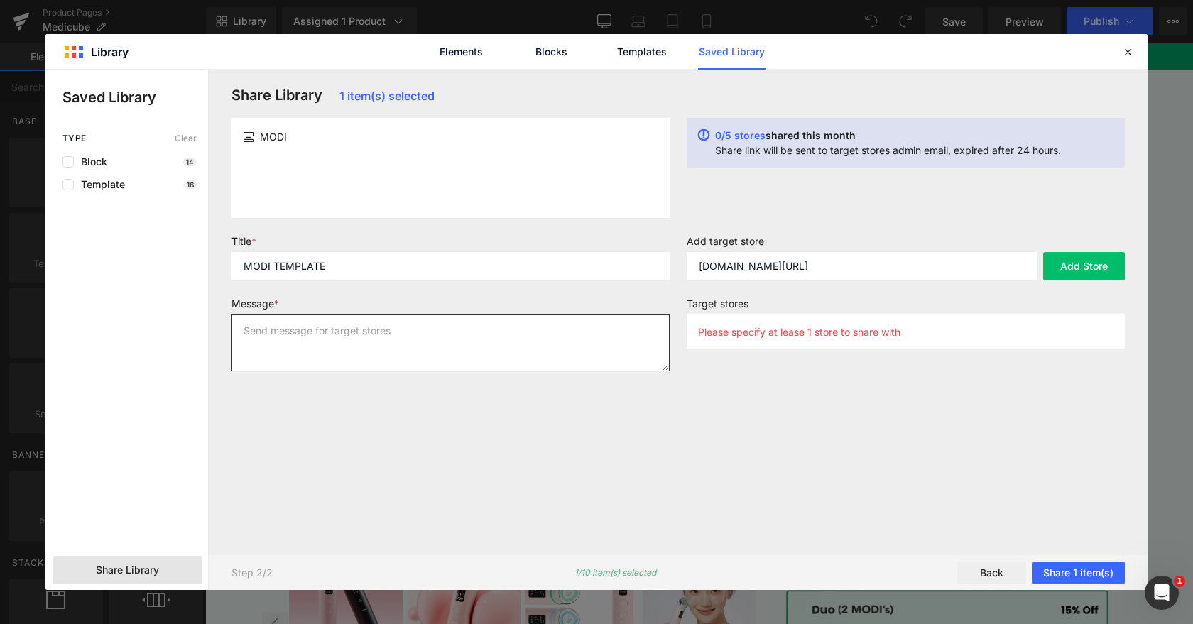
click at [440, 336] on textarea at bounding box center [450, 343] width 438 height 57
type textarea "HI"
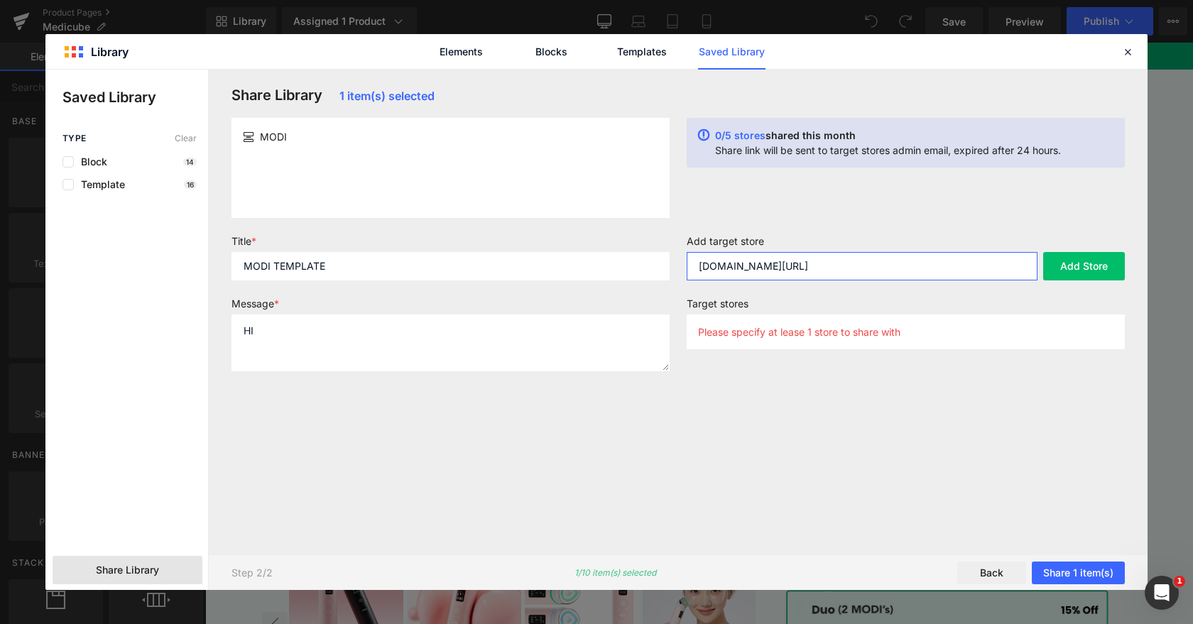
click at [903, 273] on input "[DOMAIN_NAME][URL]" at bounding box center [862, 266] width 351 height 28
type input "[DOMAIN_NAME]"
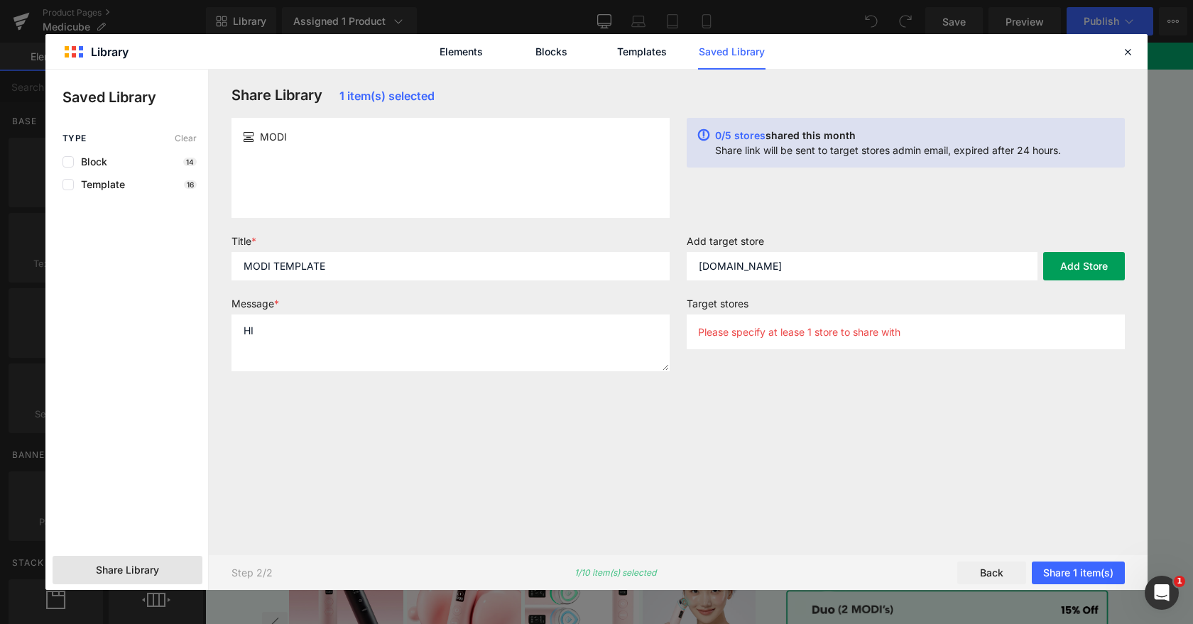
click at [1108, 265] on button "Add Store" at bounding box center [1084, 266] width 82 height 28
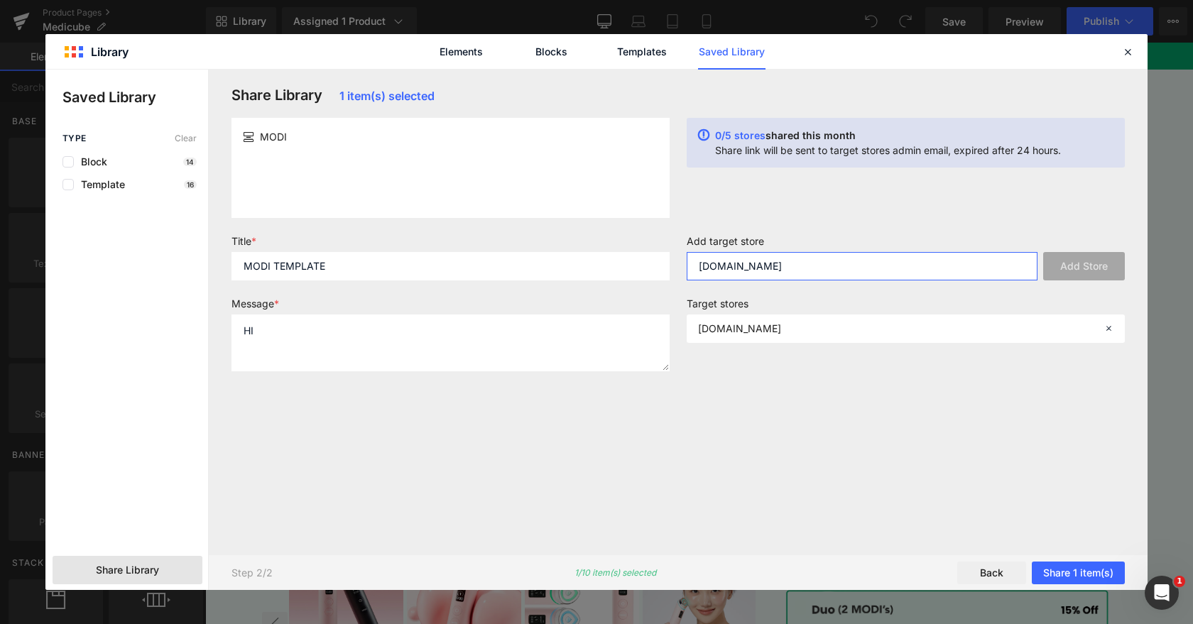
click at [829, 268] on input "[DOMAIN_NAME]" at bounding box center [862, 266] width 351 height 28
click at [828, 268] on input "[DOMAIN_NAME]" at bounding box center [862, 266] width 351 height 28
click at [1096, 567] on button "Share 1 item(s)" at bounding box center [1078, 573] width 93 height 23
